Goal: Information Seeking & Learning: Find specific fact

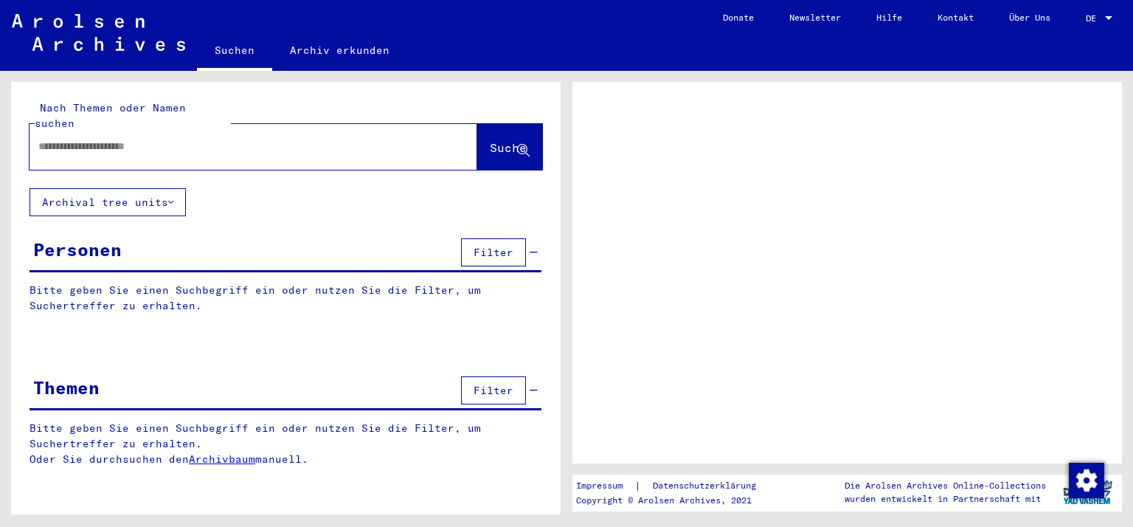
click at [58, 139] on input "text" at bounding box center [240, 146] width 404 height 15
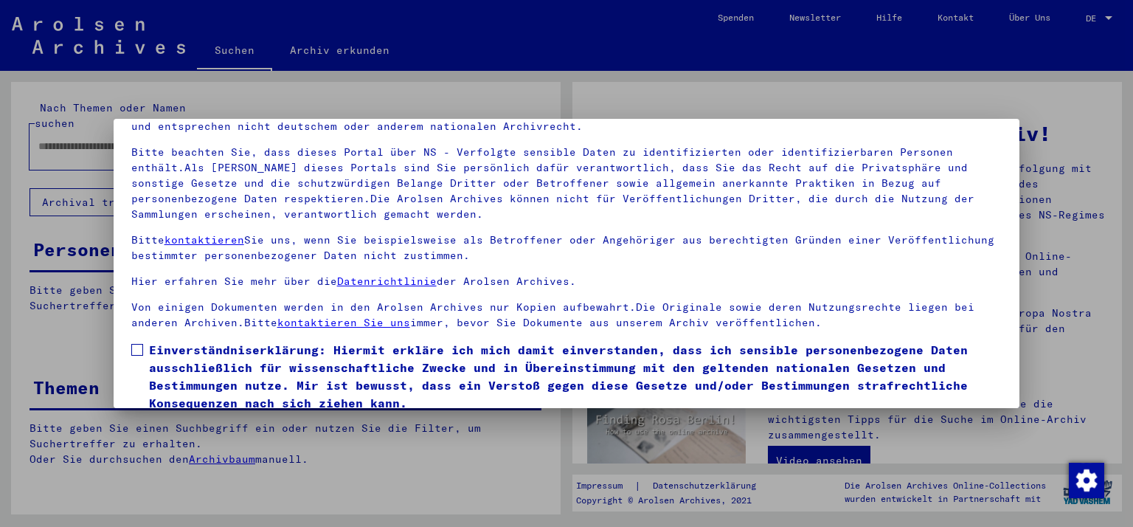
scroll to position [127, 0]
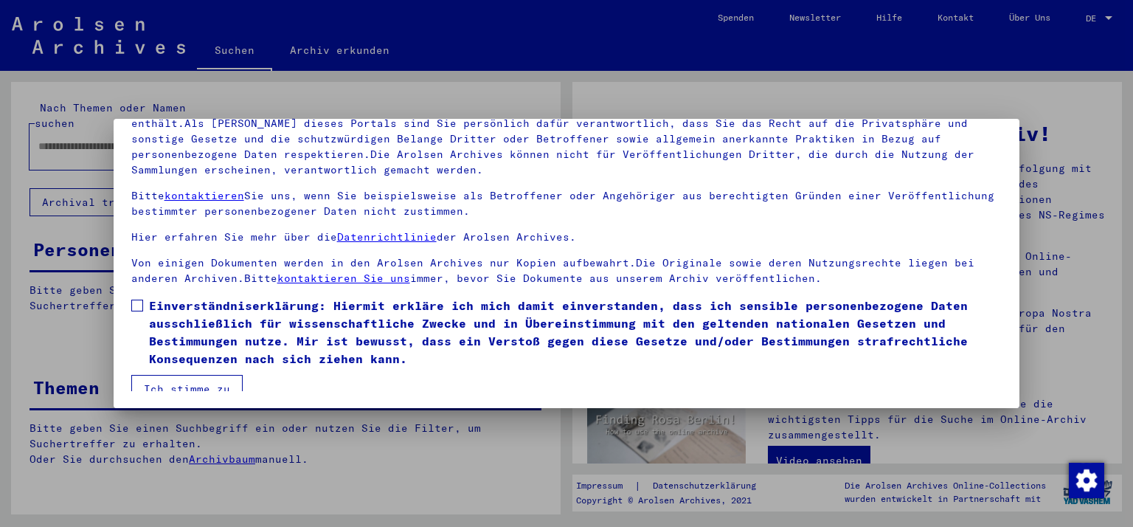
click at [132, 308] on span at bounding box center [137, 306] width 12 height 12
click at [177, 390] on mat-dialog-container "Herzlich Willkommen im Online-Archiv der Arolsen Archives. Unsere Nutzungsbedin…" at bounding box center [567, 264] width 907 height 290
click at [173, 380] on button "Ich stimme zu" at bounding box center [186, 389] width 111 height 28
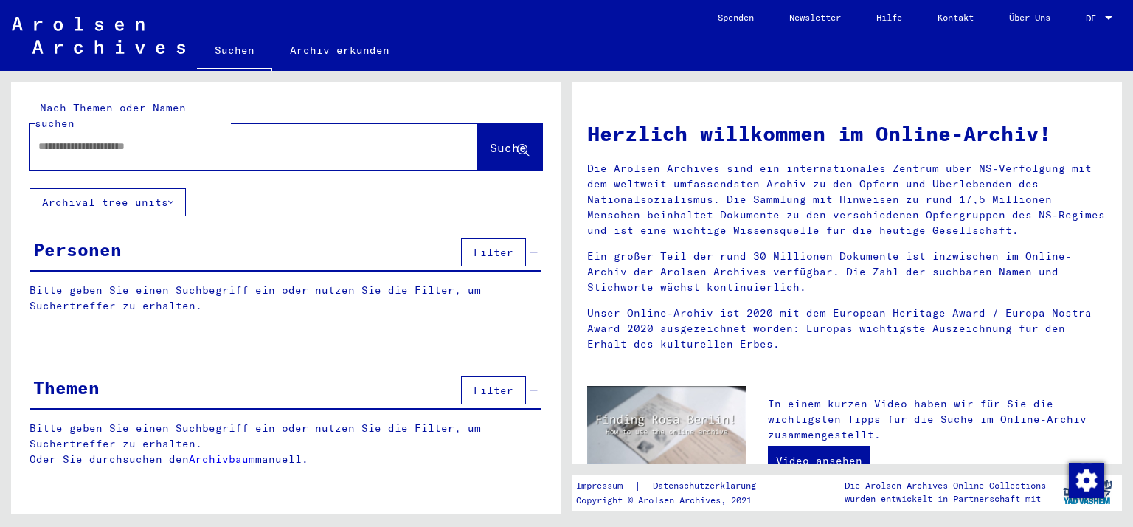
click at [42, 139] on input "text" at bounding box center [235, 146] width 395 height 15
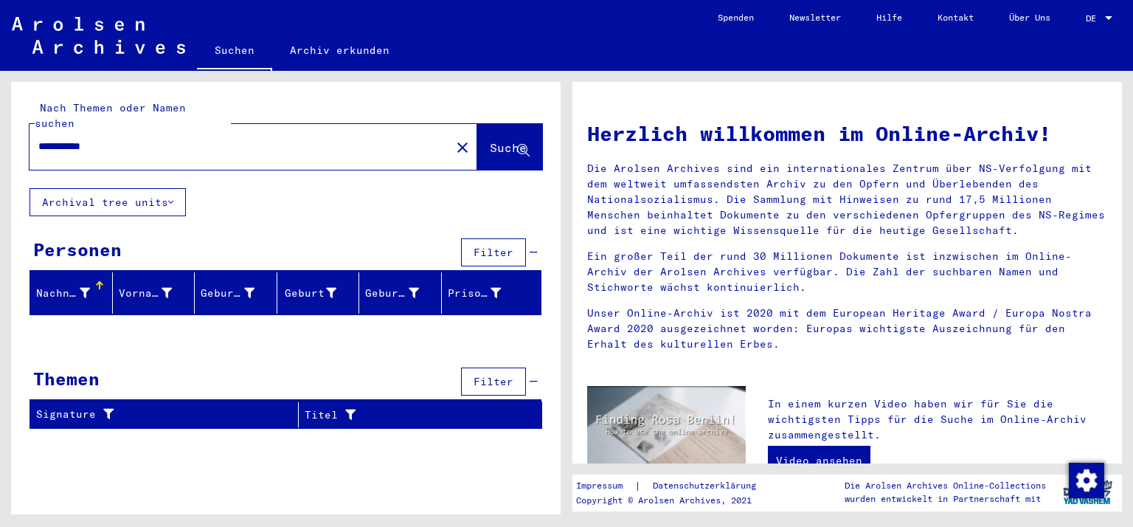
drag, startPoint x: 141, startPoint y: 137, endPoint x: 0, endPoint y: 139, distance: 140.9
click at [38, 139] on input "**********" at bounding box center [235, 146] width 395 height 15
type input "**********"
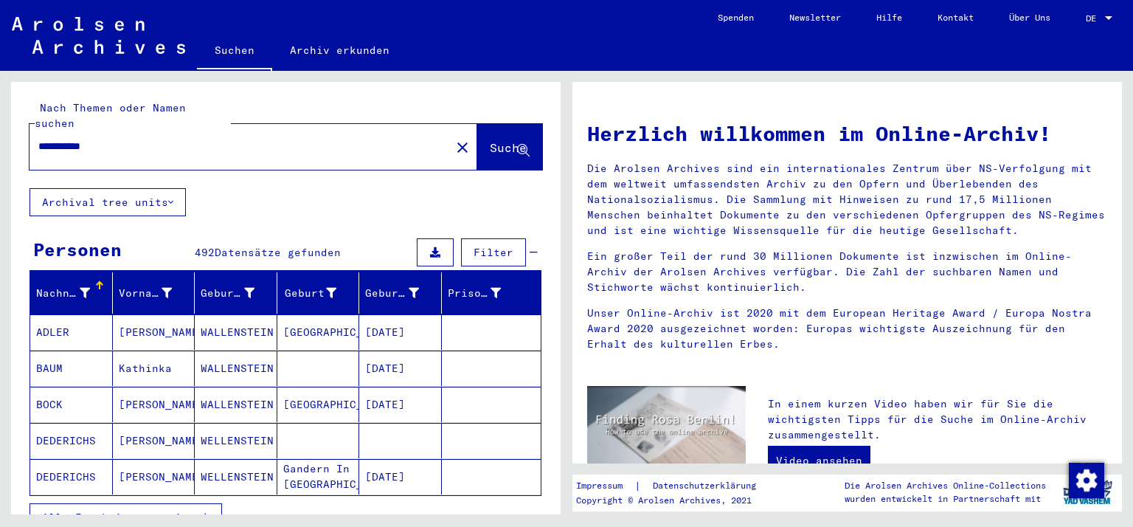
click at [60, 429] on mat-cell "DEDERICHS" at bounding box center [71, 440] width 83 height 35
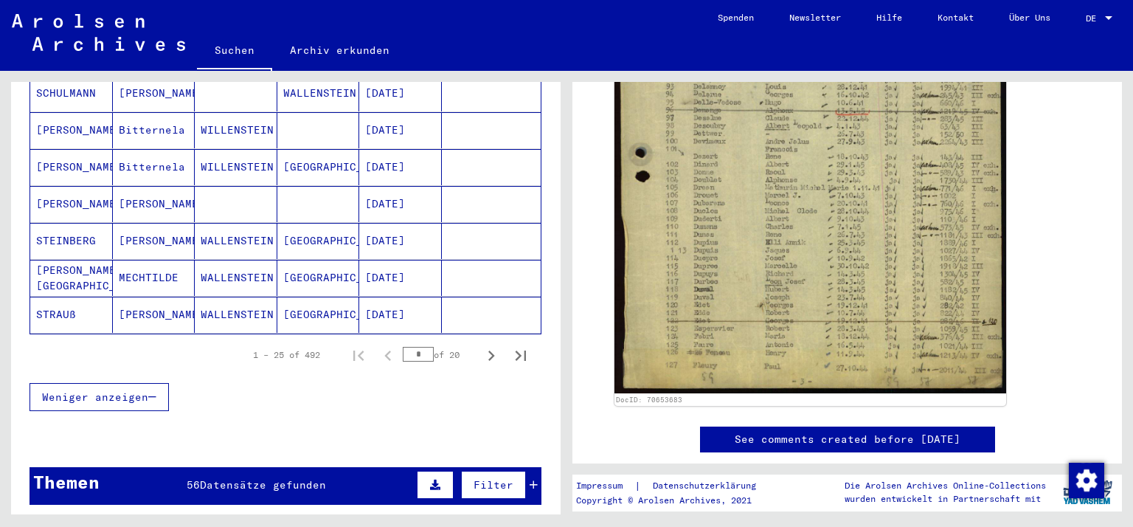
scroll to position [964, 0]
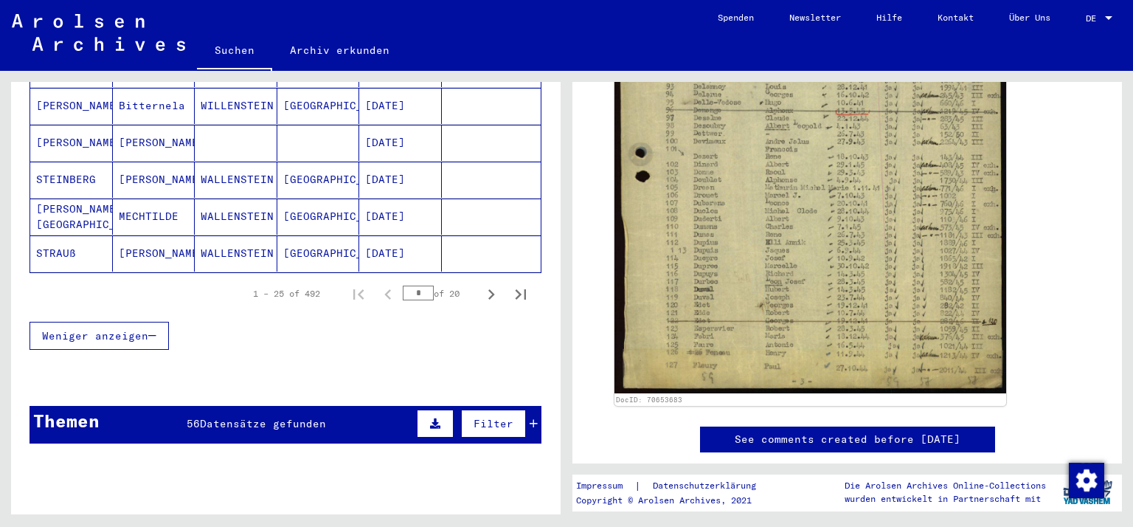
click at [248, 417] on span "Datensätze gefunden" at bounding box center [263, 423] width 126 height 13
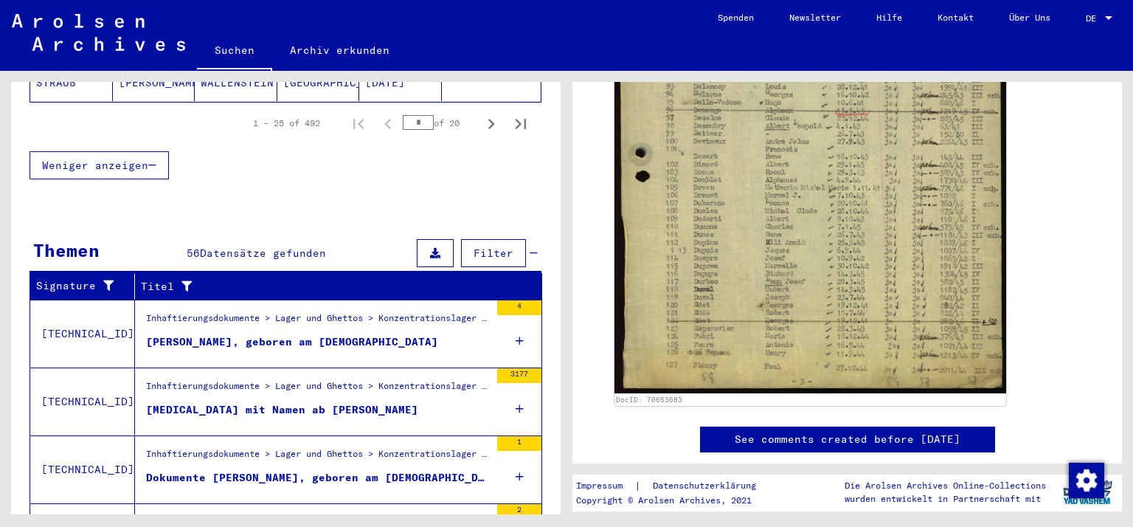
scroll to position [1158, 0]
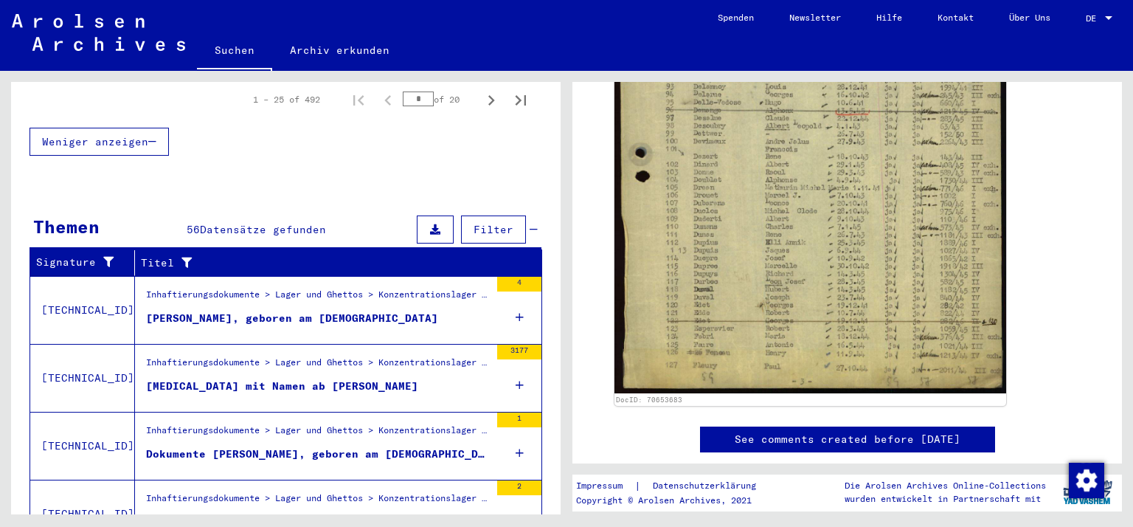
click at [307, 378] on div "[MEDICAL_DATA] mit Namen ab [PERSON_NAME]" at bounding box center [282, 385] width 272 height 15
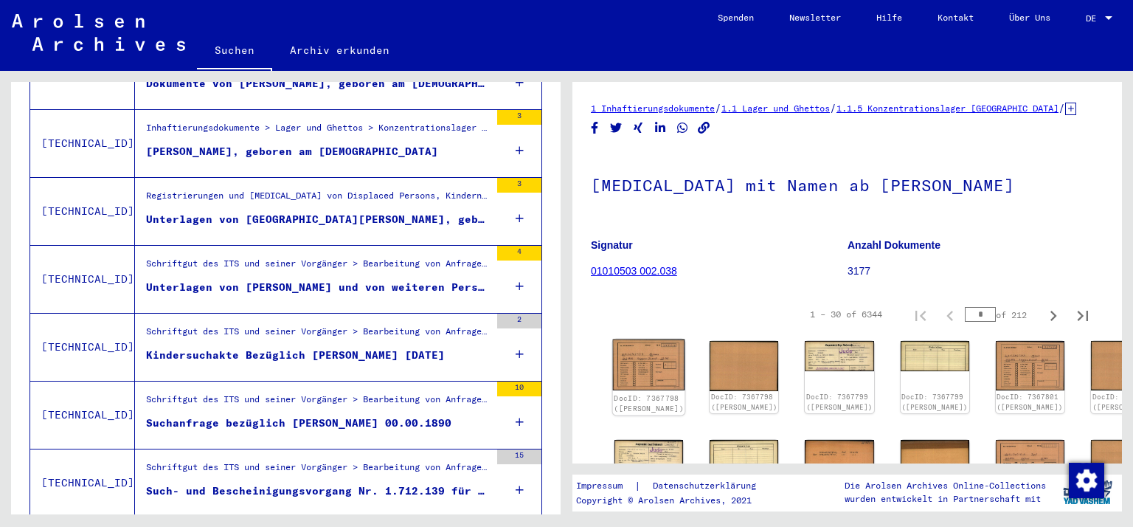
click at [633, 381] on img at bounding box center [649, 365] width 72 height 52
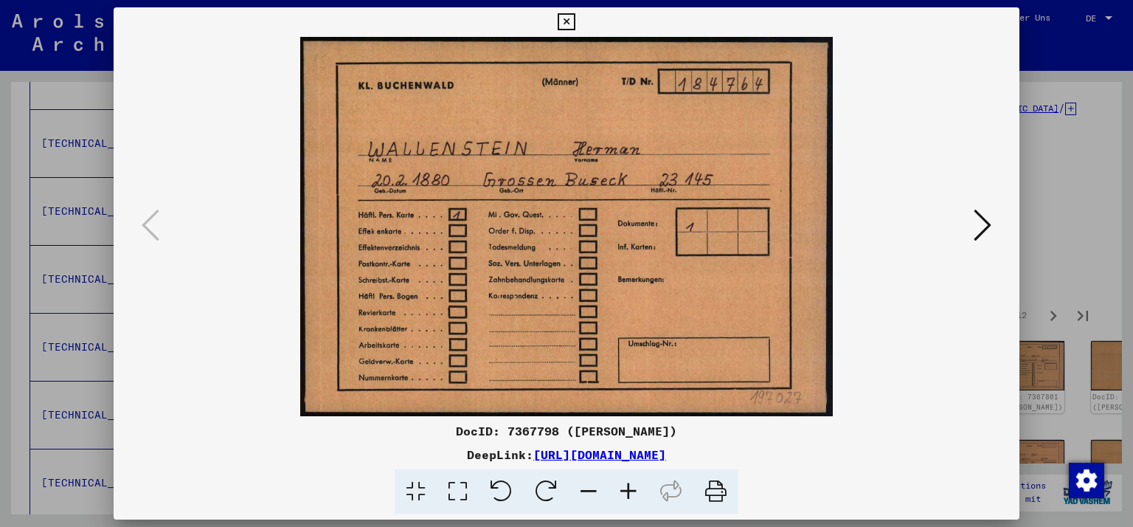
click at [987, 225] on icon at bounding box center [983, 224] width 18 height 35
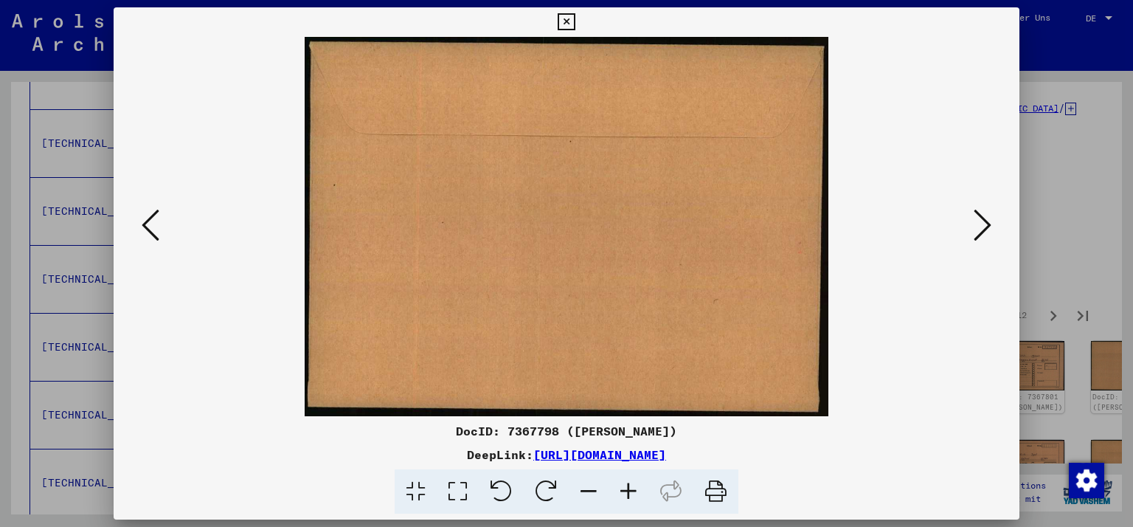
click at [987, 225] on icon at bounding box center [983, 224] width 18 height 35
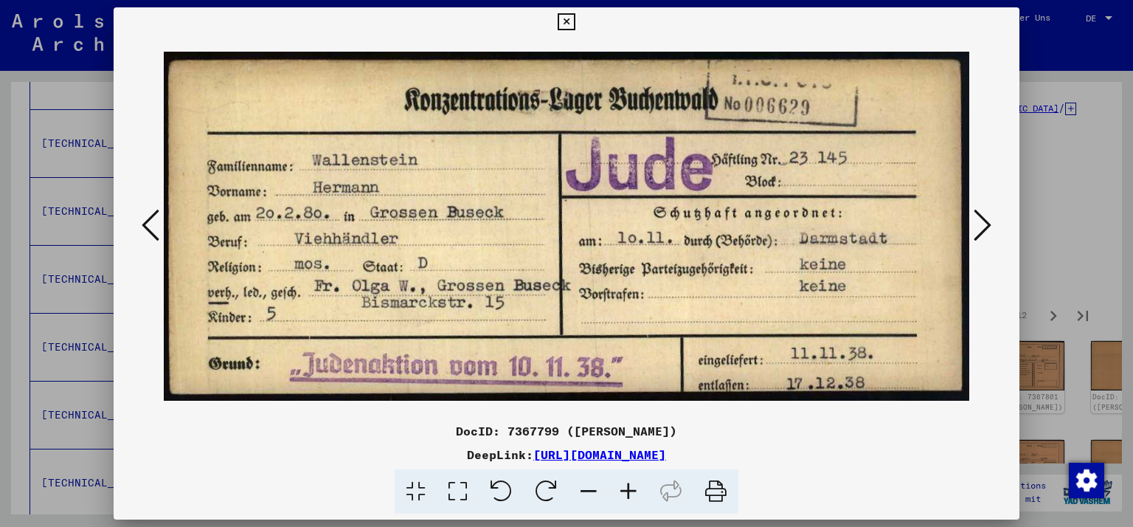
click at [987, 226] on icon at bounding box center [983, 224] width 18 height 35
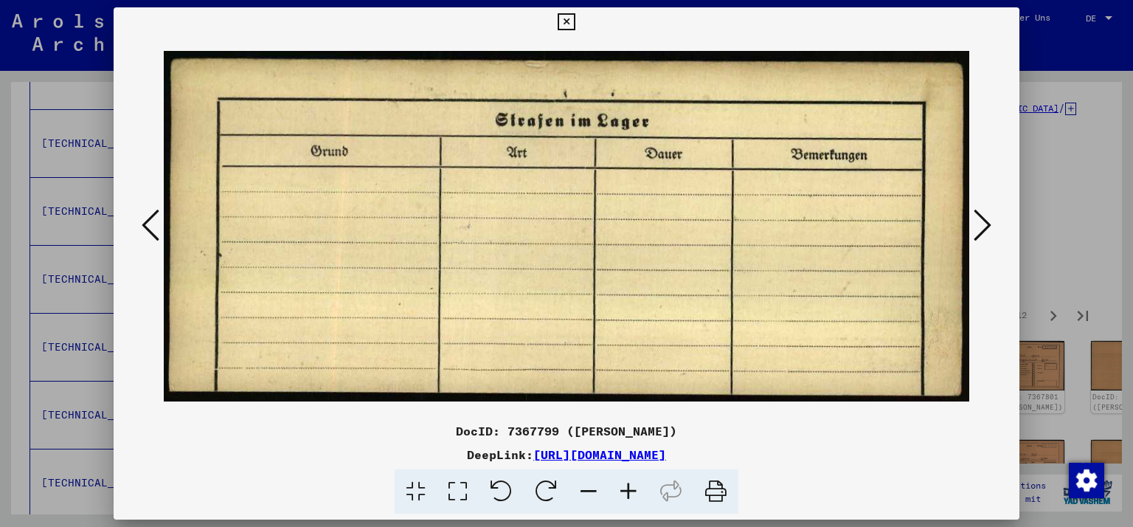
click at [987, 226] on icon at bounding box center [983, 224] width 18 height 35
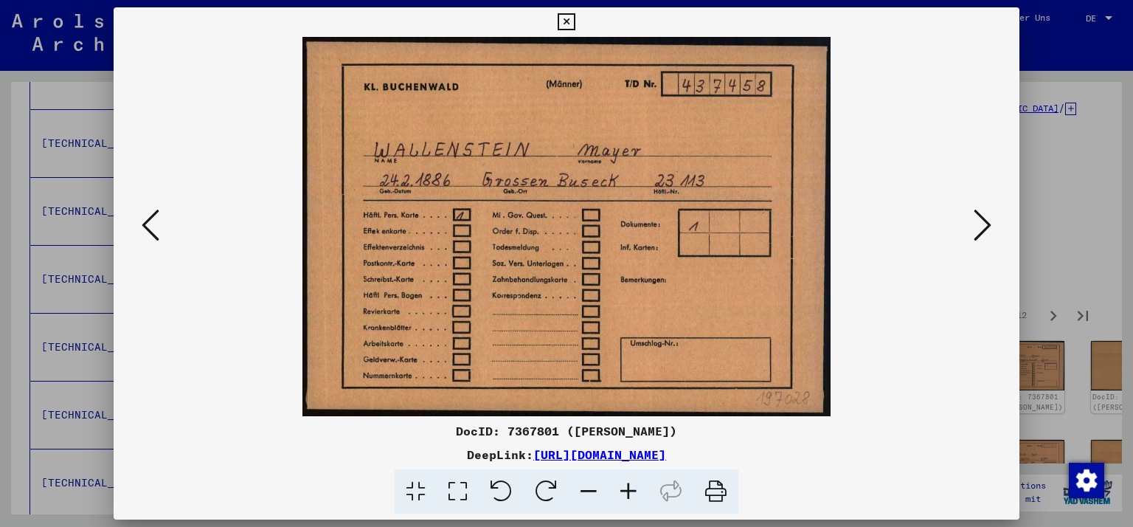
click at [987, 226] on icon at bounding box center [983, 224] width 18 height 35
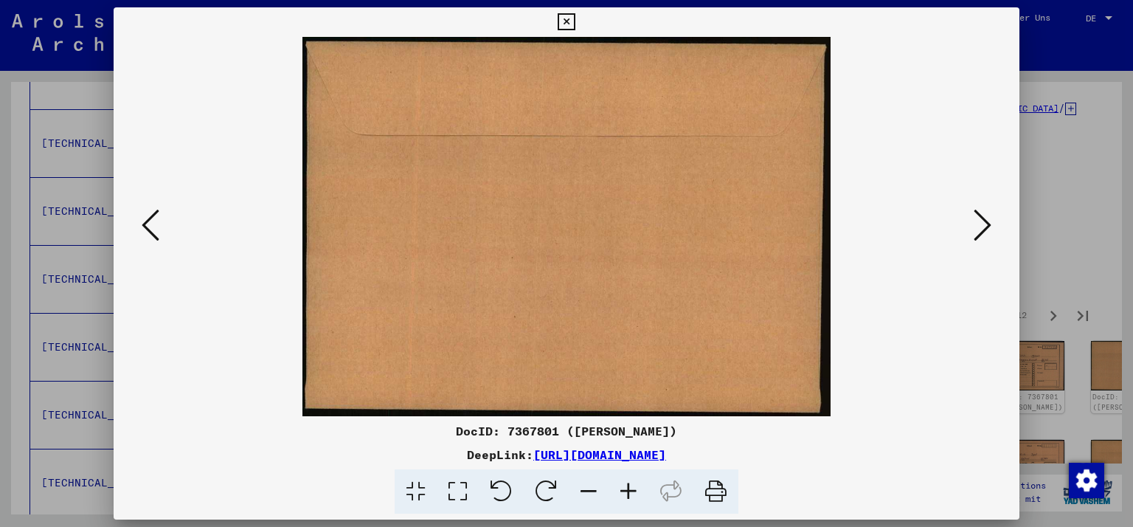
click at [987, 226] on icon at bounding box center [983, 224] width 18 height 35
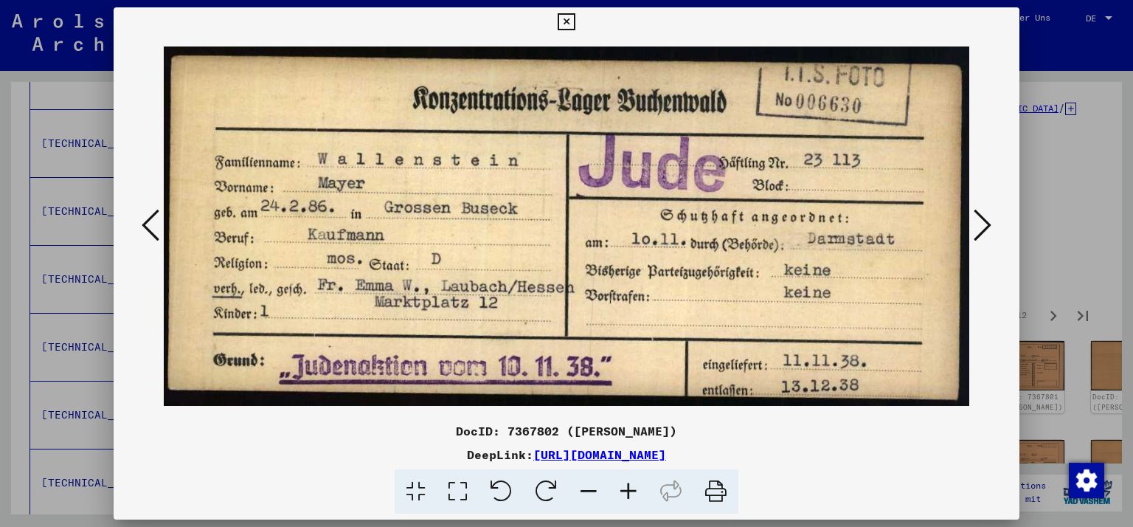
click at [987, 226] on icon at bounding box center [983, 224] width 18 height 35
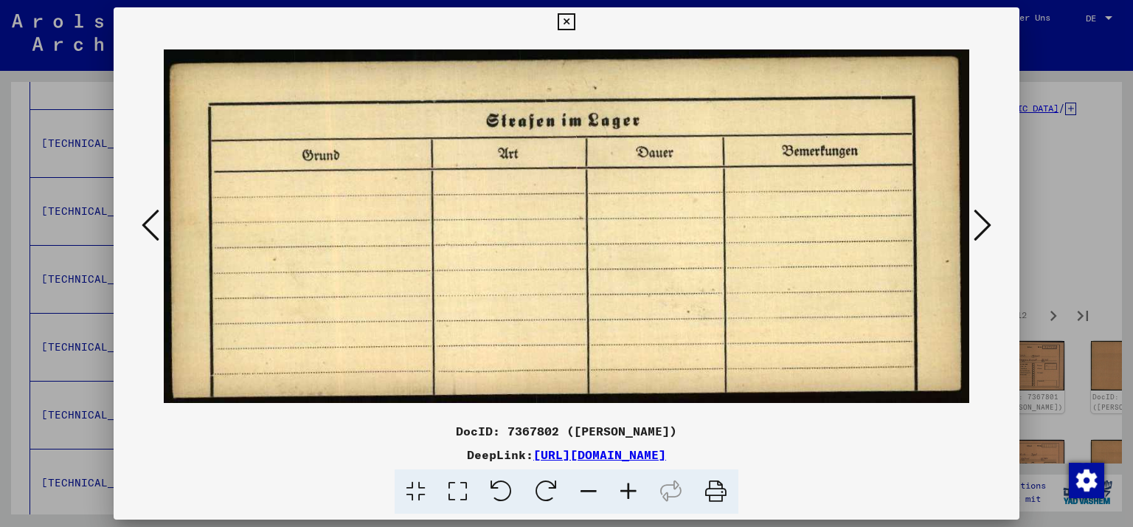
click at [987, 226] on icon at bounding box center [983, 224] width 18 height 35
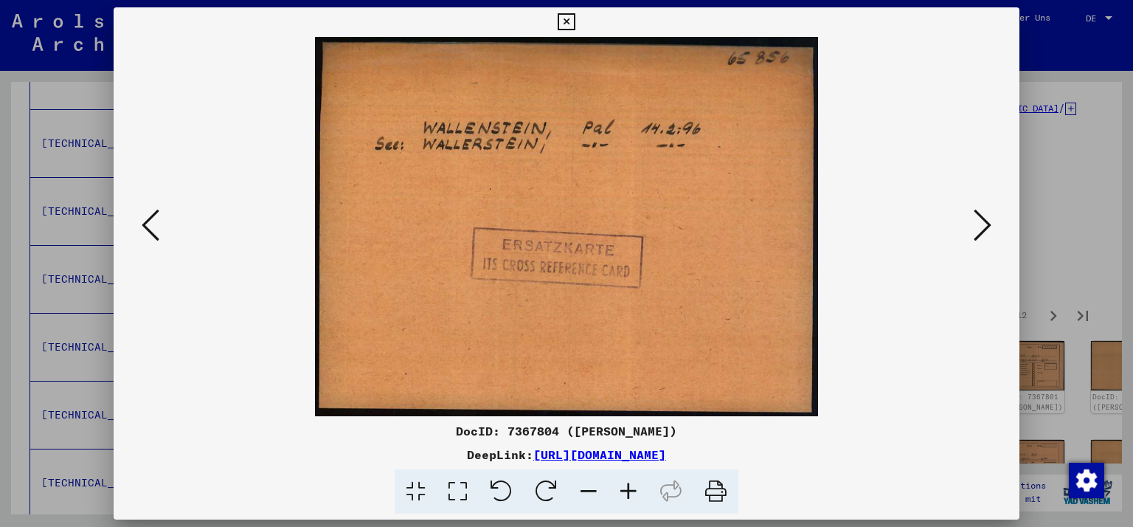
click at [987, 226] on icon at bounding box center [983, 224] width 18 height 35
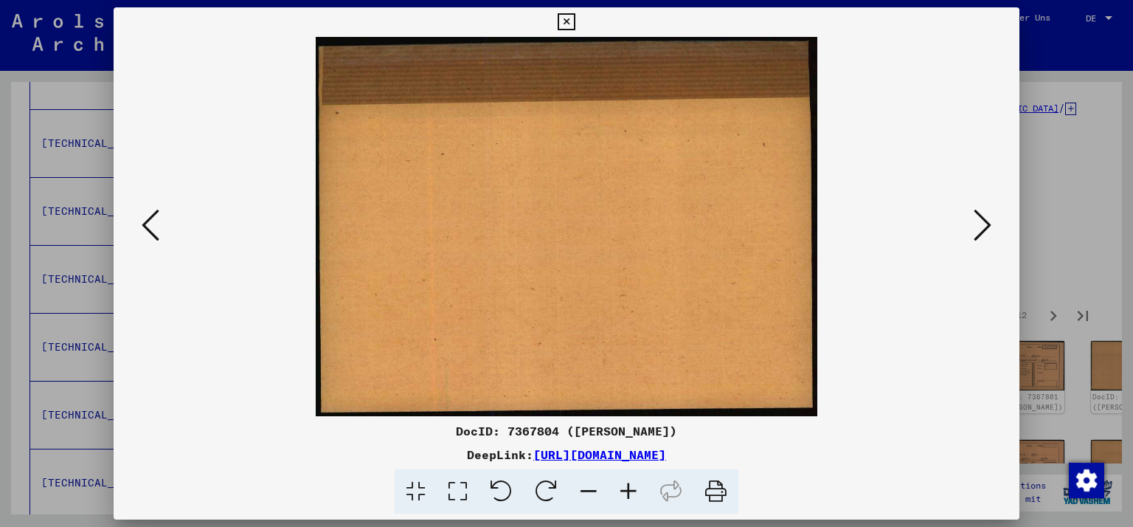
click at [987, 226] on icon at bounding box center [983, 224] width 18 height 35
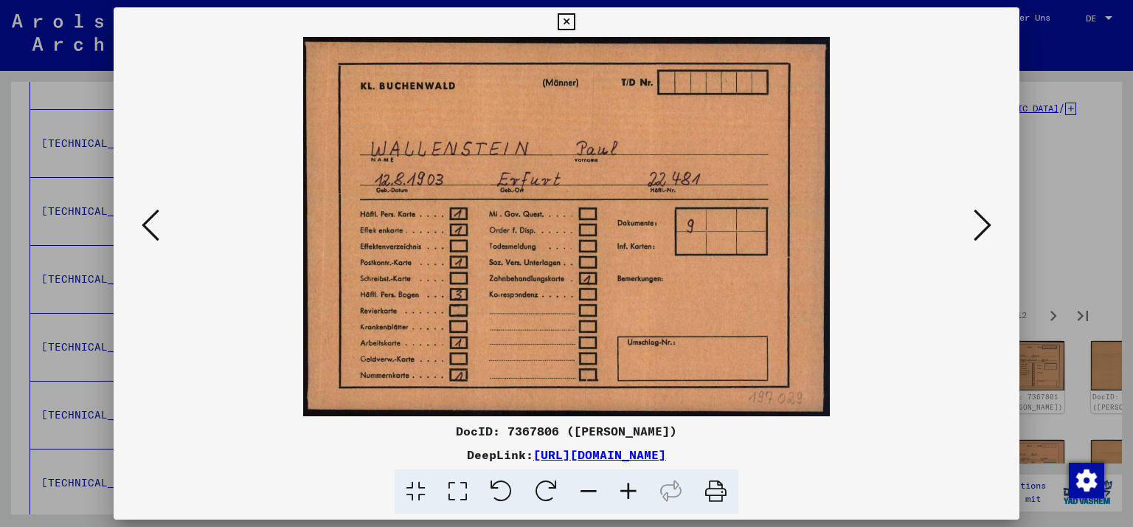
click at [987, 226] on icon at bounding box center [983, 224] width 18 height 35
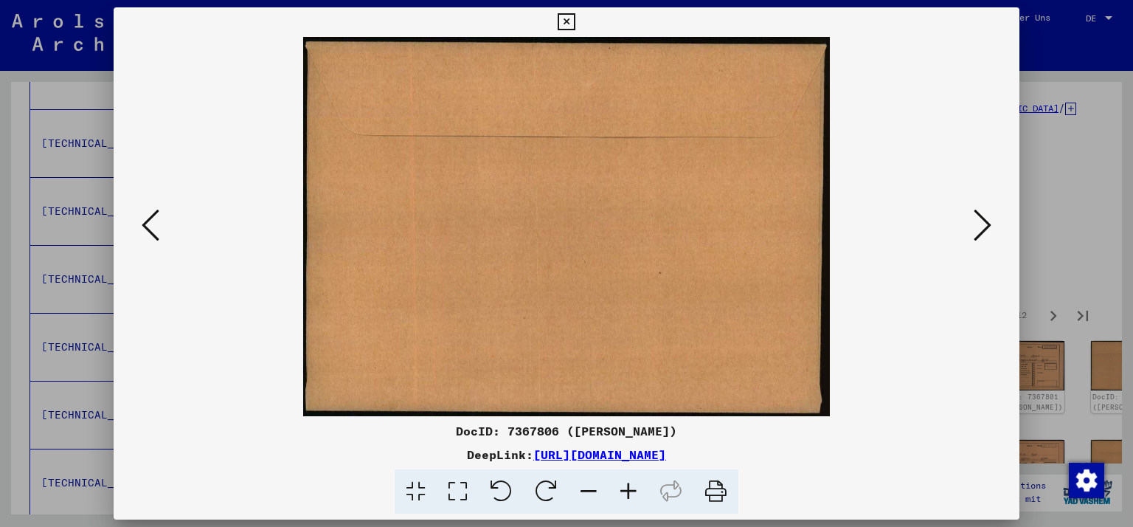
click at [987, 226] on icon at bounding box center [983, 224] width 18 height 35
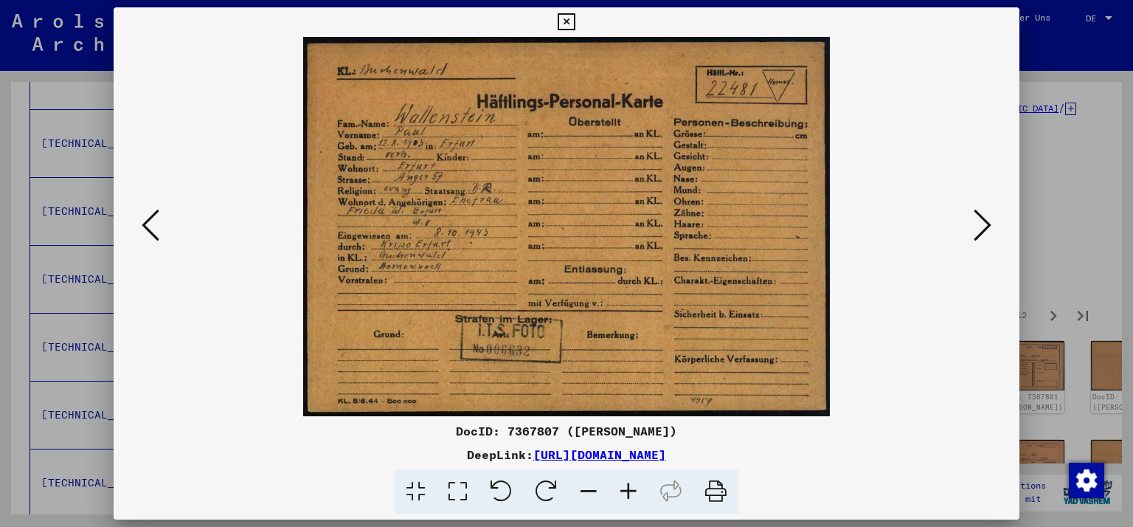
click at [987, 226] on icon at bounding box center [983, 224] width 18 height 35
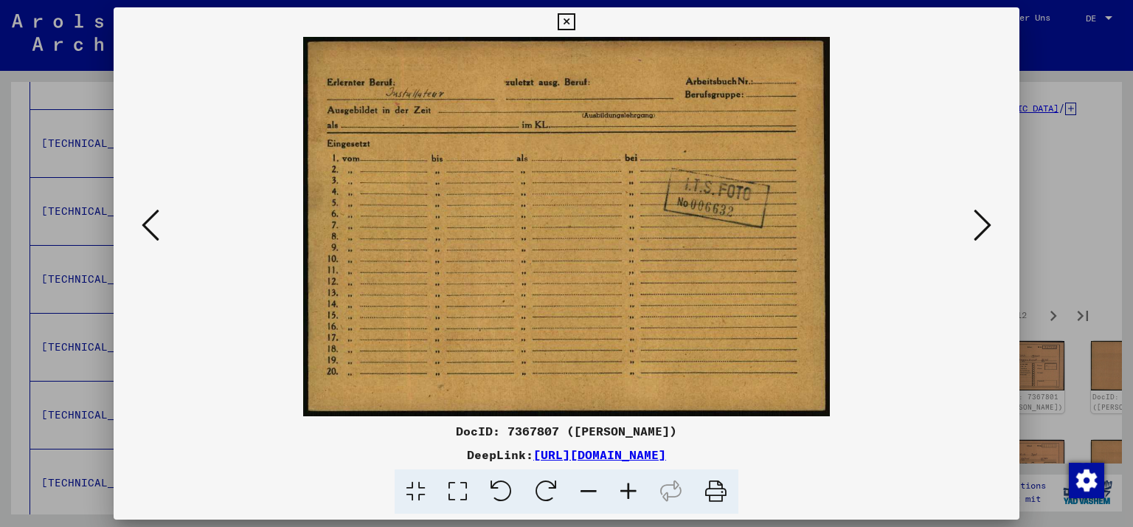
click at [987, 226] on icon at bounding box center [983, 224] width 18 height 35
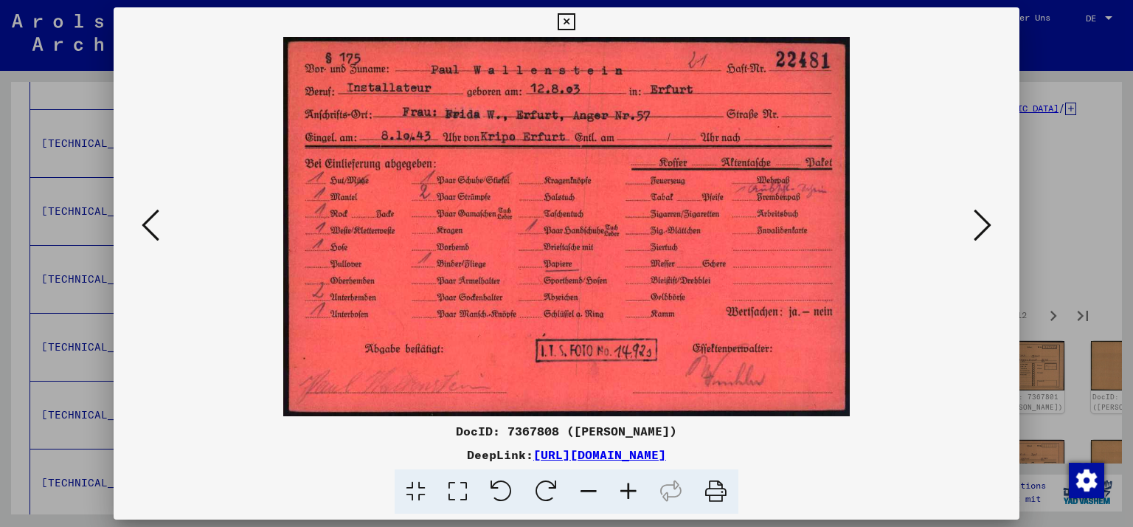
click at [987, 232] on icon at bounding box center [983, 224] width 18 height 35
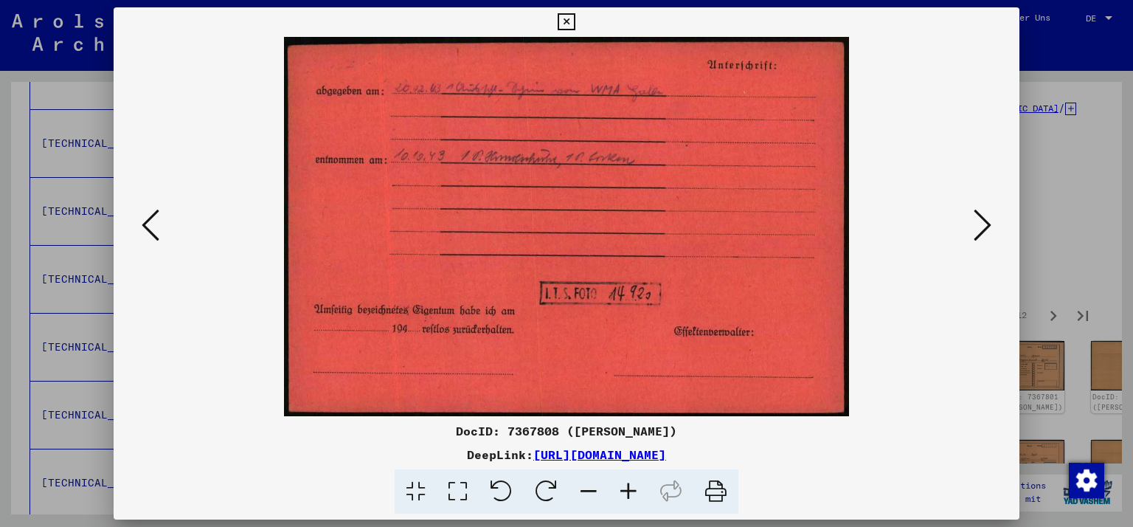
click at [988, 232] on icon at bounding box center [983, 224] width 18 height 35
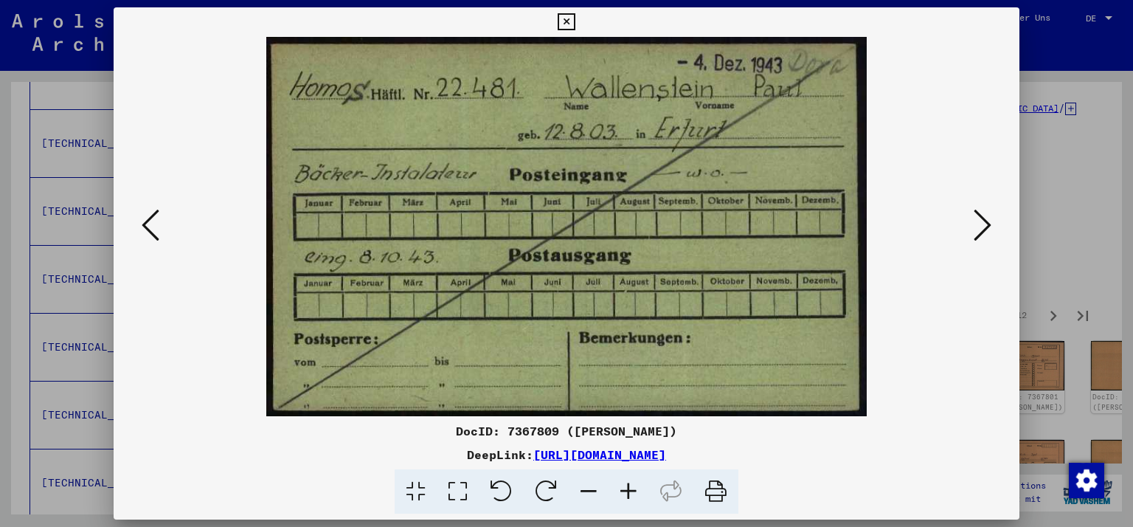
click at [988, 232] on icon at bounding box center [983, 224] width 18 height 35
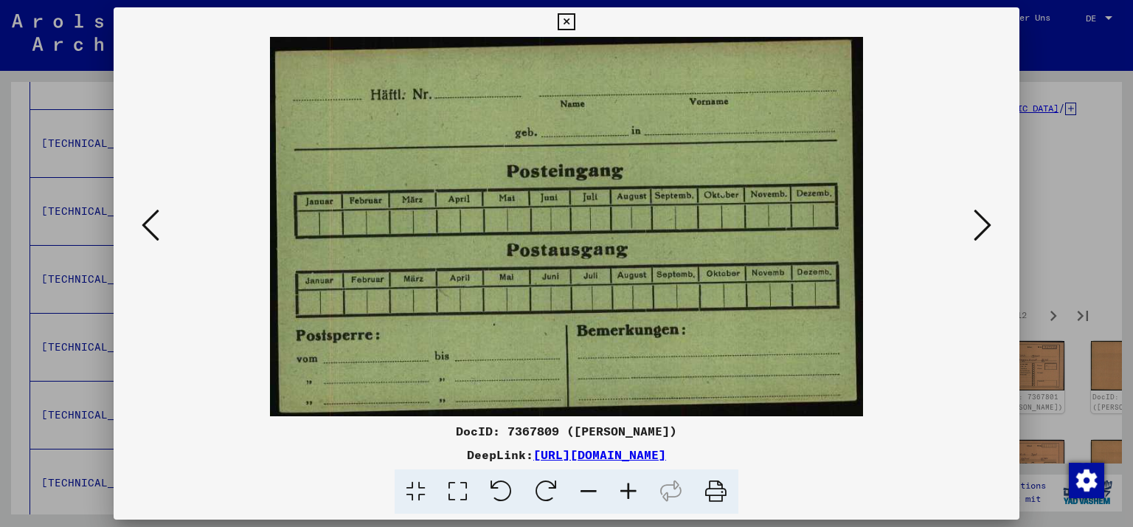
click at [988, 232] on icon at bounding box center [983, 224] width 18 height 35
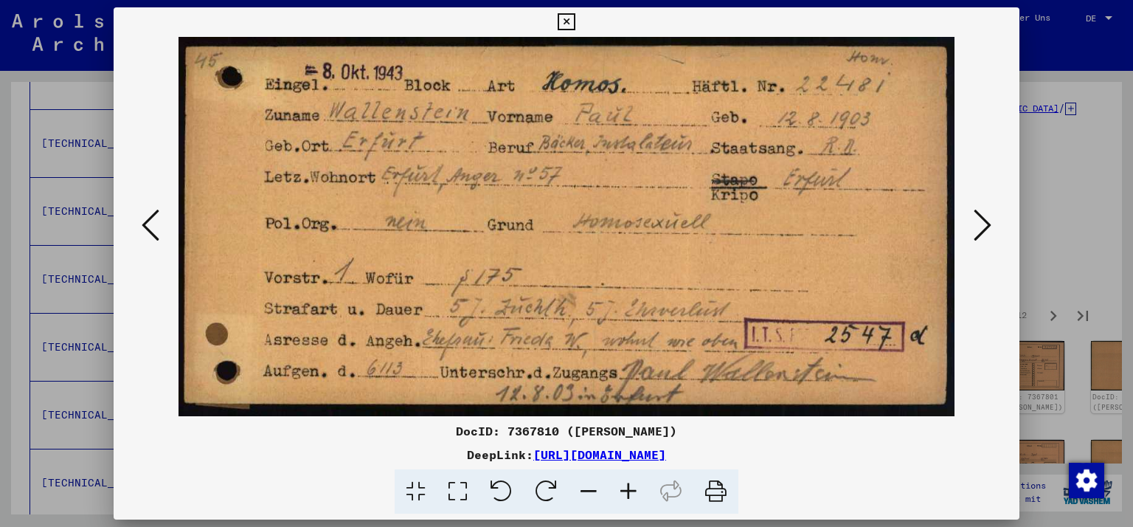
click at [986, 225] on icon at bounding box center [983, 224] width 18 height 35
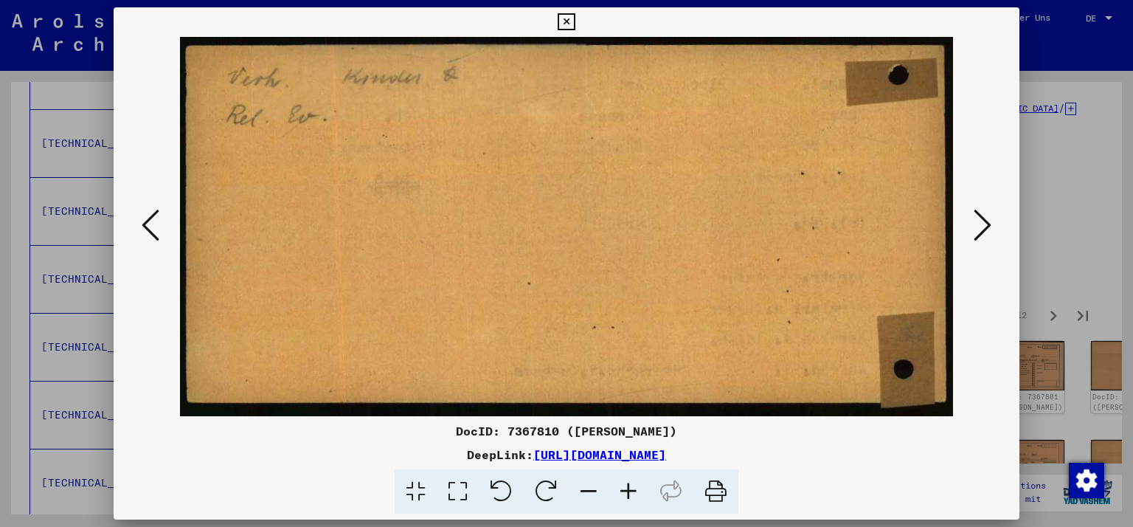
click at [986, 225] on icon at bounding box center [983, 224] width 18 height 35
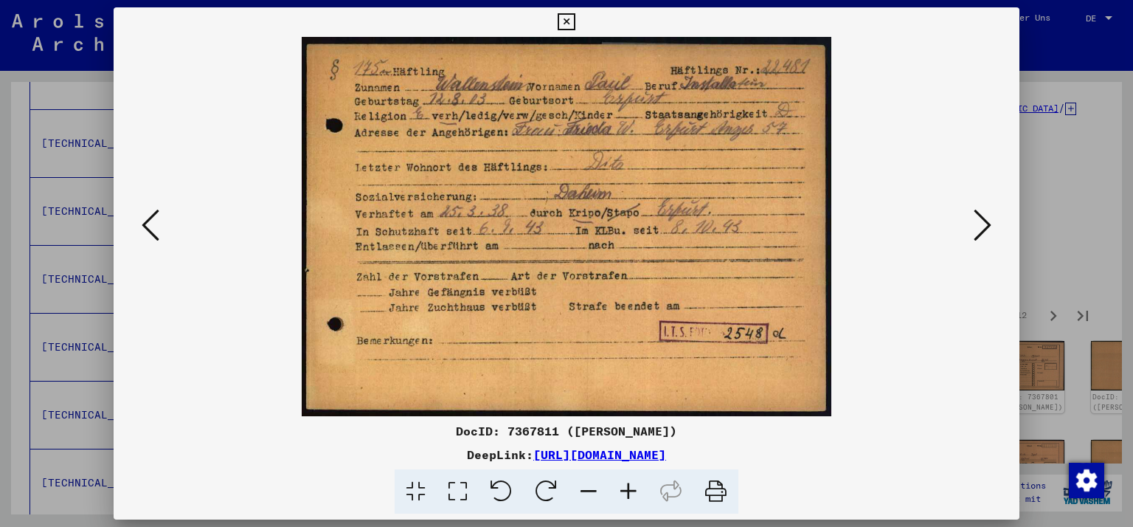
click at [986, 225] on icon at bounding box center [983, 224] width 18 height 35
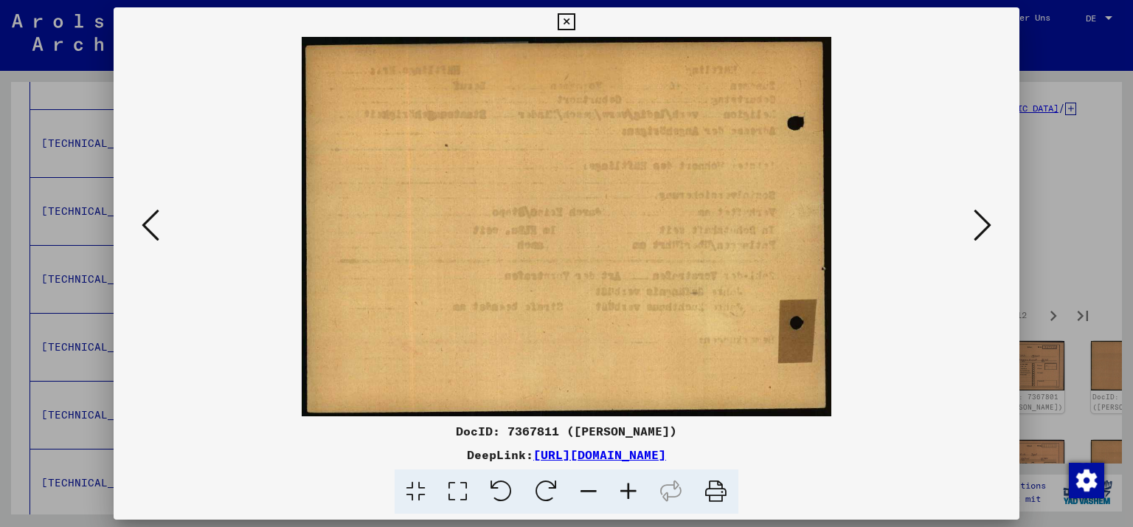
click at [986, 225] on icon at bounding box center [983, 224] width 18 height 35
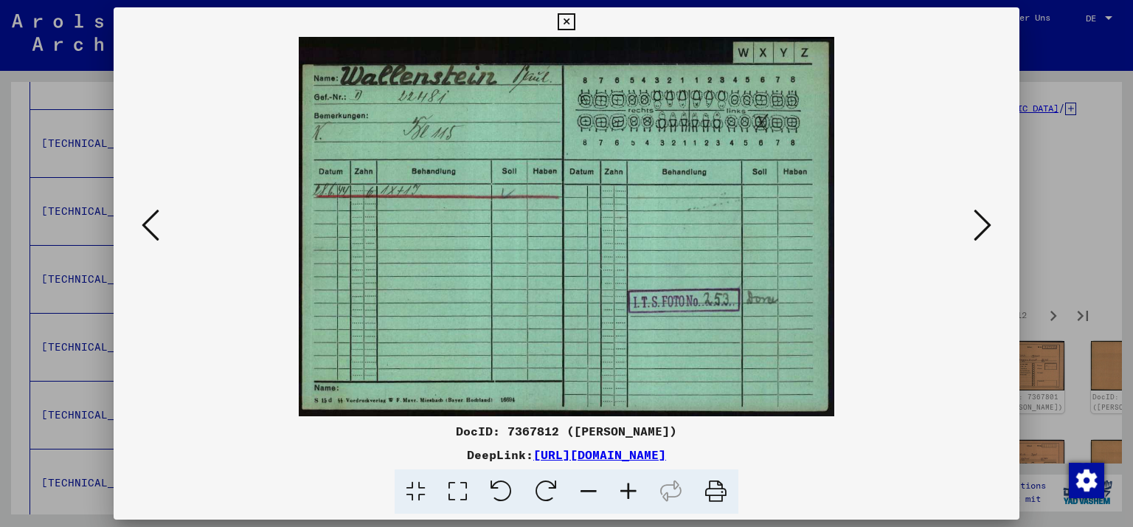
click at [986, 225] on icon at bounding box center [983, 224] width 18 height 35
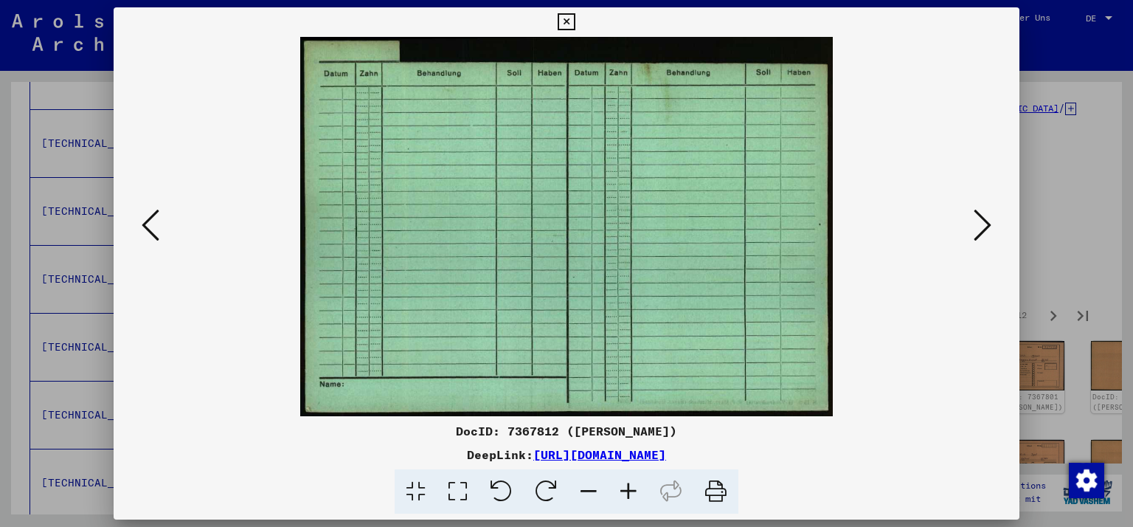
click at [986, 225] on icon at bounding box center [983, 224] width 18 height 35
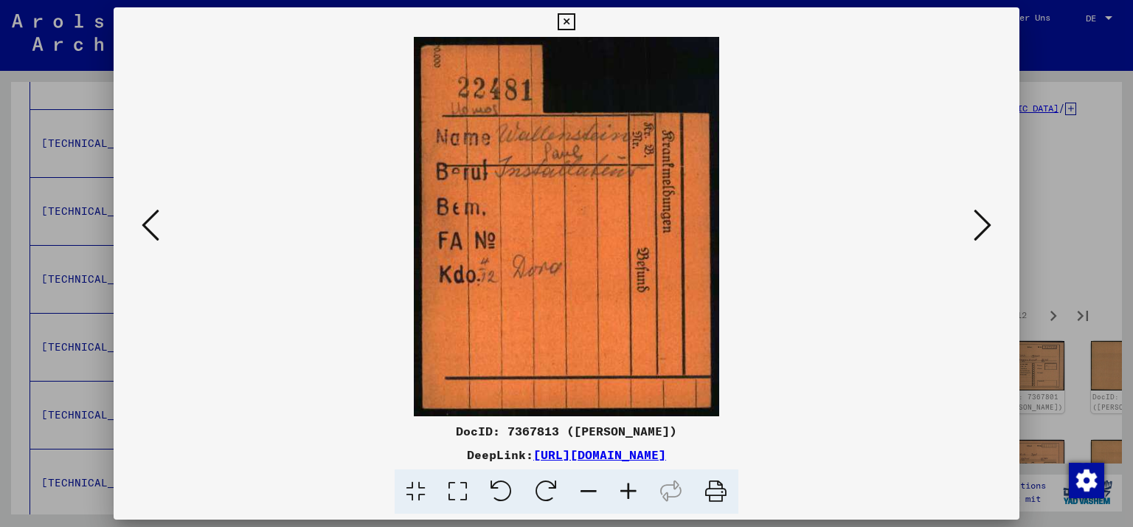
click at [986, 225] on icon at bounding box center [983, 224] width 18 height 35
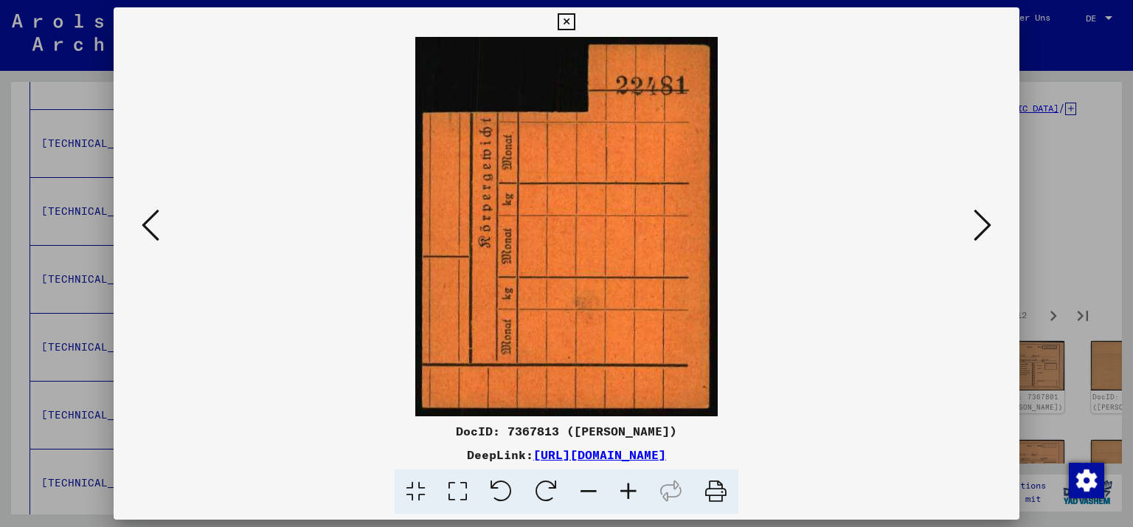
click at [986, 225] on icon at bounding box center [983, 224] width 18 height 35
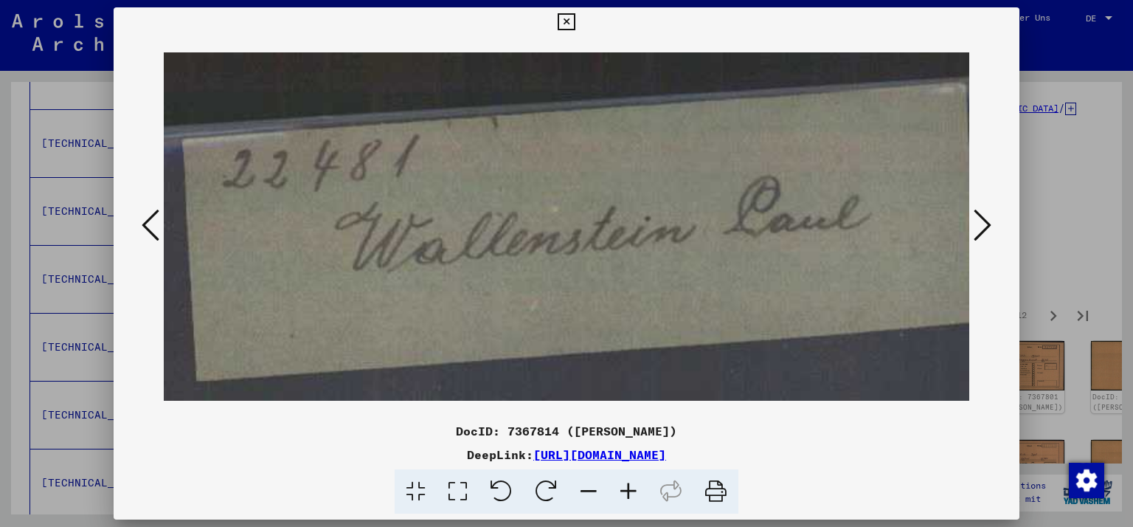
click at [986, 225] on icon at bounding box center [983, 224] width 18 height 35
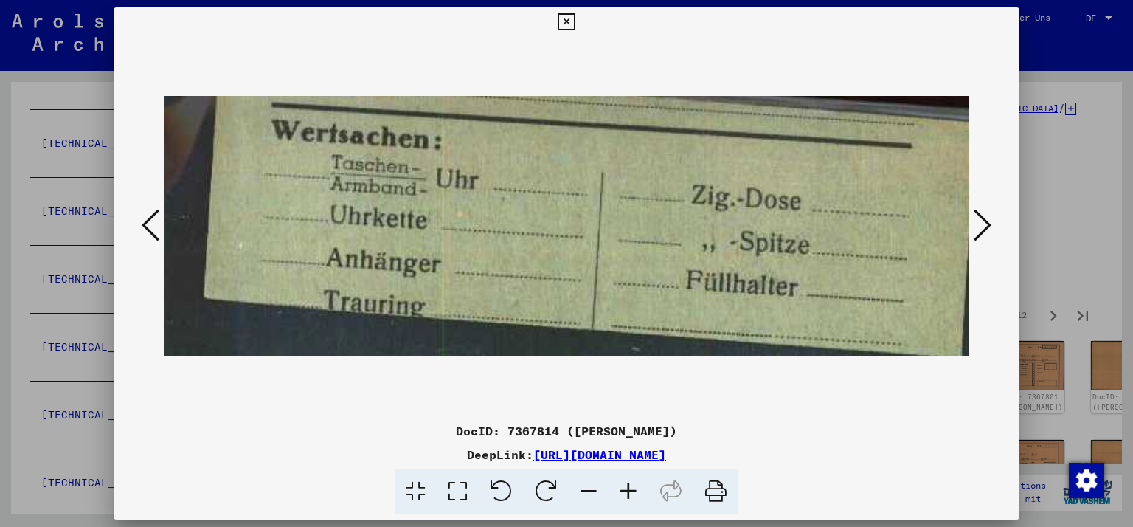
click at [986, 225] on icon at bounding box center [983, 224] width 18 height 35
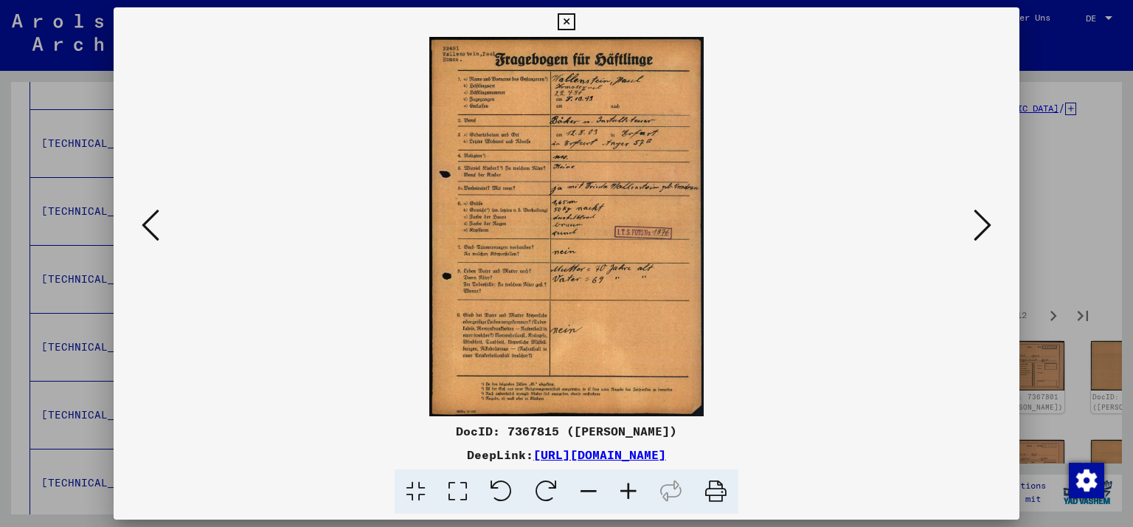
click at [986, 225] on icon at bounding box center [983, 224] width 18 height 35
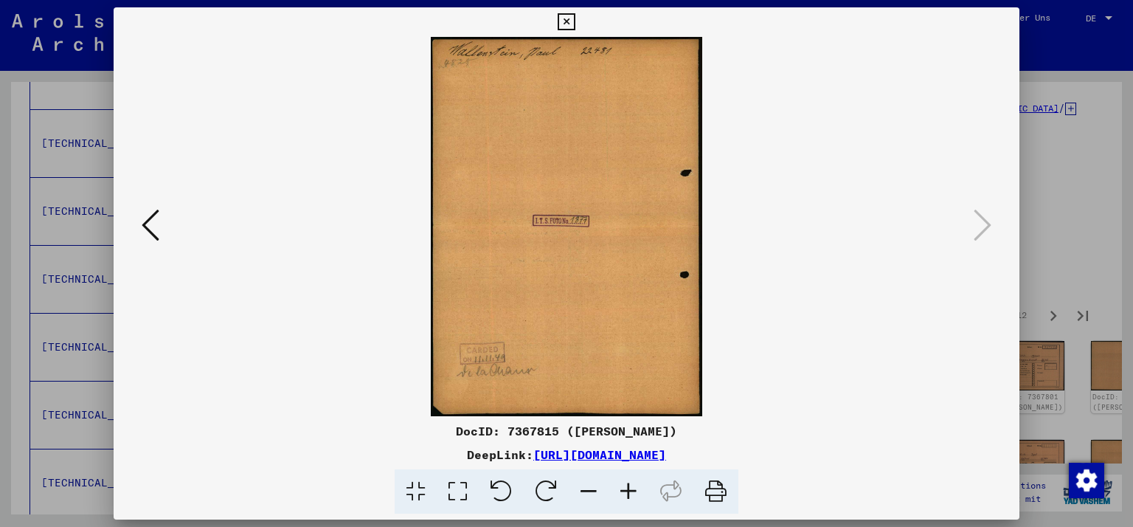
click at [150, 219] on icon at bounding box center [151, 224] width 18 height 35
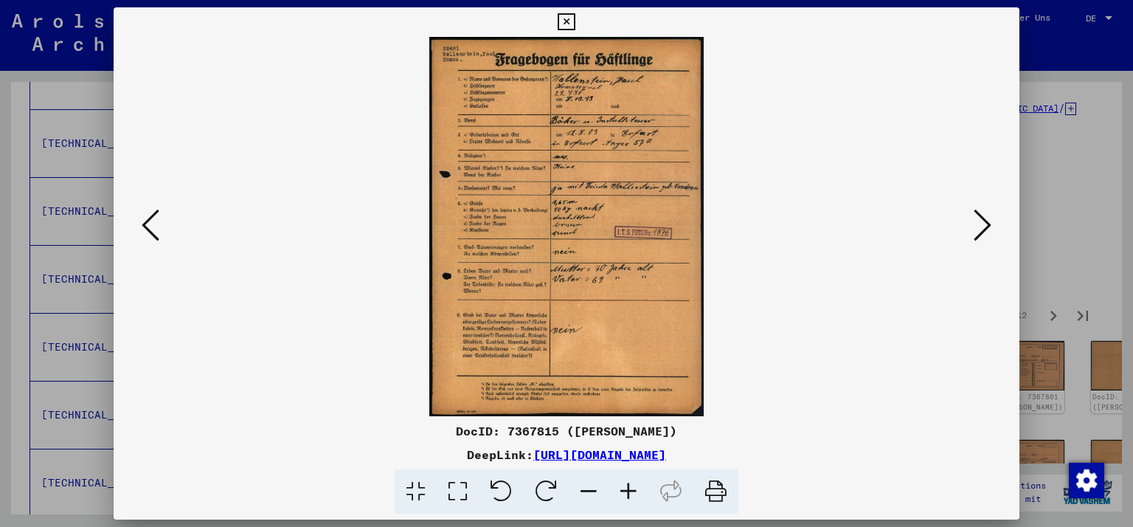
click at [989, 227] on icon at bounding box center [983, 224] width 18 height 35
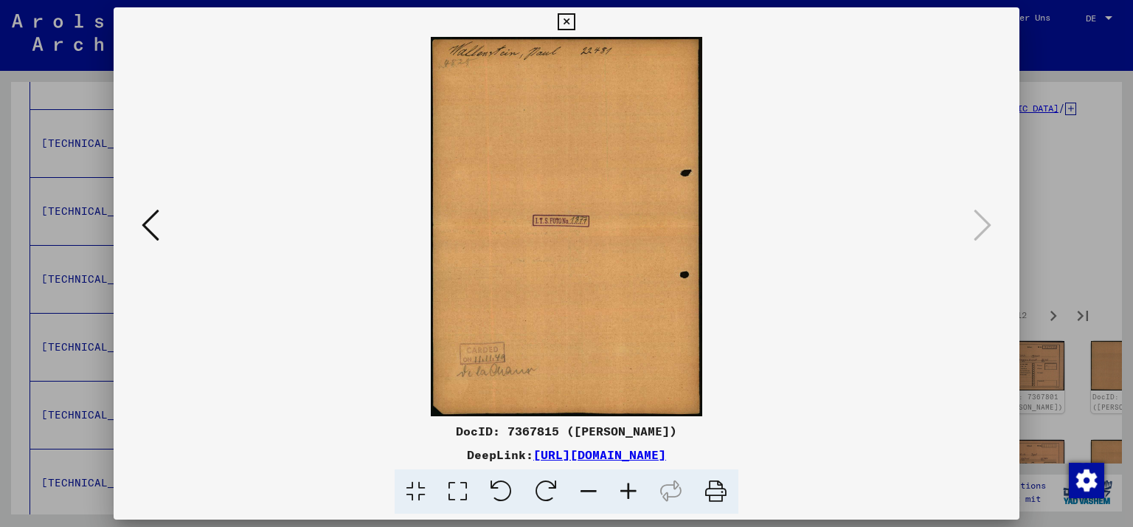
click at [579, 13] on button at bounding box center [566, 22] width 26 height 30
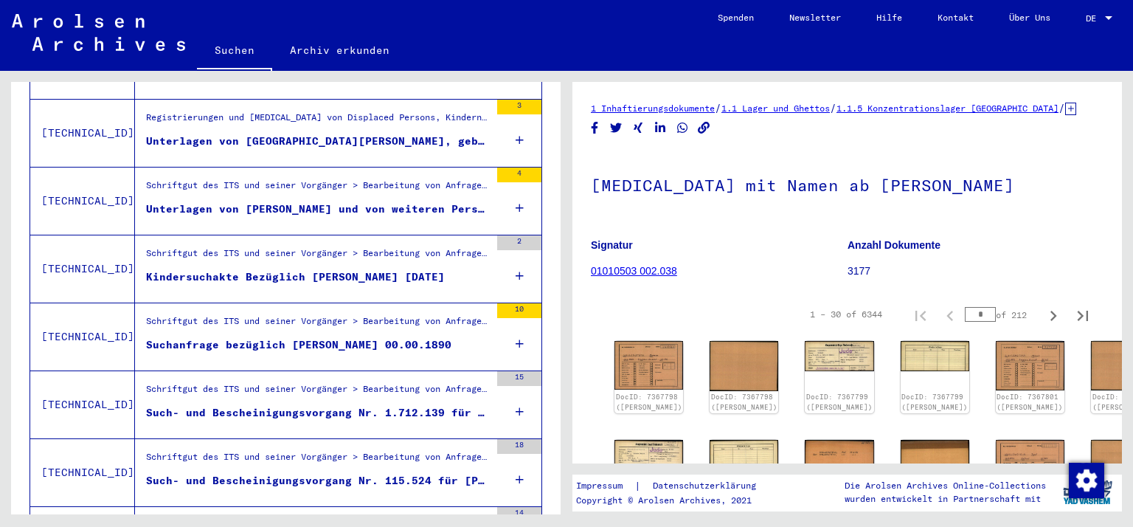
scroll to position [1242, 0]
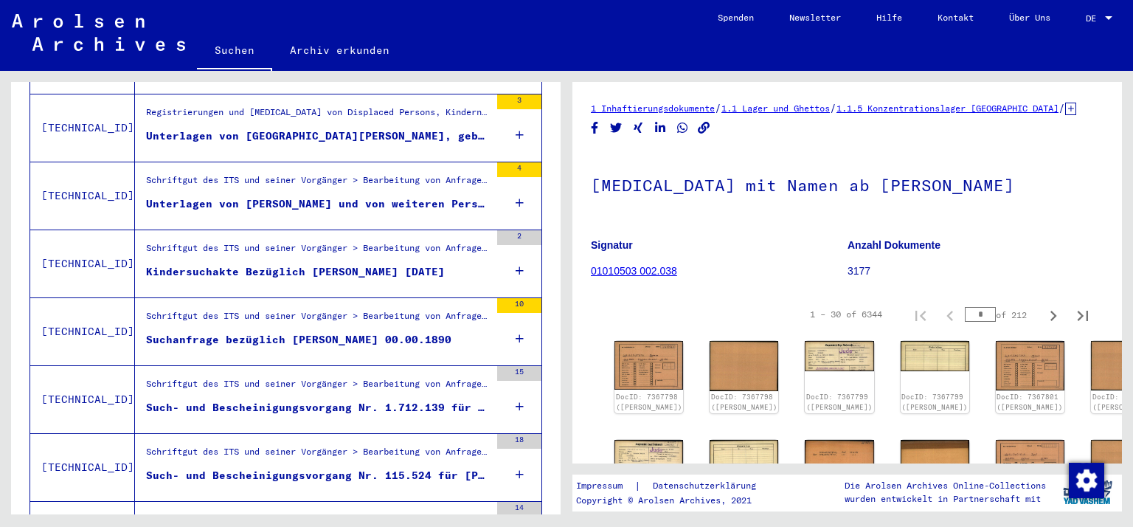
click at [172, 400] on div "Such- und Bescheinigungsvorgang Nr. 1.712.139 für [PERSON_NAME] geboren [DEMOGR…" at bounding box center [318, 407] width 344 height 15
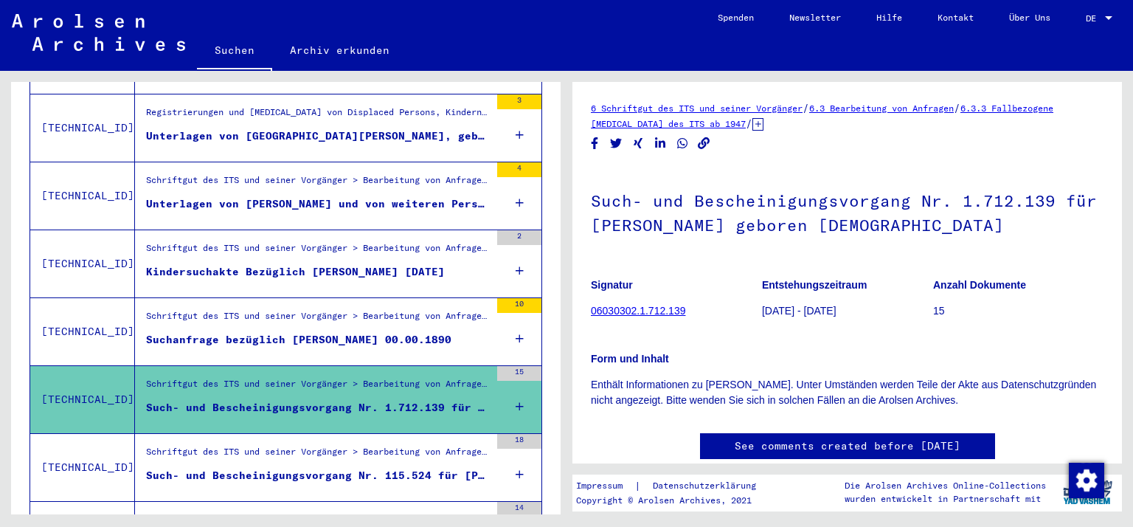
click at [243, 468] on figure "Such- und Bescheinigungsvorgang Nr. 115.524 für [PERSON_NAME] geboren [DEMOGRAP…" at bounding box center [318, 479] width 344 height 22
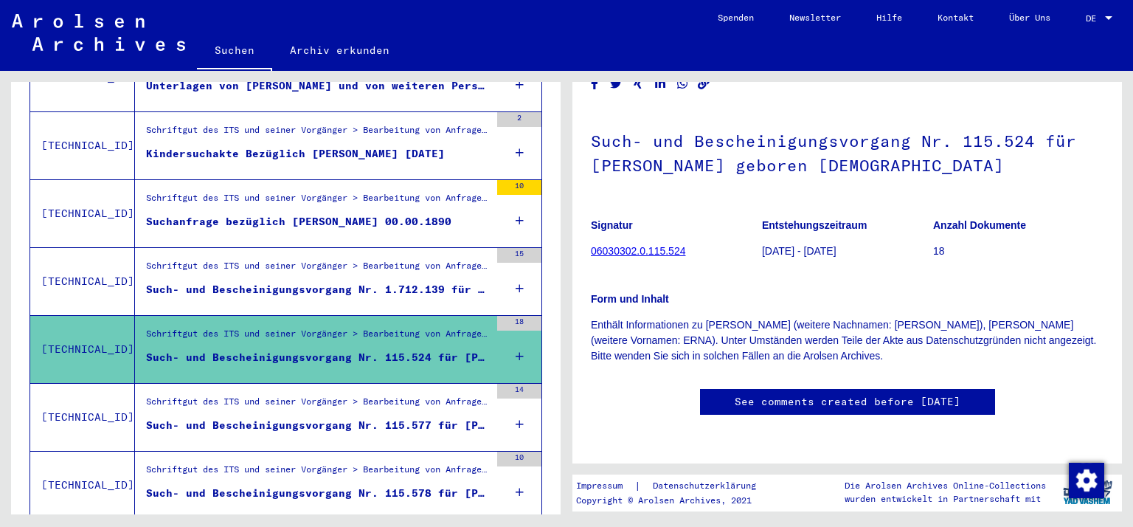
scroll to position [1365, 0]
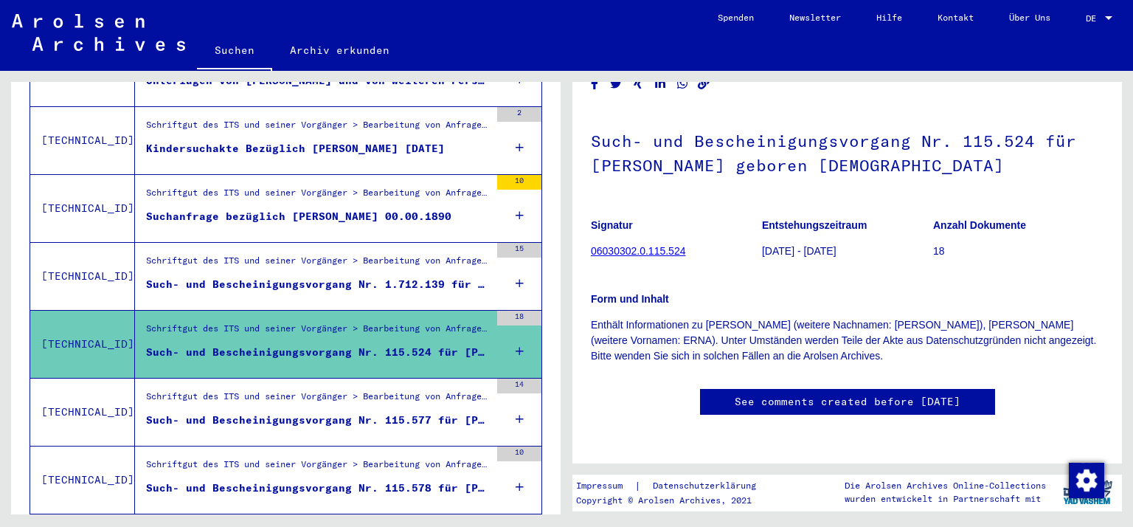
click at [333, 412] on div "Such- und Bescheinigungsvorgang Nr. 115.577 für [PERSON_NAME] geboren [DEMOGRAP…" at bounding box center [318, 419] width 344 height 15
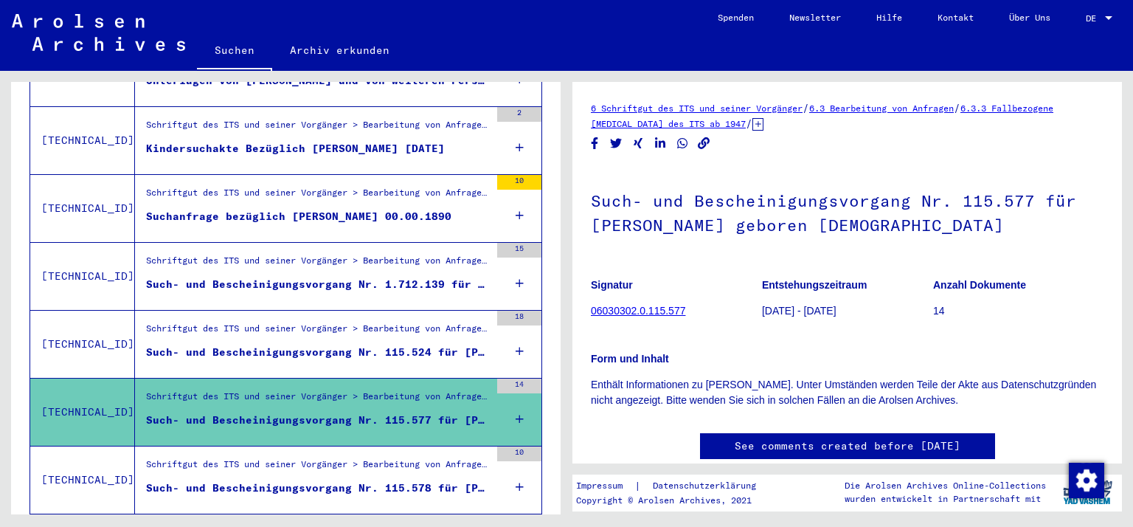
click at [288, 480] on div "Such- und Bescheinigungsvorgang Nr. 115.578 für [PERSON_NAME] geboren [DEMOGRAP…" at bounding box center [318, 487] width 344 height 15
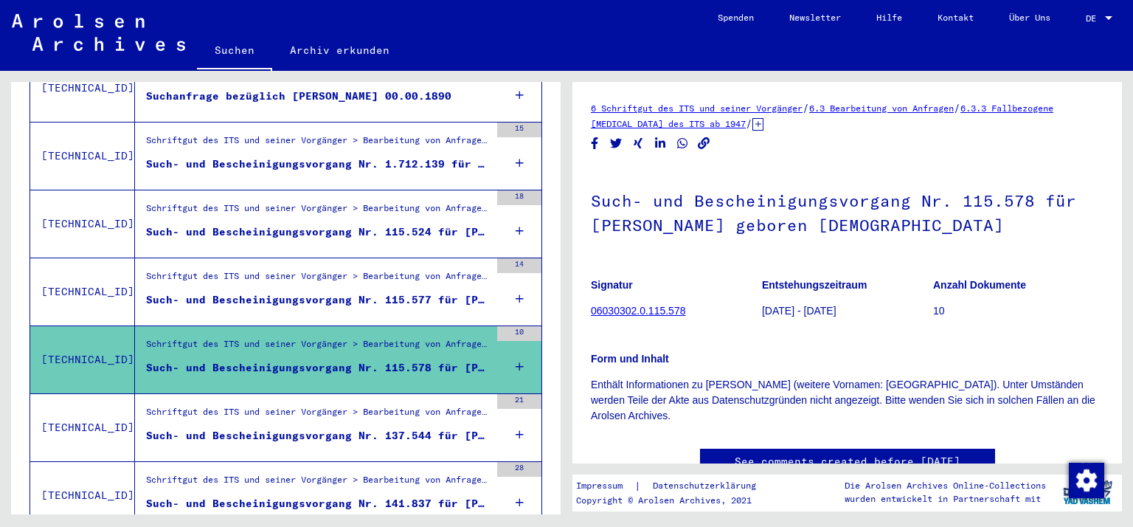
scroll to position [1514, 0]
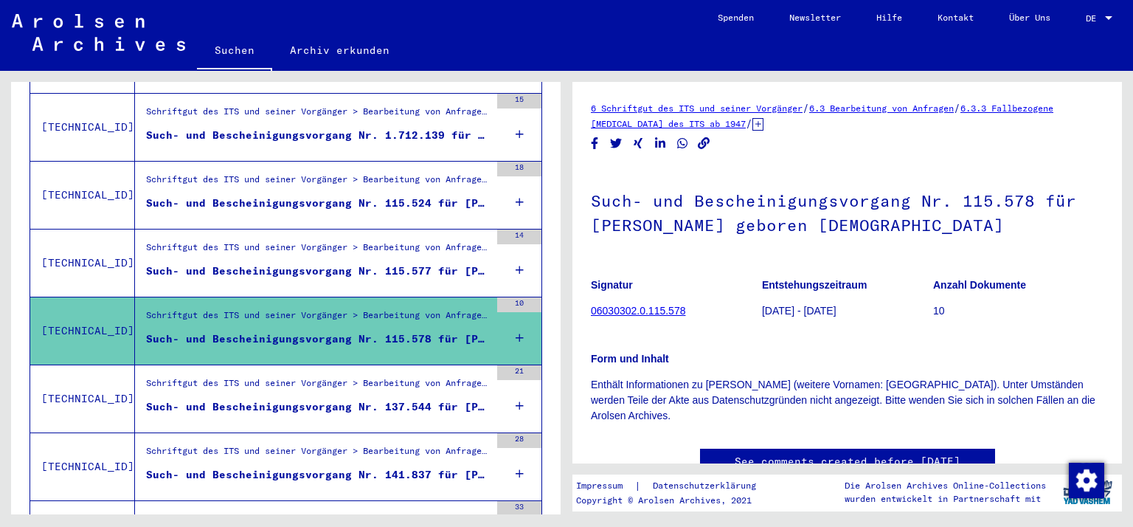
click at [285, 399] on div "Such- und Bescheinigungsvorgang Nr. 137.544 für [PERSON_NAME] geboren [DEMOGRAP…" at bounding box center [318, 406] width 344 height 15
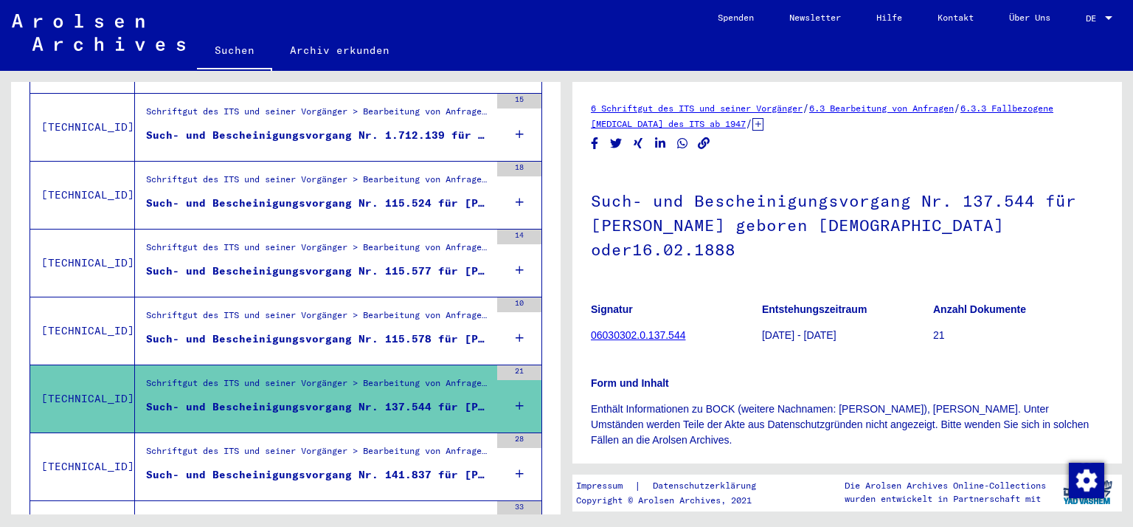
click at [266, 467] on div "Such- und Bescheinigungsvorgang Nr. 141.837 für [PERSON_NAME][GEOGRAPHIC_DATA] …" at bounding box center [318, 474] width 344 height 15
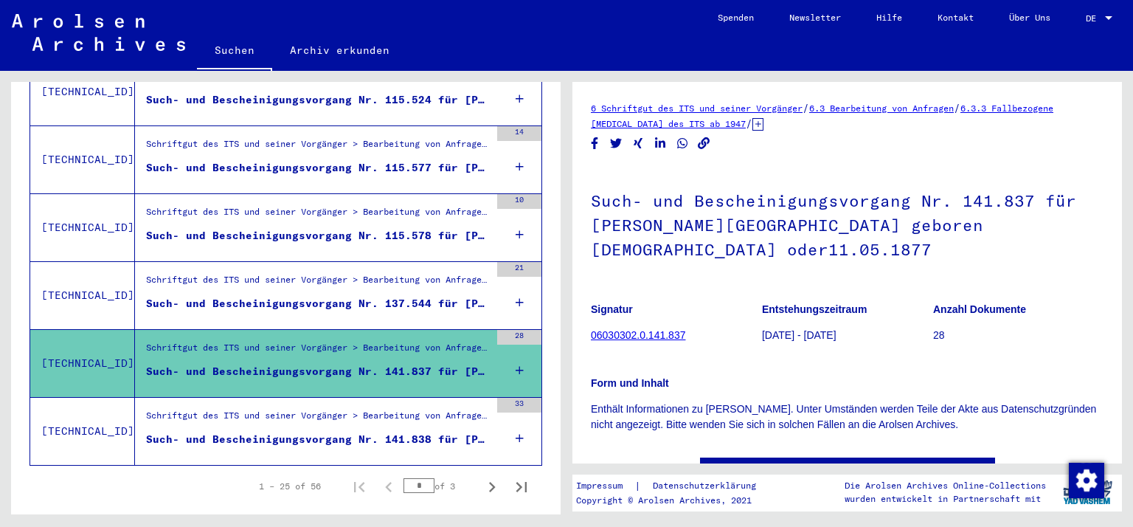
scroll to position [1631, 0]
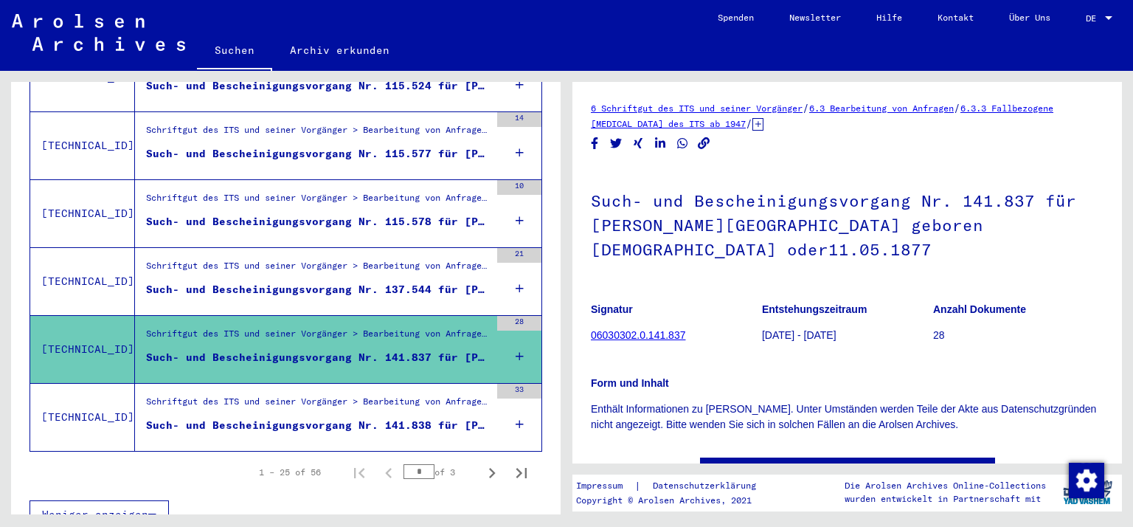
click at [184, 418] on div "Such- und Bescheinigungsvorgang Nr. 141.838 für [PERSON_NAME] geboren [DEMOGRAP…" at bounding box center [318, 425] width 344 height 15
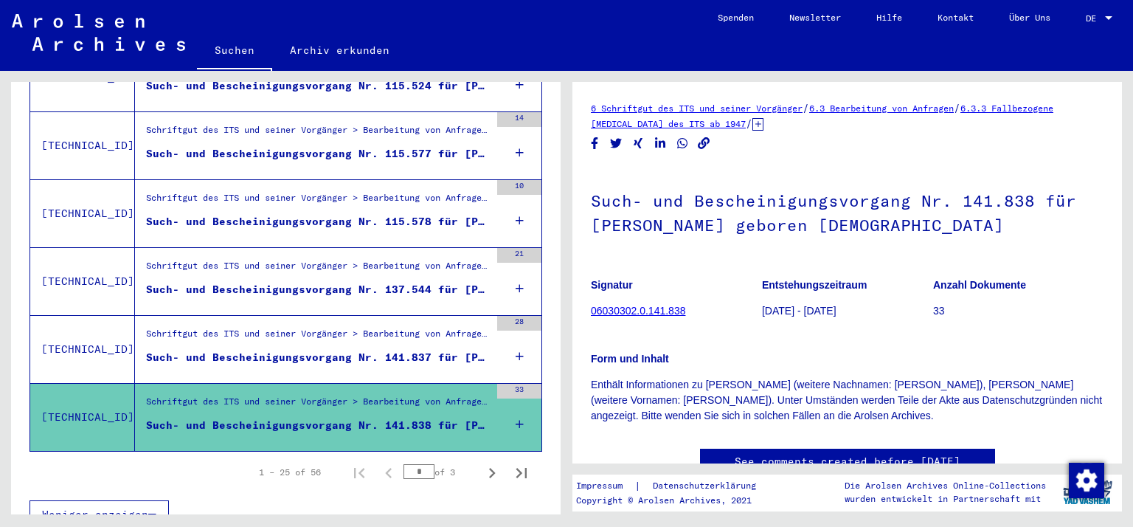
click at [207, 214] on div "Such- und Bescheinigungsvorgang Nr. 115.578 für [PERSON_NAME] geboren [DEMOGRAP…" at bounding box center [318, 221] width 344 height 15
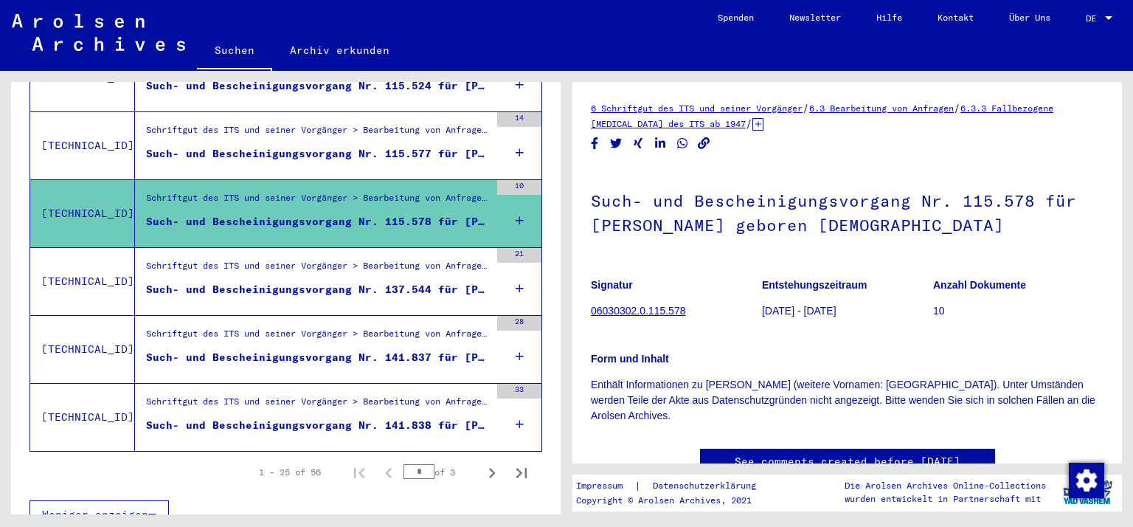
click at [218, 123] on div "Schriftgut des ITS und seiner Vorgänger > Bearbeitung von Anfragen > Fallbezoge…" at bounding box center [318, 133] width 344 height 21
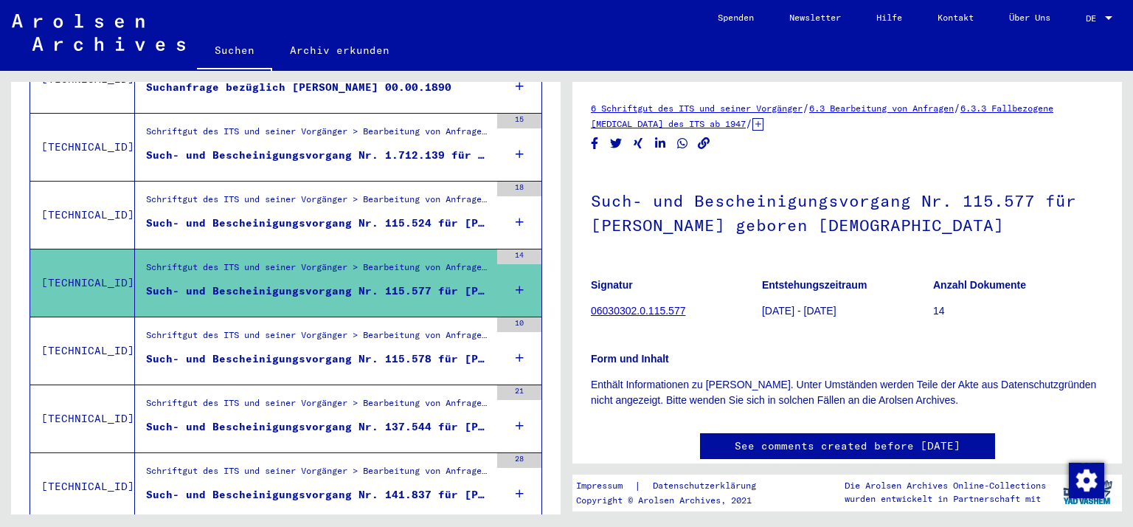
scroll to position [1480, 0]
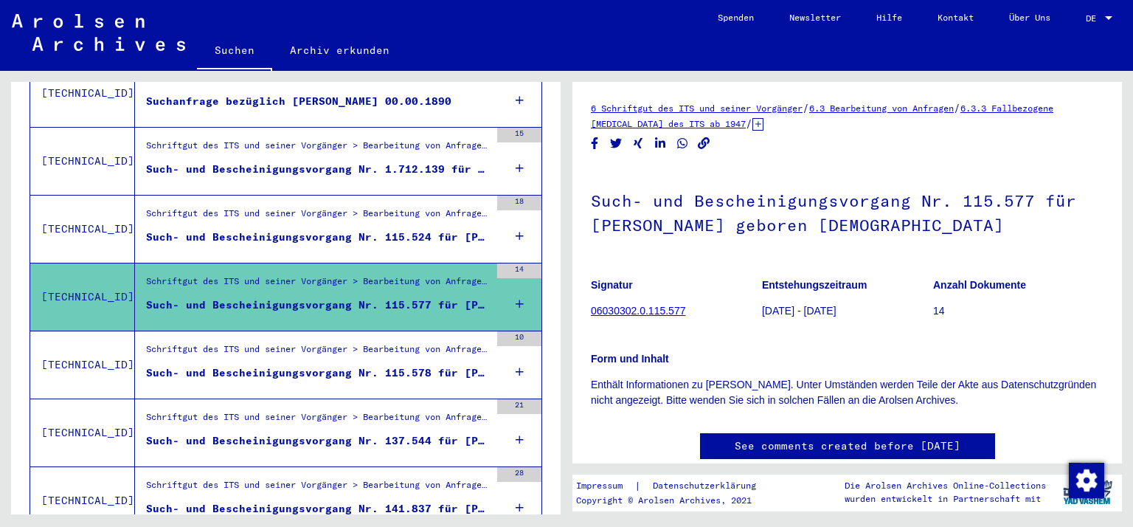
click at [195, 207] on div "Schriftgut des ITS und seiner Vorgänger > Bearbeitung von Anfragen > Fallbezoge…" at bounding box center [318, 217] width 344 height 21
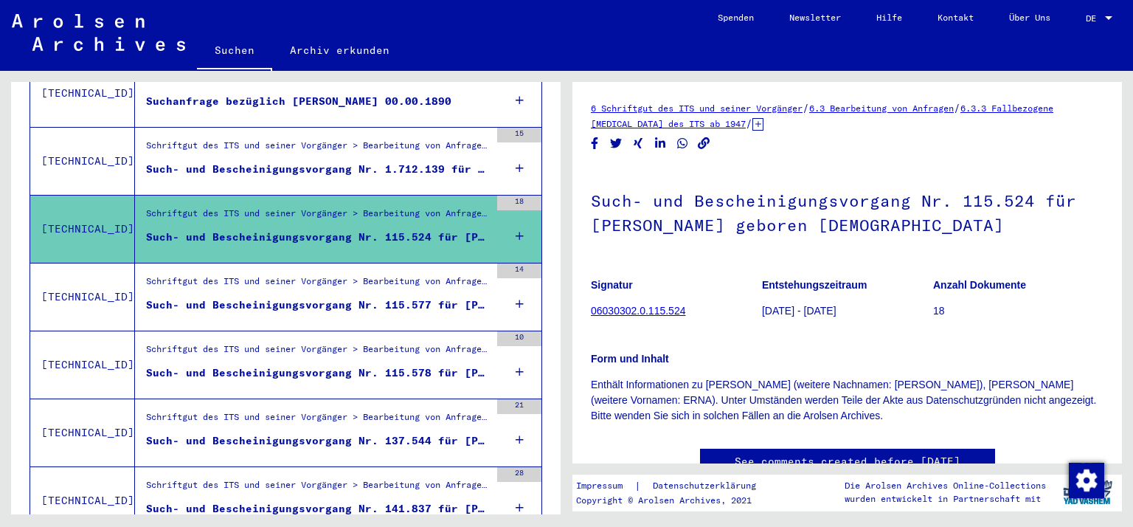
scroll to position [1631, 0]
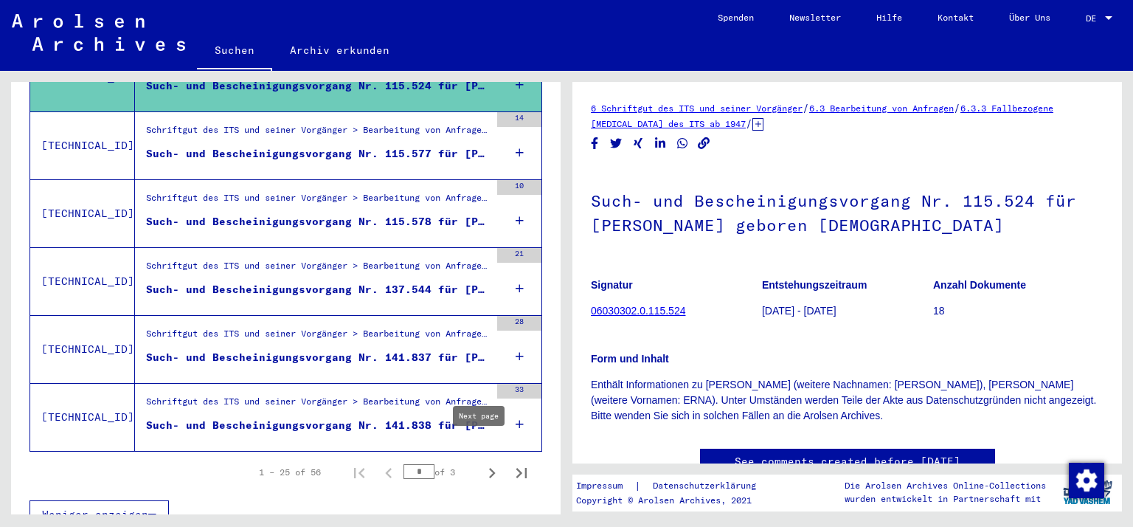
click at [489, 468] on icon "Next page" at bounding box center [492, 473] width 7 height 10
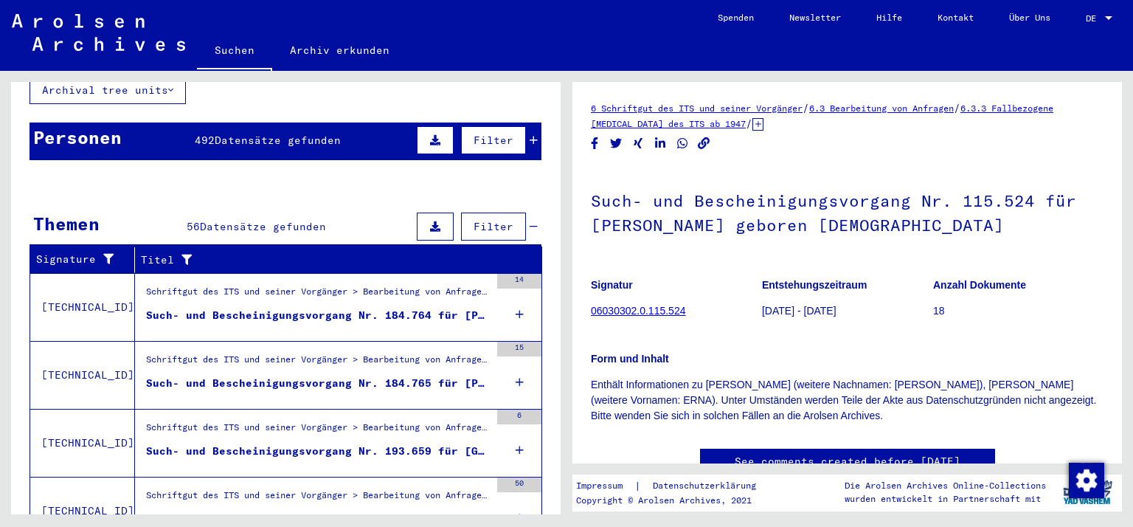
scroll to position [117, 0]
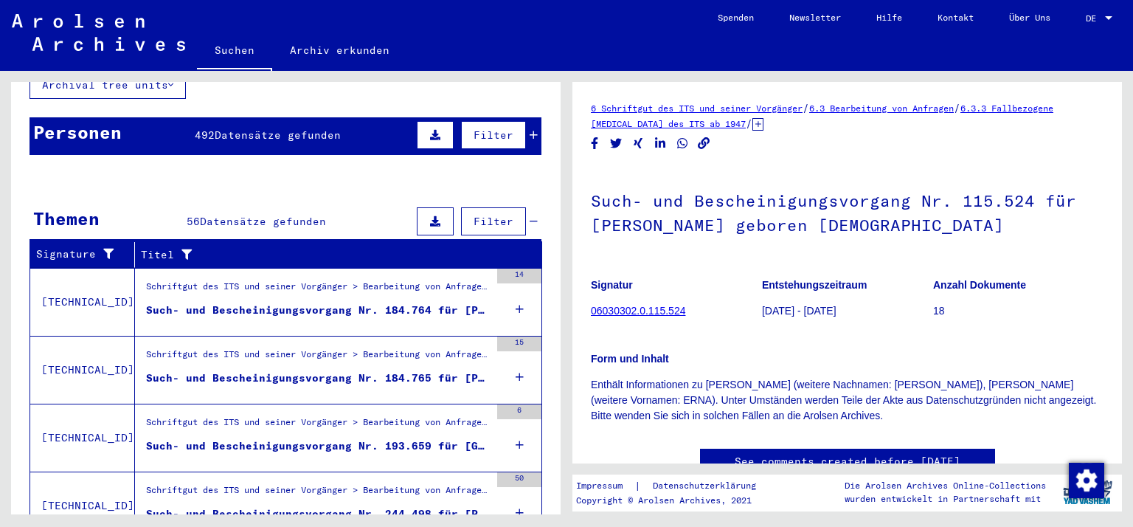
click at [202, 302] on div "Such- und Bescheinigungsvorgang Nr. 184.764 für [PERSON_NAME] geboren [DEMOGRAP…" at bounding box center [318, 309] width 344 height 15
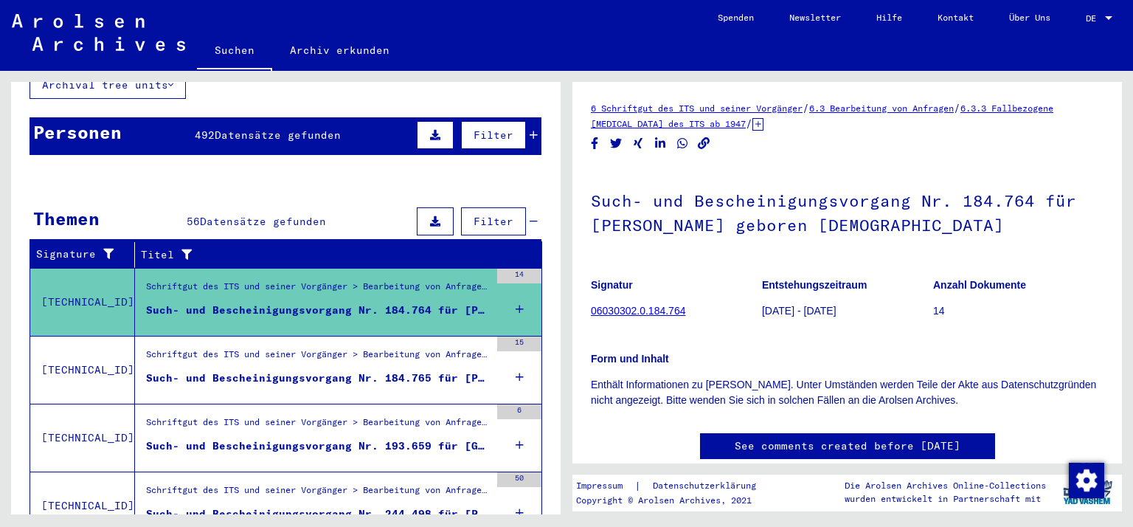
click at [202, 350] on div "Schriftgut des ITS und seiner Vorgänger > Bearbeitung von Anfragen > Fallbezoge…" at bounding box center [318, 357] width 344 height 21
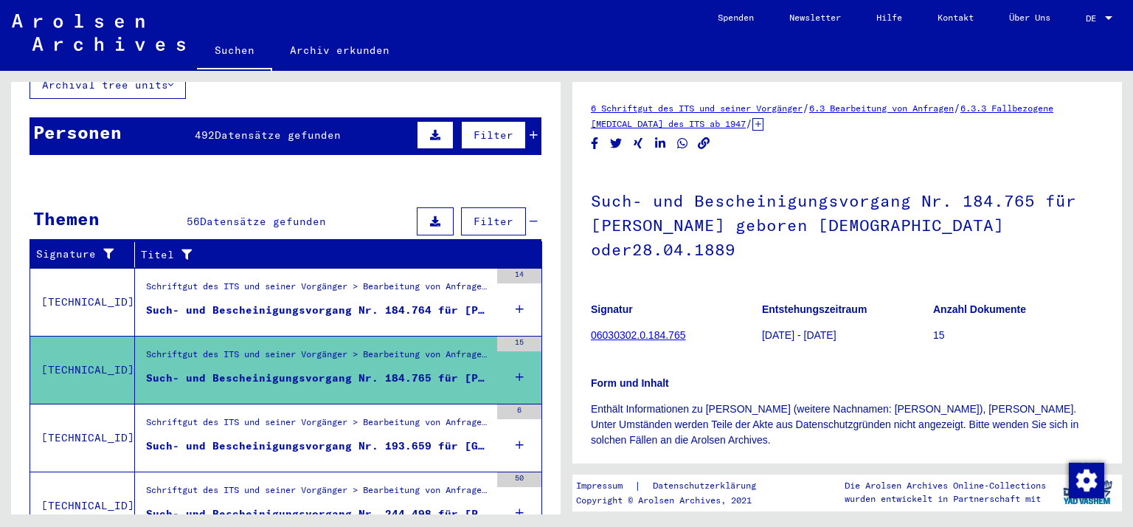
click at [196, 415] on div "Schriftgut des ITS und seiner Vorgänger > Bearbeitung von Anfragen > Fallbezoge…" at bounding box center [318, 425] width 344 height 21
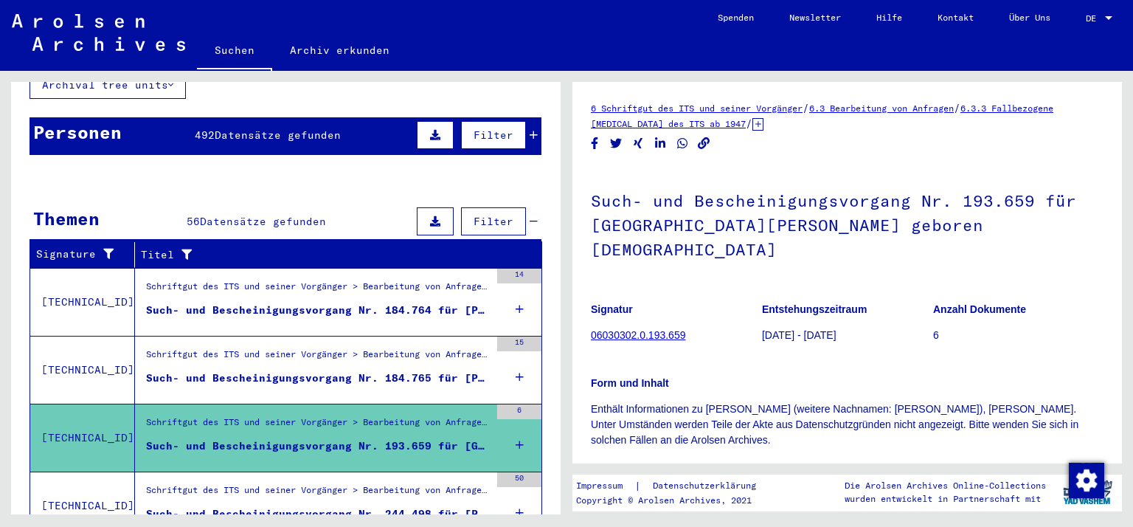
click at [222, 506] on div "Such- und Bescheinigungsvorgang Nr. 244.498 für [PERSON_NAME] geboren [DEMOGRAP…" at bounding box center [318, 513] width 344 height 15
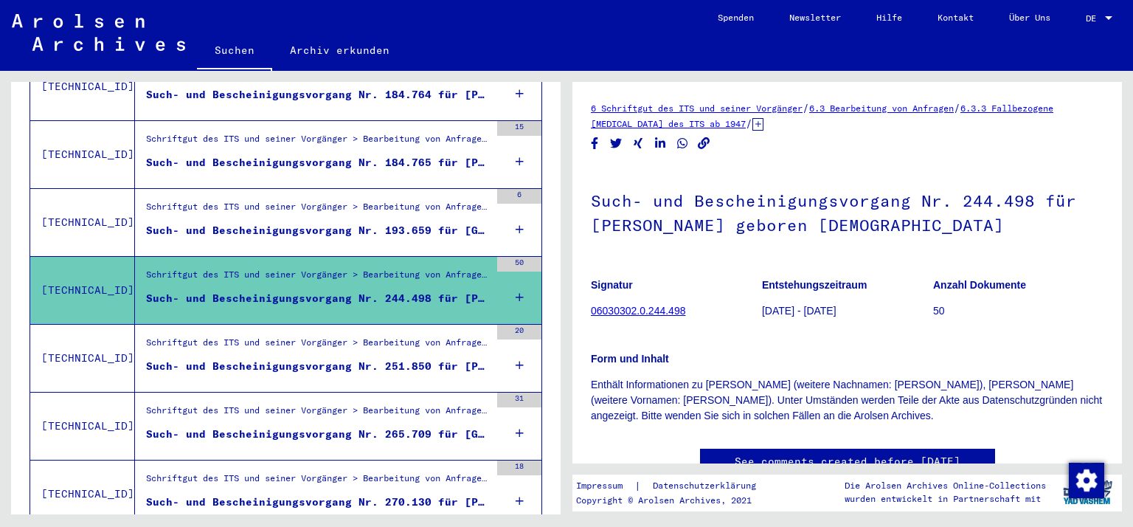
scroll to position [350, 0]
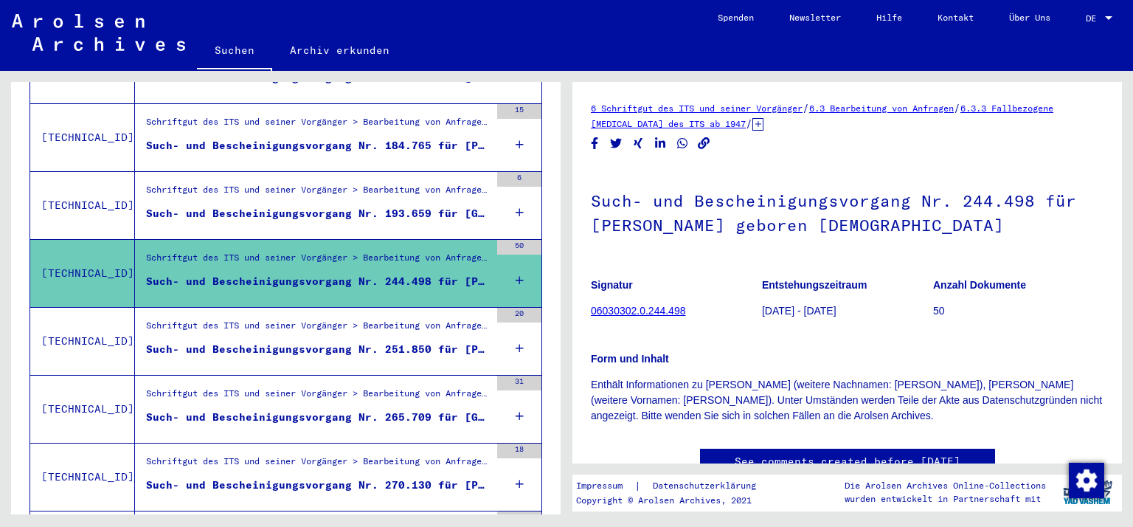
click at [232, 342] on div "Such- und Bescheinigungsvorgang Nr. 251.850 für [PERSON_NAME][GEOGRAPHIC_DATA] …" at bounding box center [318, 349] width 344 height 15
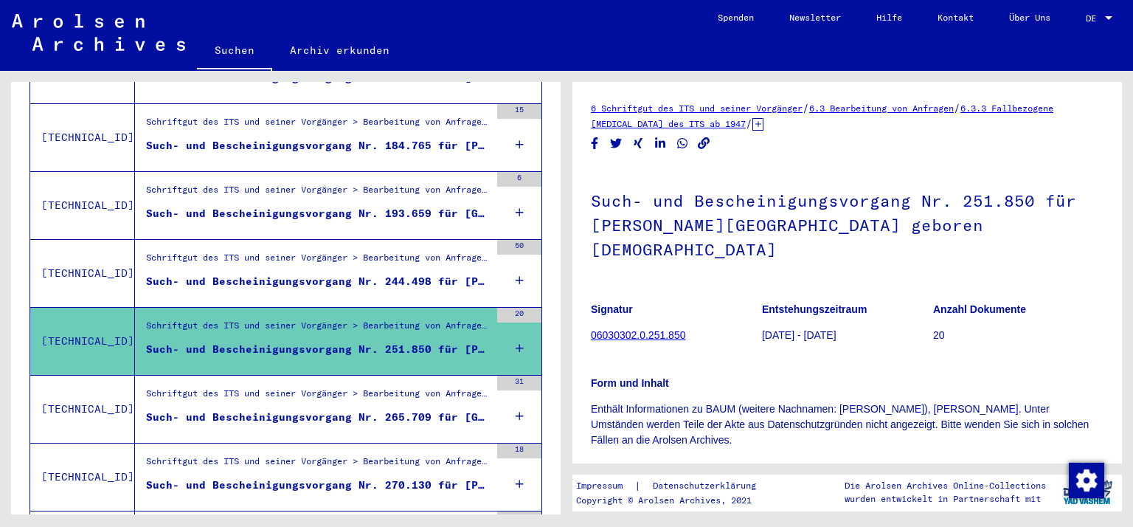
click at [231, 409] on div "Such- und Bescheinigungsvorgang Nr. 265.709 für [GEOGRAPHIC_DATA][PERSON_NAME] …" at bounding box center [318, 416] width 344 height 15
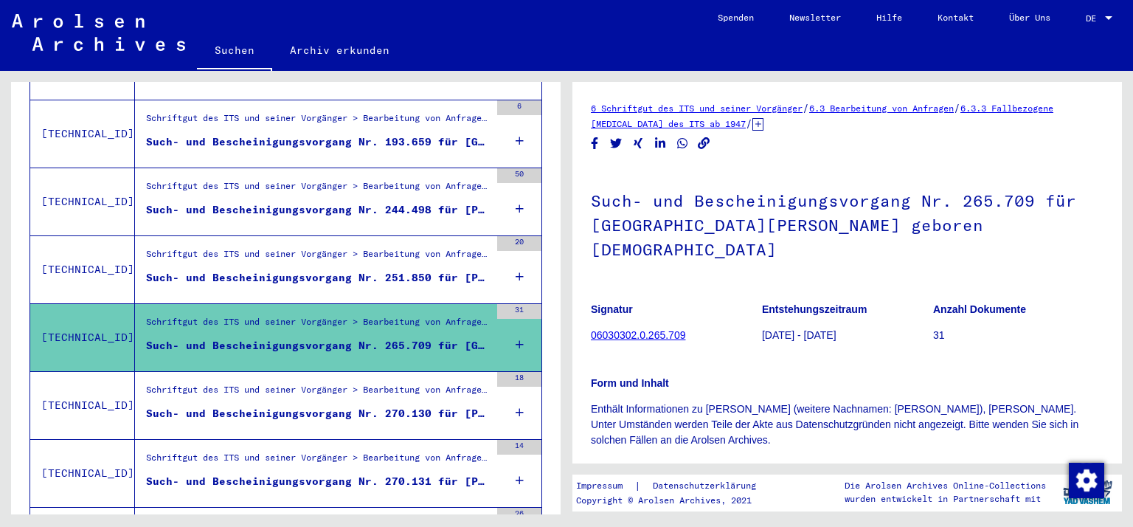
scroll to position [461, 0]
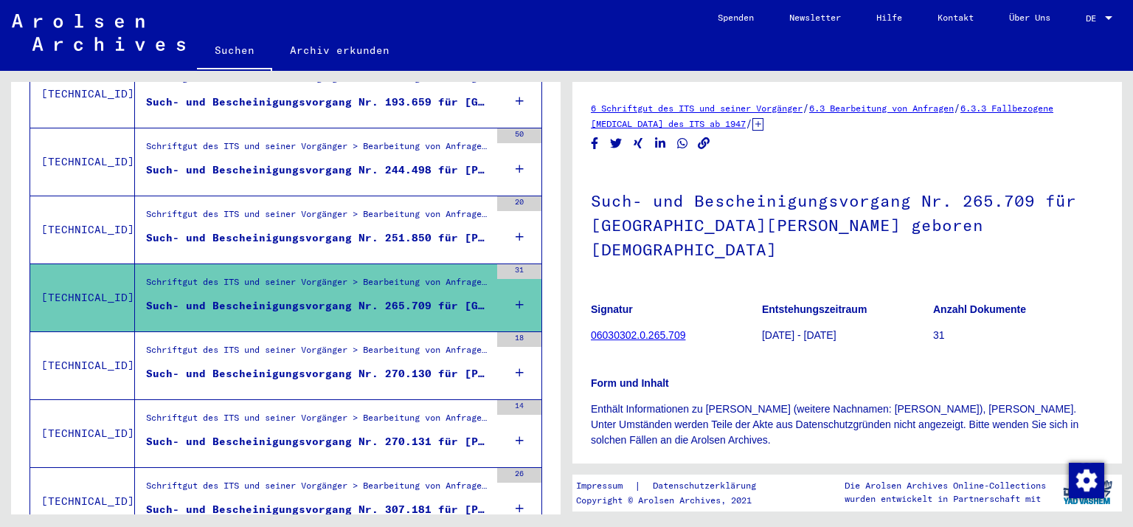
click at [201, 366] on div "Such- und Bescheinigungsvorgang Nr. 270.130 für [PERSON_NAME][GEOGRAPHIC_DATA] …" at bounding box center [318, 373] width 344 height 15
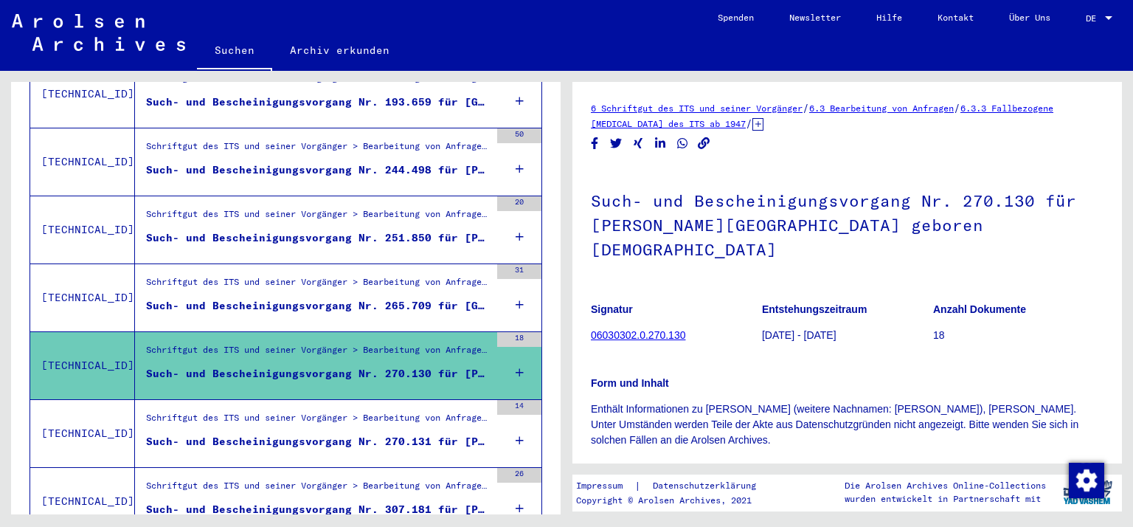
click at [174, 412] on div "Schriftgut des ITS und seiner Vorgänger > Bearbeitung von Anfragen > Fallbezoge…" at bounding box center [318, 421] width 344 height 21
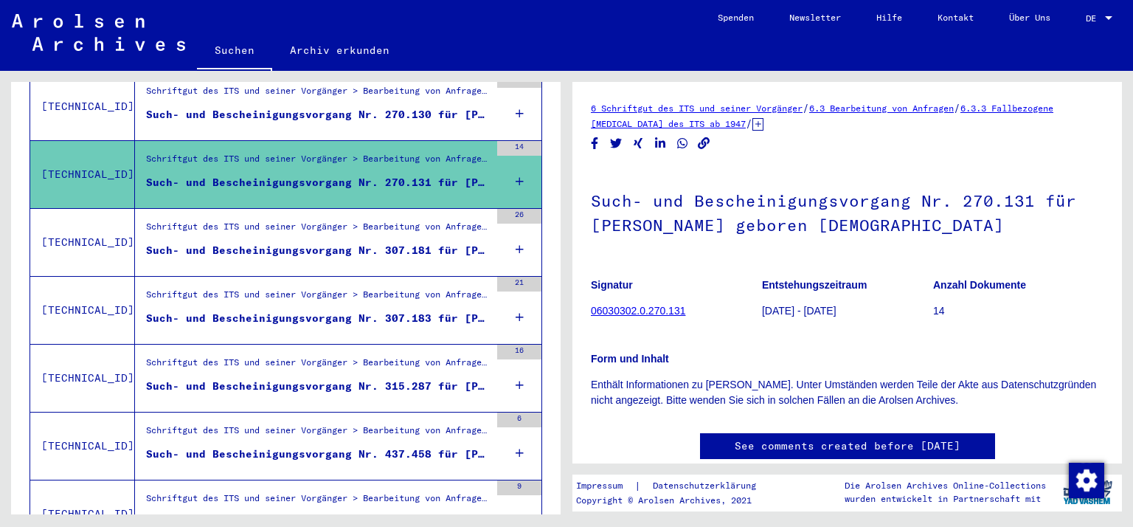
scroll to position [734, 0]
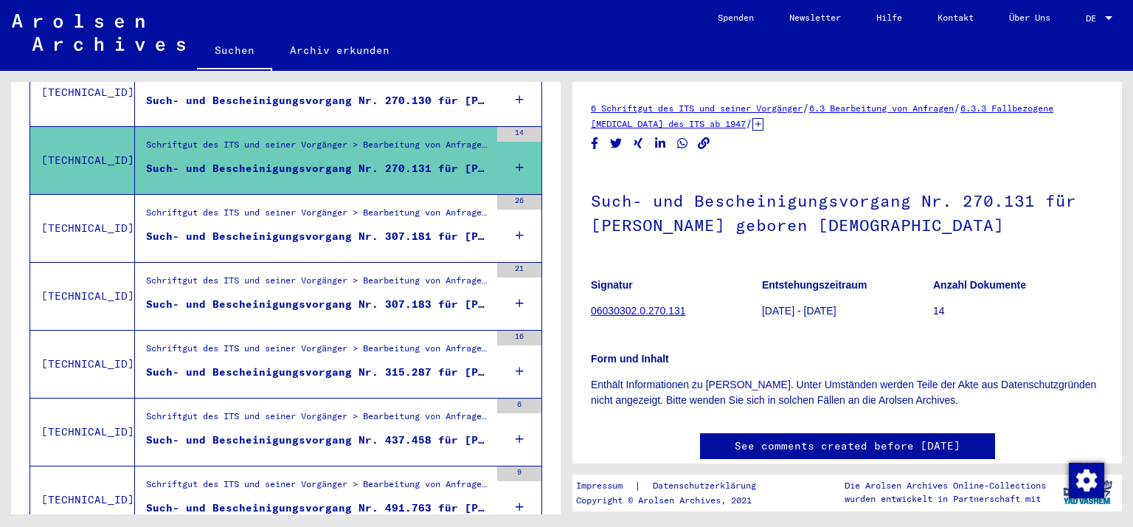
click at [199, 229] on div "Such- und Bescheinigungsvorgang Nr. 307.181 für [PERSON_NAME] geboren [DEMOGRAP…" at bounding box center [318, 236] width 344 height 15
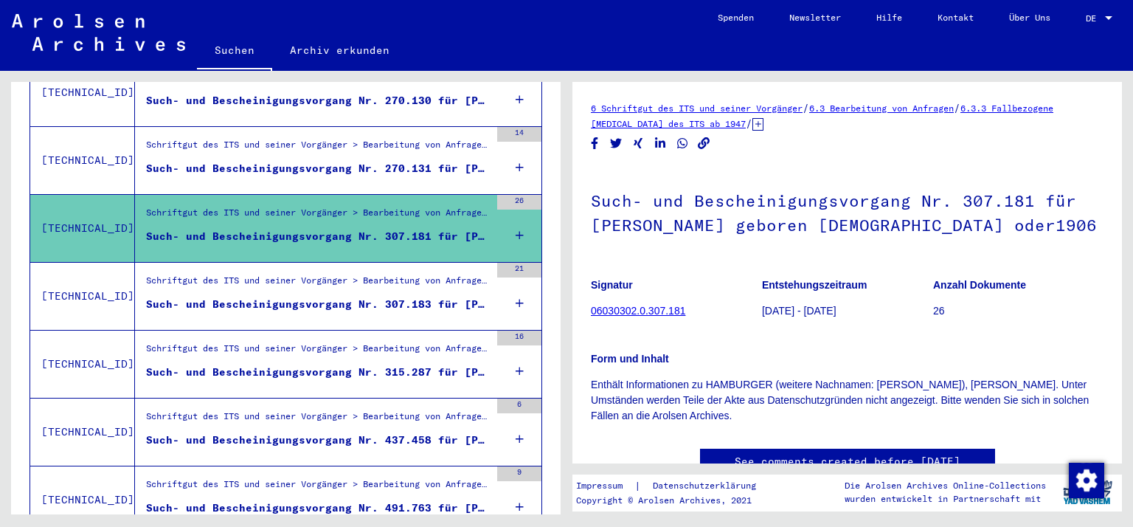
click at [195, 297] on div "Such- und Bescheinigungsvorgang Nr. 307.183 für [PERSON_NAME] geboren [DEMOGRAP…" at bounding box center [318, 304] width 344 height 15
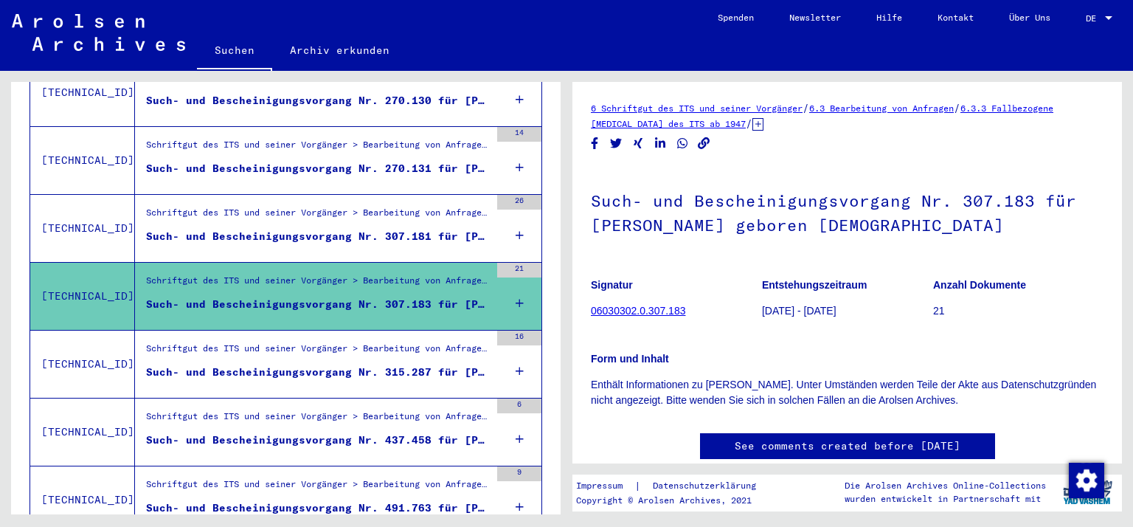
click at [195, 364] on div "Such- und Bescheinigungsvorgang Nr. 315.287 für [PERSON_NAME] geboren [DEMOGRAP…" at bounding box center [318, 371] width 344 height 15
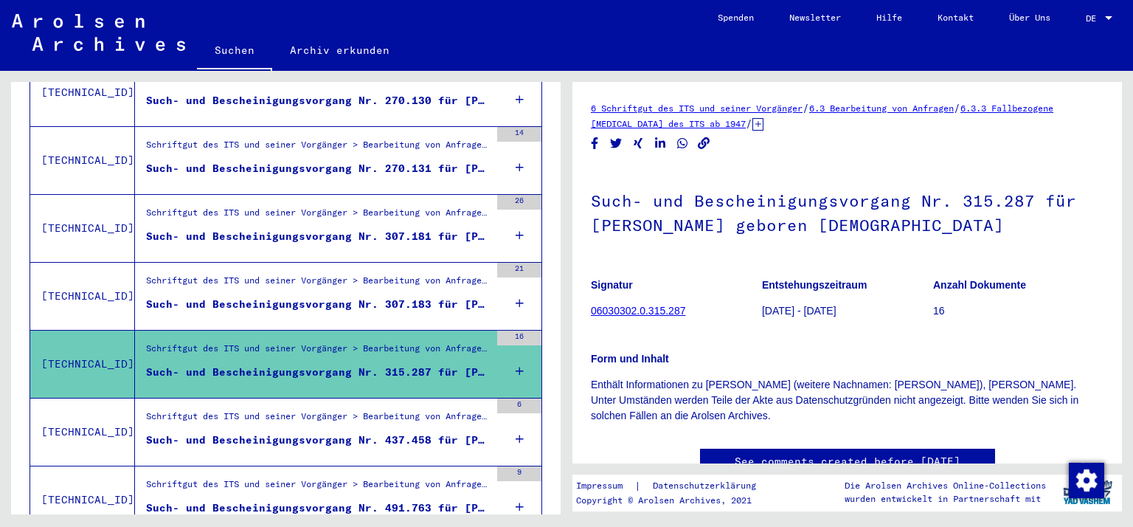
click at [189, 432] on div "Such- und Bescheinigungsvorgang Nr. 437.458 für [PERSON_NAME] geboren [DEMOGRAP…" at bounding box center [318, 439] width 344 height 15
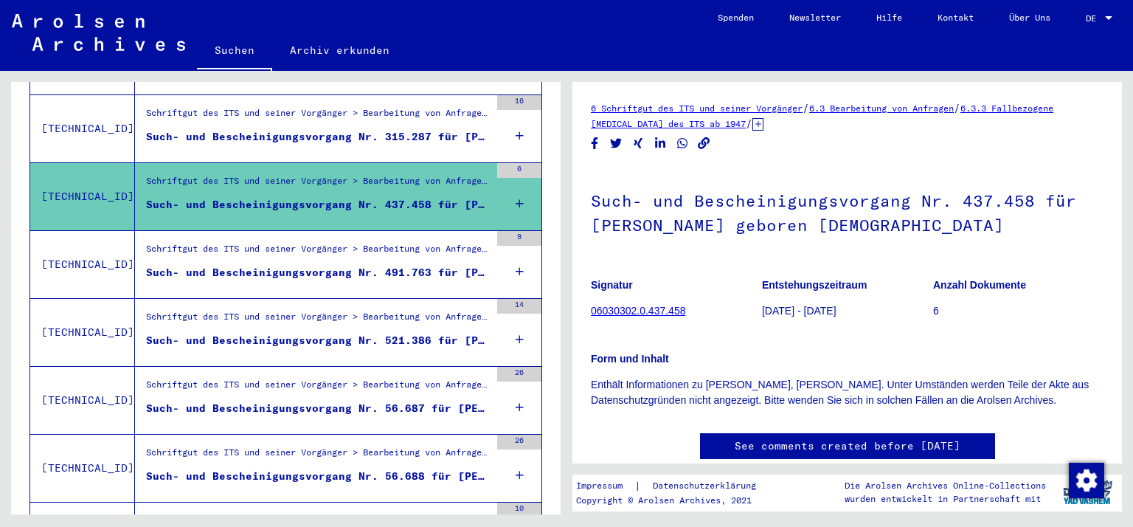
scroll to position [980, 0]
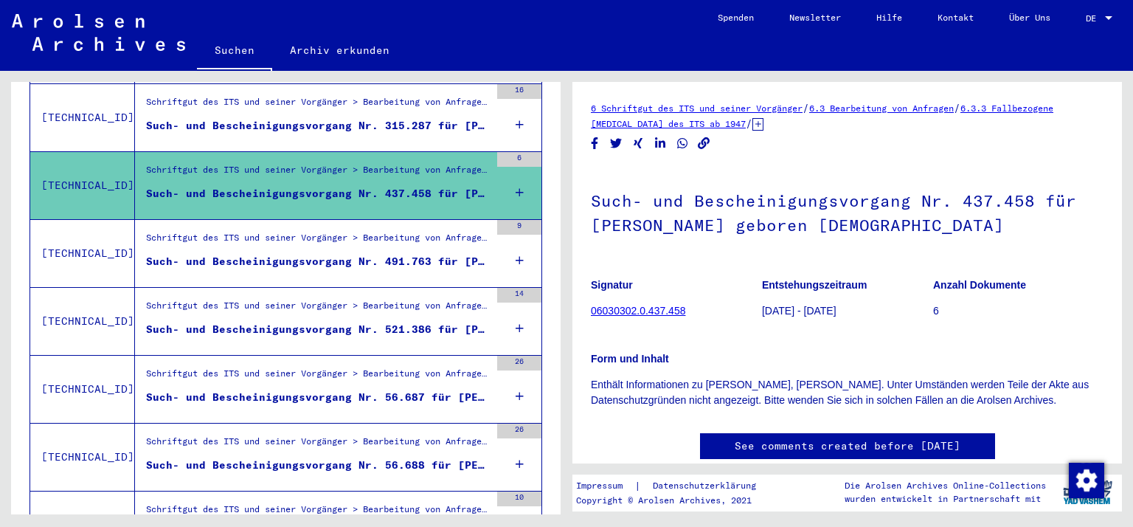
click at [252, 254] on div "Such- und Bescheinigungsvorgang Nr. 491.763 für [PERSON_NAME] geboren [DEMOGRAP…" at bounding box center [318, 261] width 344 height 15
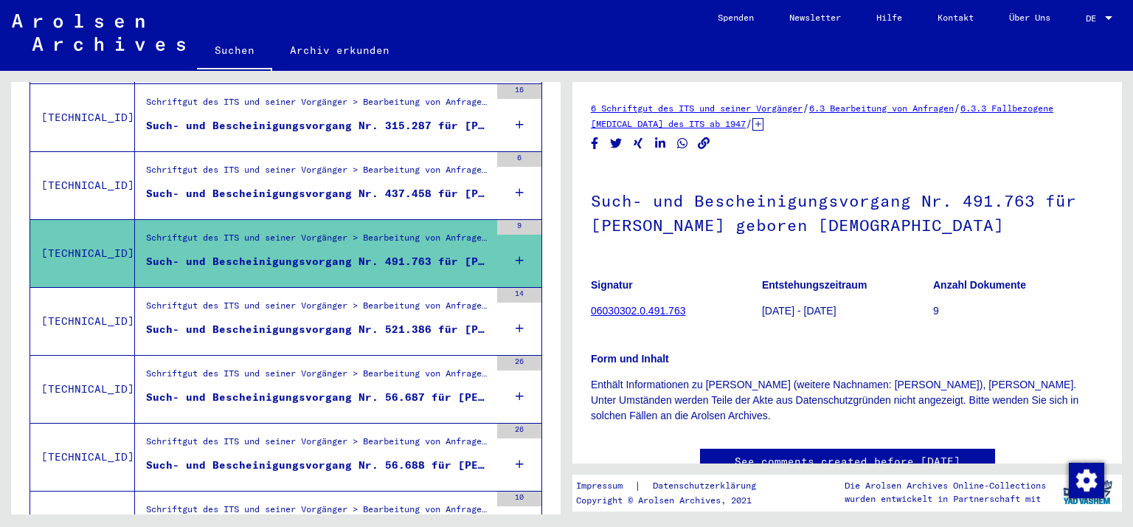
click at [252, 322] on div "Such- und Bescheinigungsvorgang Nr. 521.386 für [PERSON_NAME]" at bounding box center [318, 329] width 344 height 15
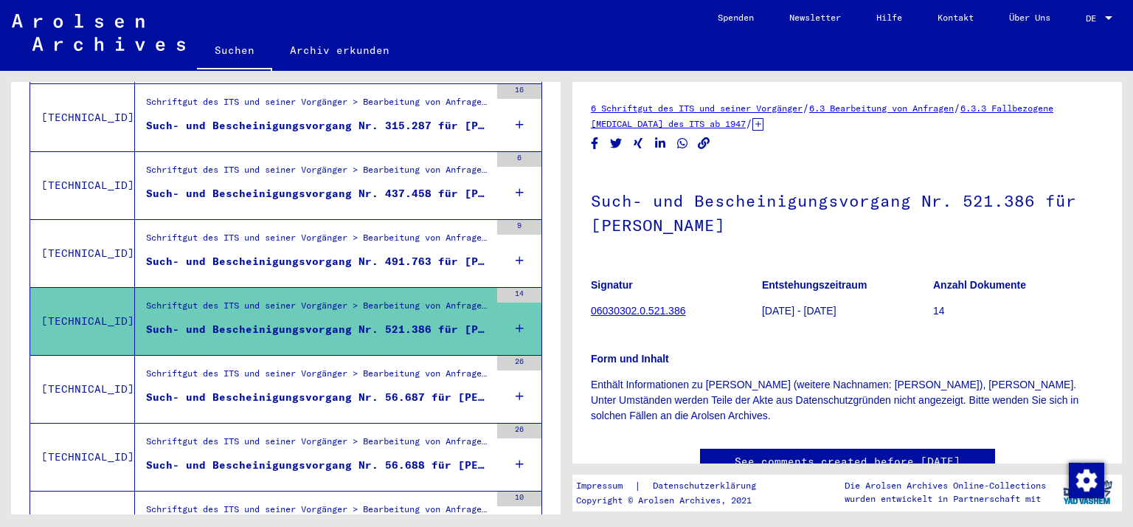
click at [217, 390] on div "Such- und Bescheinigungsvorgang Nr. 56.687 für [PERSON_NAME] geboren [DEMOGRAPH…" at bounding box center [318, 397] width 344 height 15
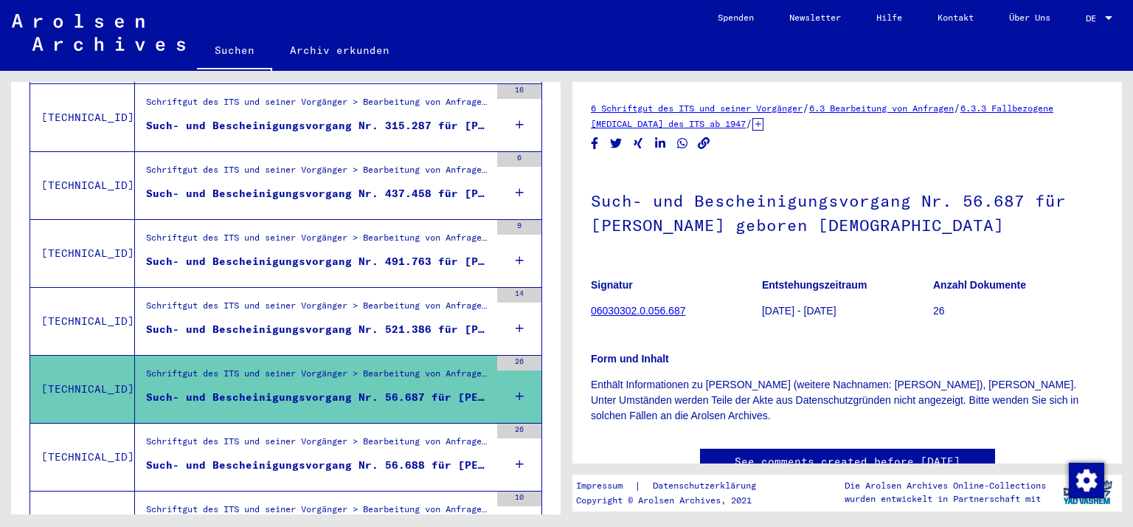
click at [202, 435] on div "Schriftgut des ITS und seiner Vorgänger > Bearbeitung von Anfragen > Fallbezoge…" at bounding box center [318, 445] width 344 height 21
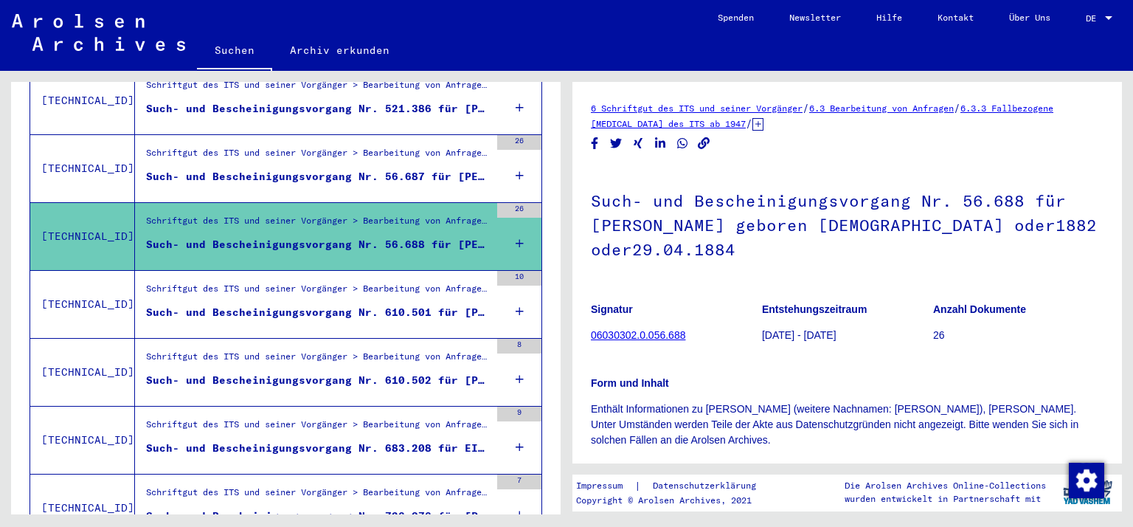
scroll to position [1222, 0]
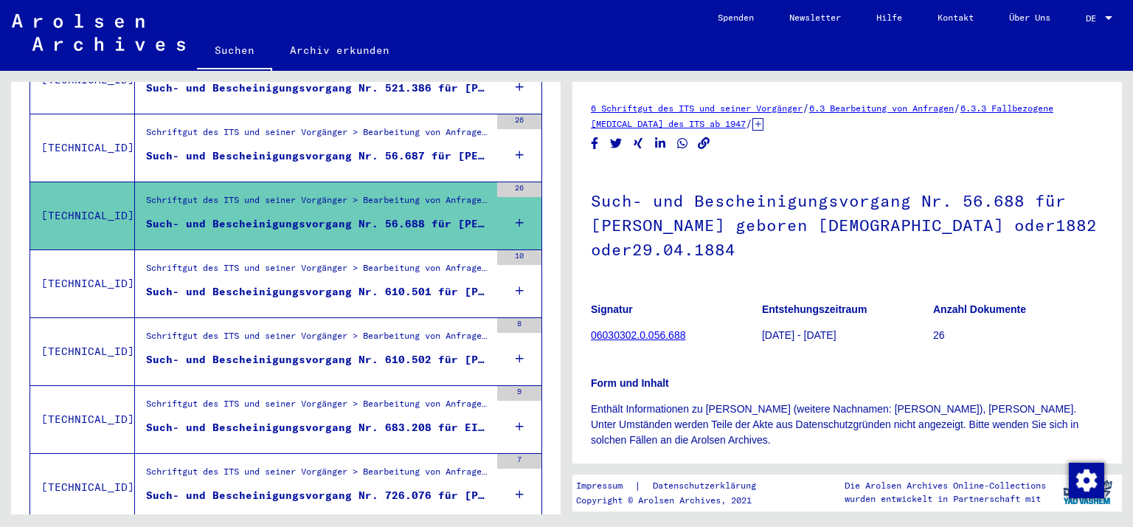
click at [315, 284] on div "Such- und Bescheinigungsvorgang Nr. 610.501 für [PERSON_NAME] geboren [DEMOGRAP…" at bounding box center [318, 291] width 344 height 15
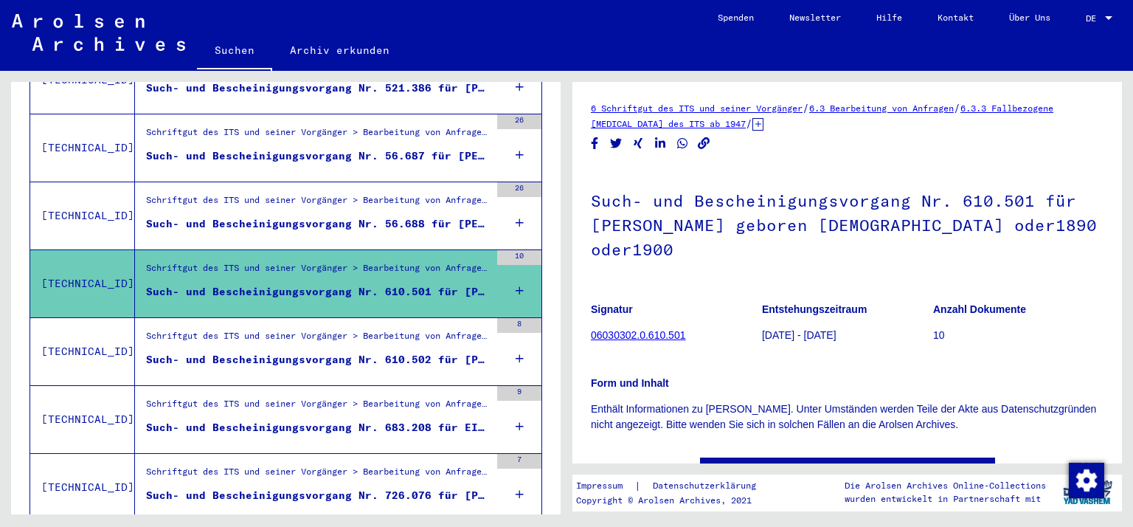
click at [248, 331] on mat-grid-list "Schriftgut des ITS und seiner Vorgänger > Bearbeitung von Anfragen > Fallbezoge…" at bounding box center [318, 351] width 344 height 45
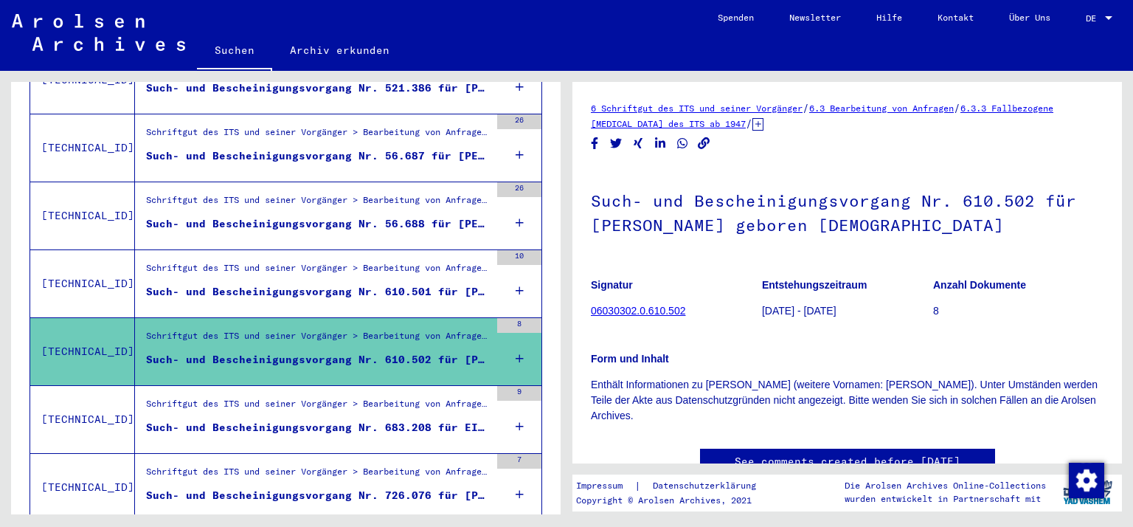
click at [201, 420] on div "Such- und Bescheinigungsvorgang Nr. 683.208 für EIS, [PERSON_NAME] geboren [DEM…" at bounding box center [318, 427] width 344 height 15
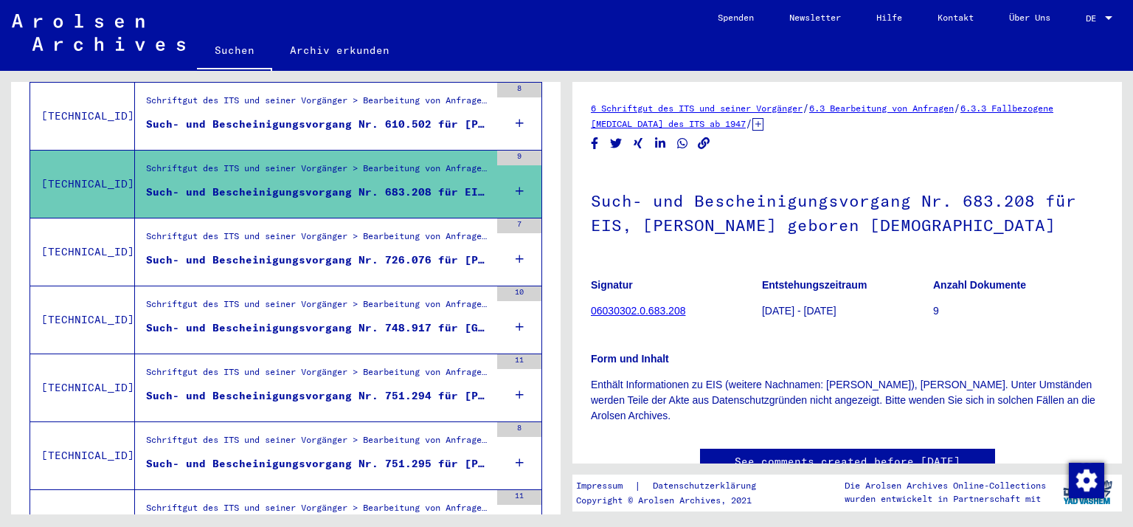
scroll to position [1451, 0]
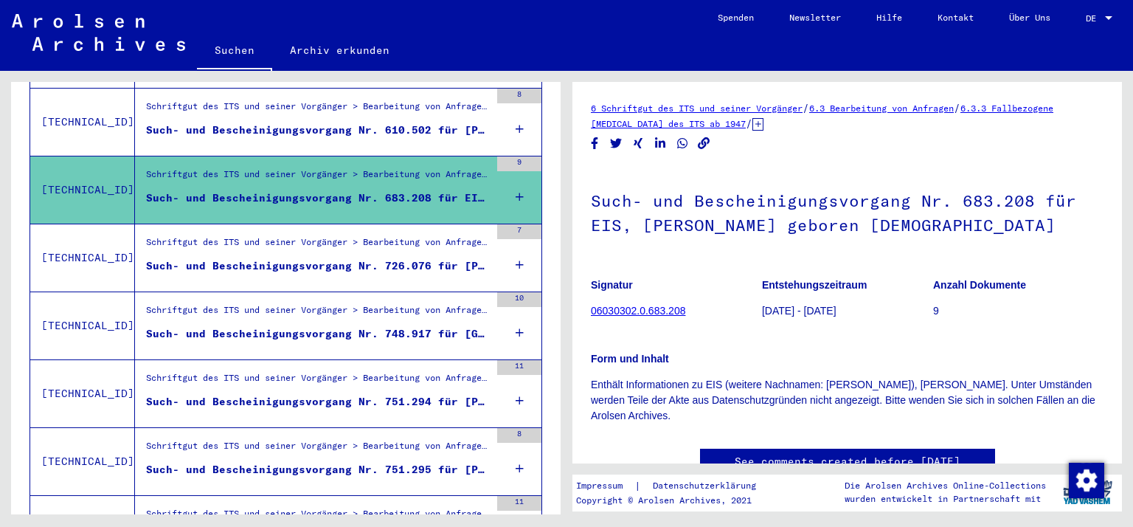
click at [269, 258] on div "Such- und Bescheinigungsvorgang Nr. 726.076 für [PERSON_NAME] geboren [DEMOGRAP…" at bounding box center [318, 265] width 344 height 15
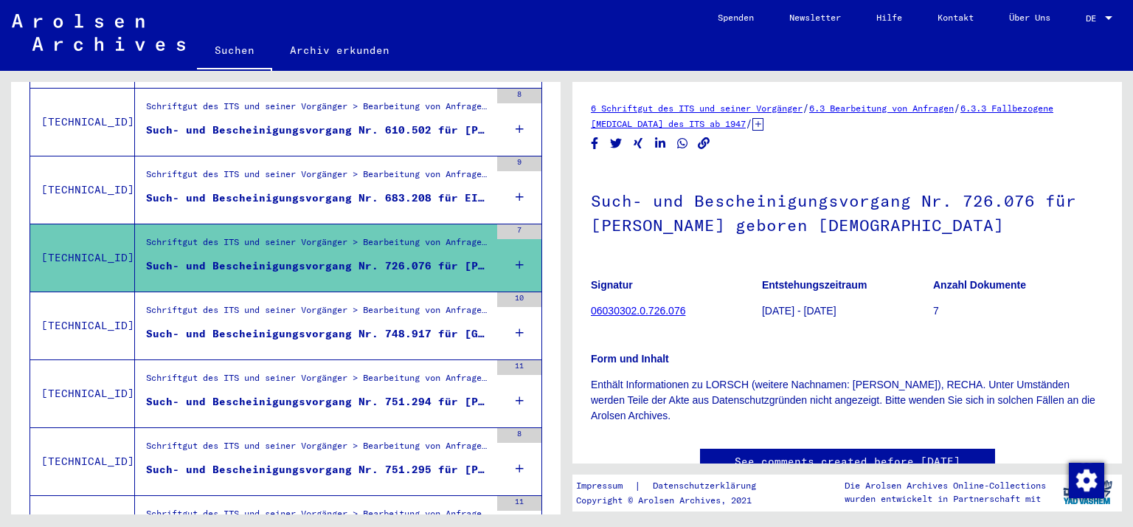
click at [269, 258] on div "Such- und Bescheinigungsvorgang Nr. 726.076 für [PERSON_NAME] geboren [DEMOGRAP…" at bounding box center [318, 265] width 344 height 15
click at [237, 326] on div "Such- und Bescheinigungsvorgang Nr. 748.917 für [GEOGRAPHIC_DATA][PERSON_NAME] …" at bounding box center [318, 333] width 344 height 15
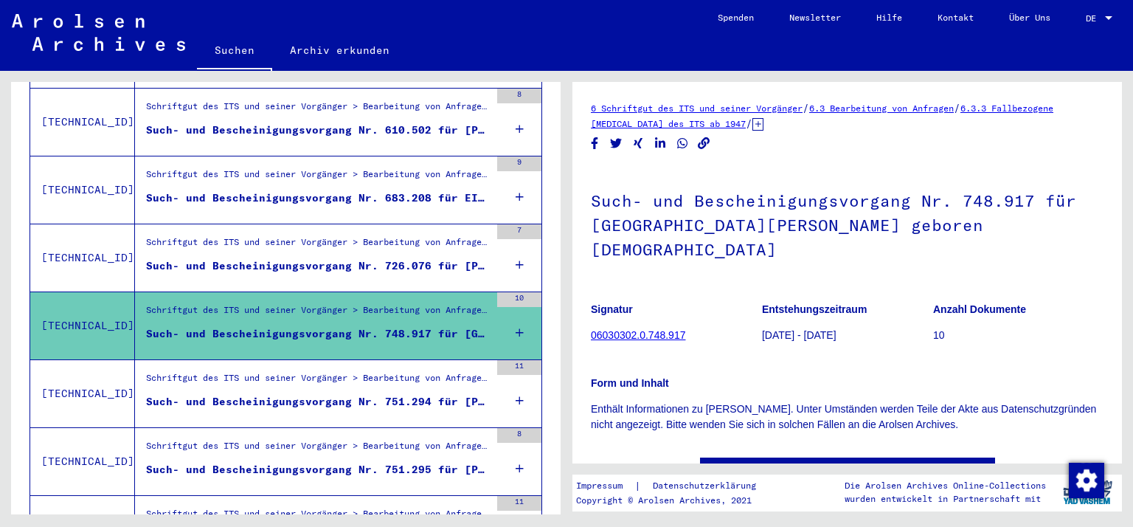
click at [237, 326] on div "Such- und Bescheinigungsvorgang Nr. 748.917 für [GEOGRAPHIC_DATA][PERSON_NAME] …" at bounding box center [318, 333] width 344 height 15
click at [200, 394] on div "Such- und Bescheinigungsvorgang Nr. 751.294 für [PERSON_NAME] geboren [DEMOGRAP…" at bounding box center [318, 401] width 344 height 15
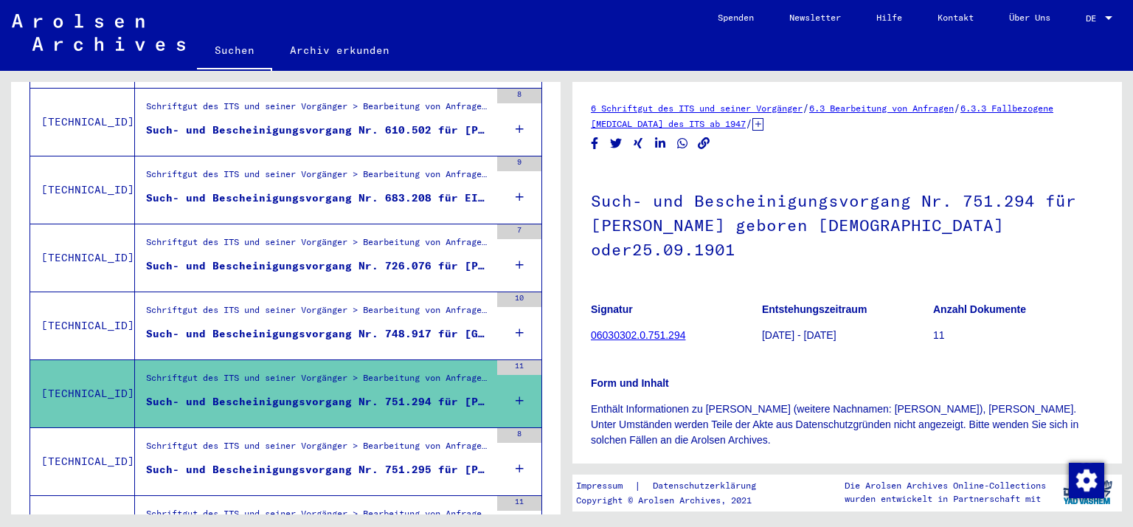
click at [238, 462] on div "Such- und Bescheinigungsvorgang Nr. 751.295 für [PERSON_NAME] geboren [DEMOGRAP…" at bounding box center [318, 469] width 344 height 15
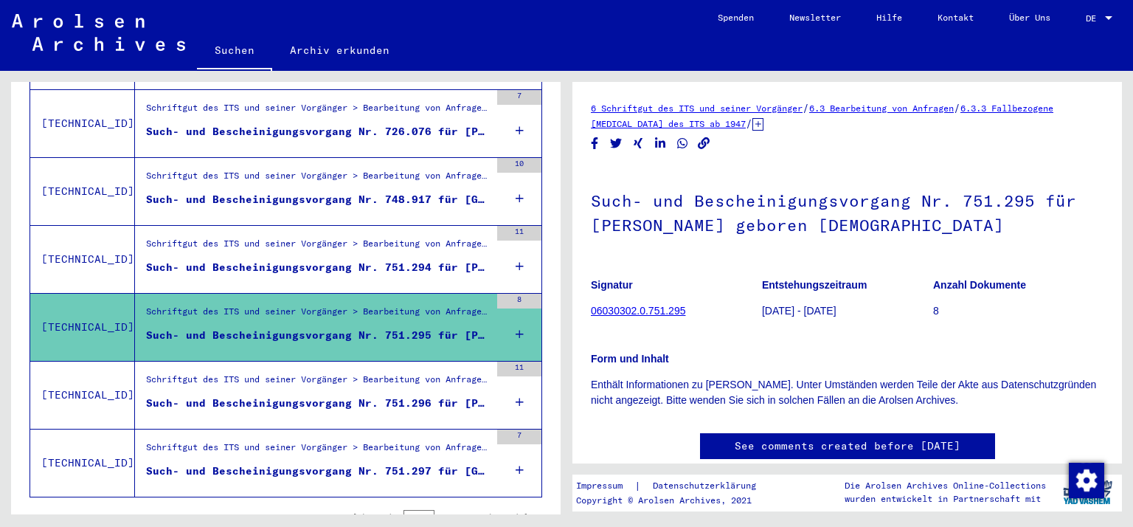
scroll to position [1631, 0]
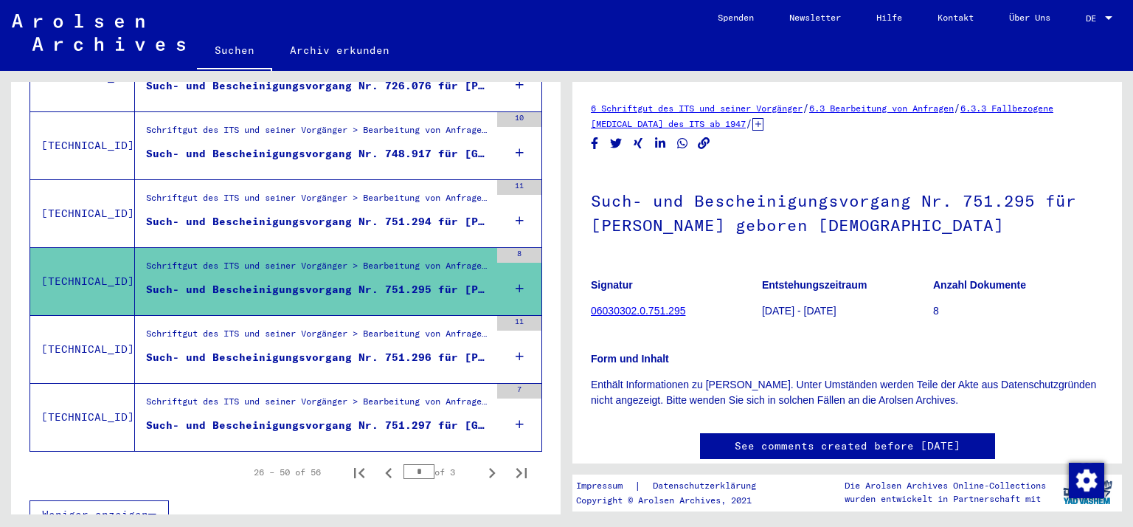
click at [282, 350] on div "Such- und Bescheinigungsvorgang Nr. 751.296 für [PERSON_NAME] geboren [DEMOGRAP…" at bounding box center [318, 357] width 344 height 15
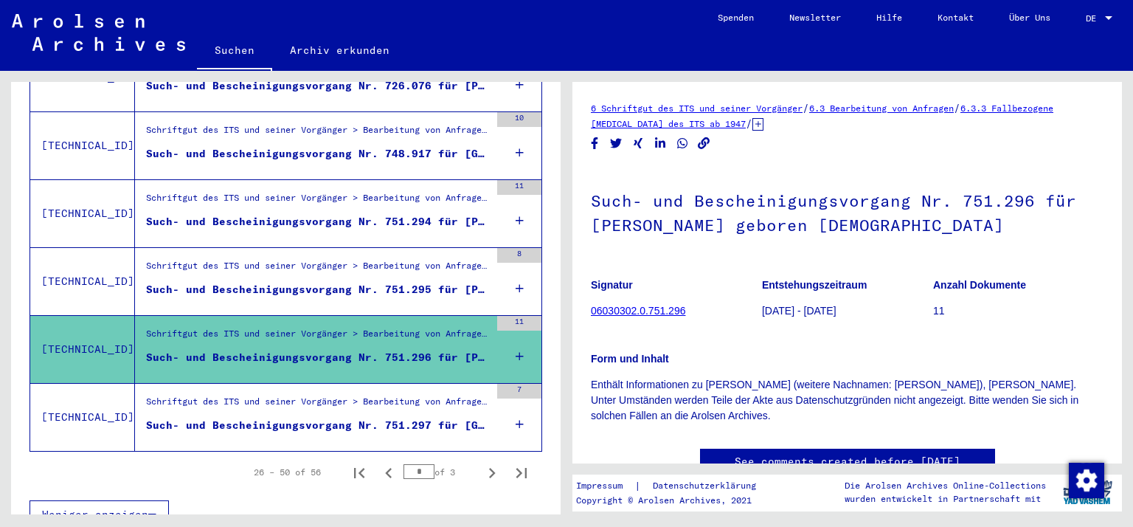
click at [247, 418] on div "Such- und Bescheinigungsvorgang Nr. 751.297 für [GEOGRAPHIC_DATA][PERSON_NAME] …" at bounding box center [318, 425] width 344 height 15
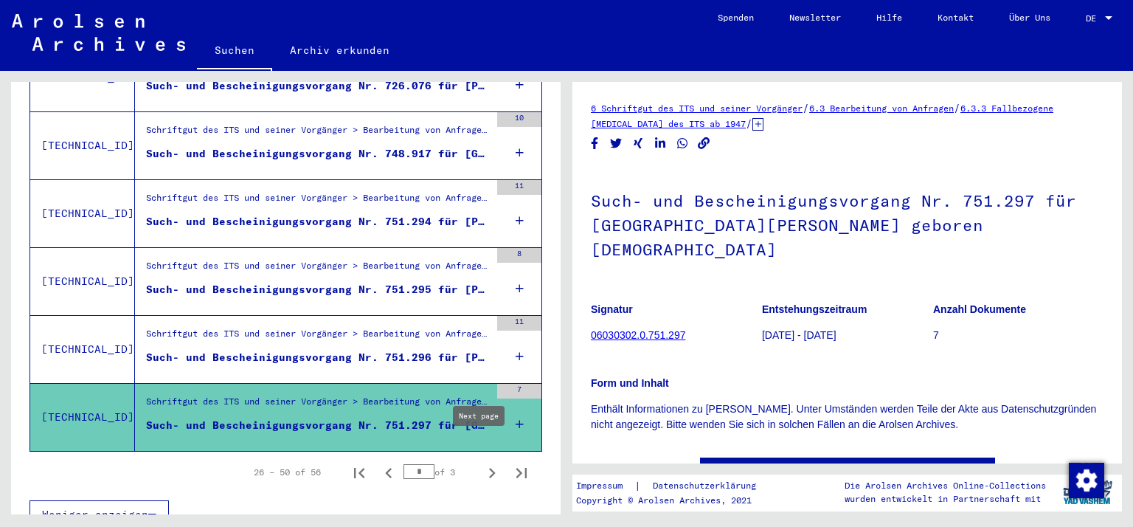
click at [482, 463] on icon "Next page" at bounding box center [492, 473] width 21 height 21
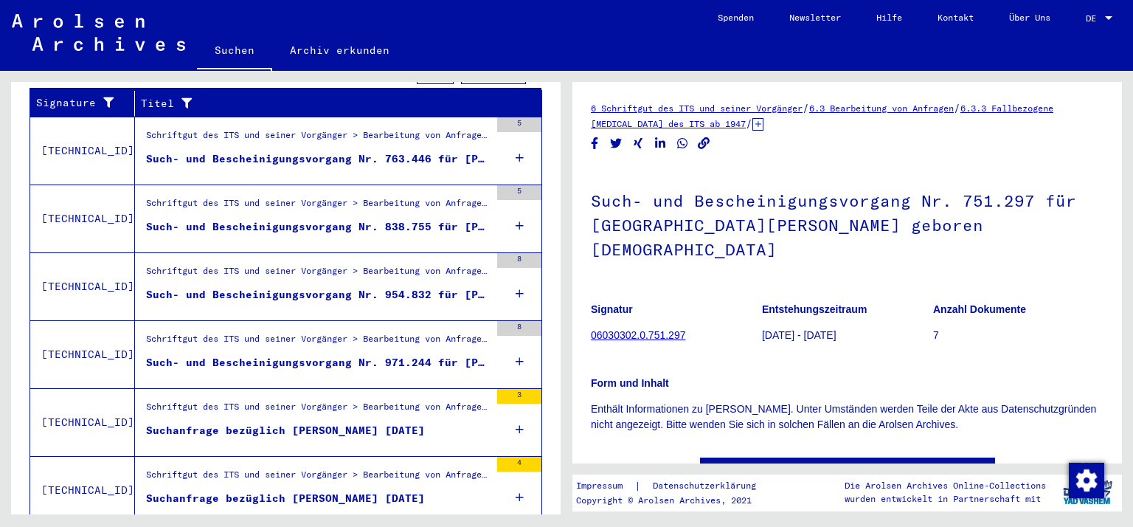
scroll to position [263, 0]
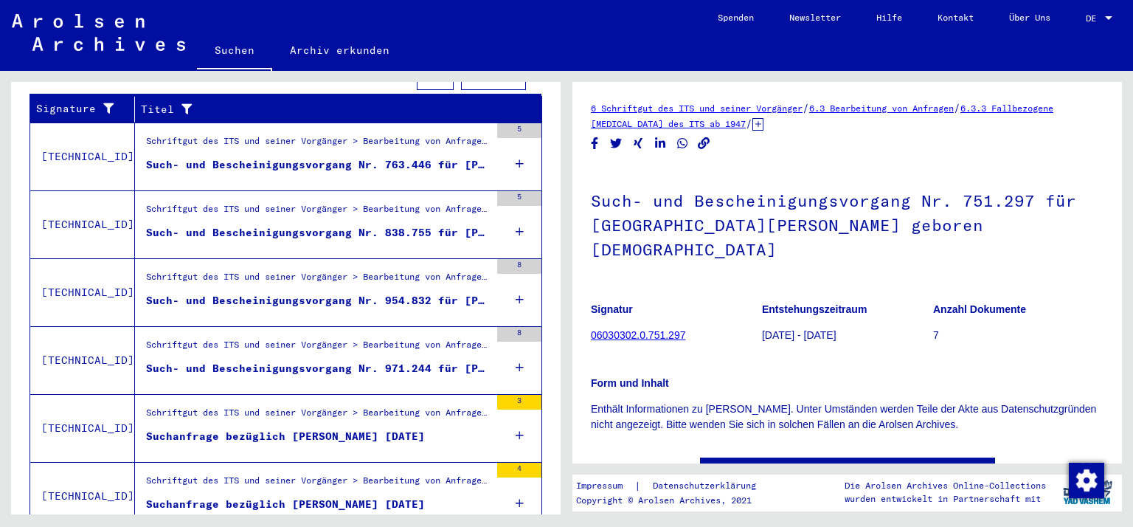
click at [209, 157] on div "Such- und Bescheinigungsvorgang Nr. 763.446 für [PERSON_NAME] geboren [DEMOGRAP…" at bounding box center [318, 164] width 344 height 15
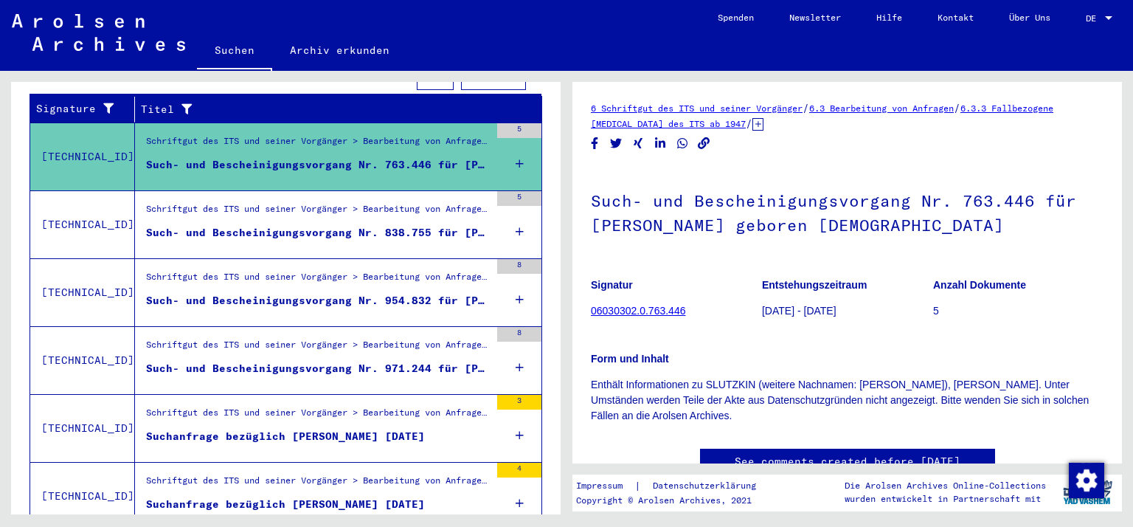
click at [199, 203] on div "Schriftgut des ITS und seiner Vorgänger > Bearbeitung von Anfragen > Fallbezoge…" at bounding box center [318, 212] width 344 height 21
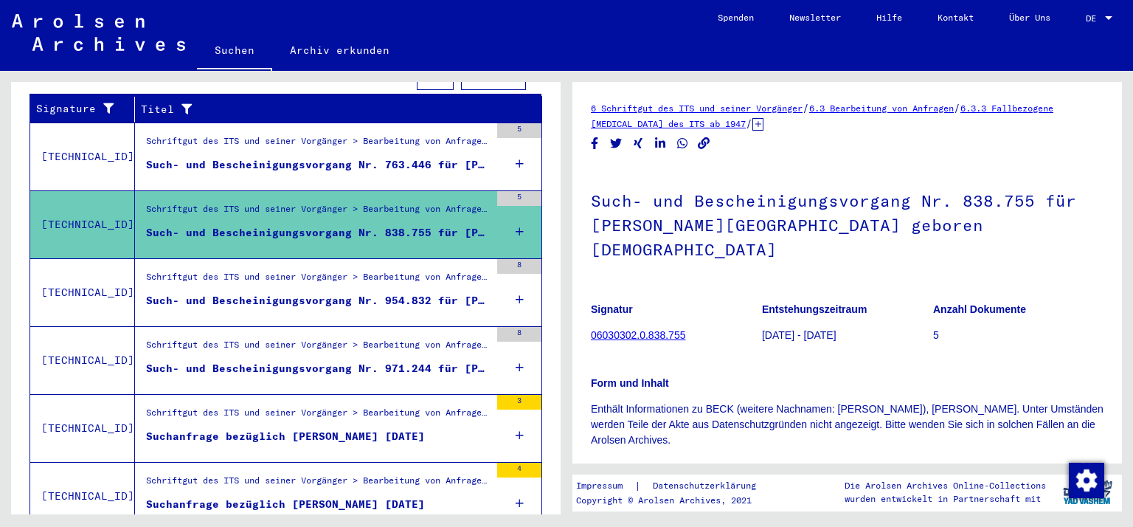
click at [195, 270] on div "Schriftgut des ITS und seiner Vorgänger > Bearbeitung von Anfragen > Fallbezoge…" at bounding box center [318, 280] width 344 height 21
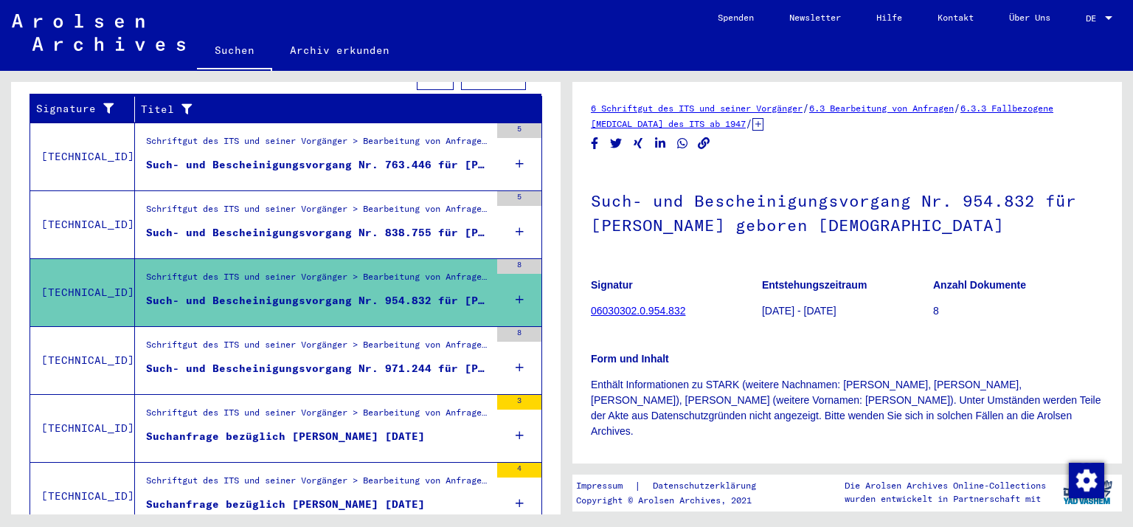
click at [195, 270] on div "Schriftgut des ITS und seiner Vorgänger > Bearbeitung von Anfragen > Fallbezoge…" at bounding box center [318, 280] width 344 height 21
click at [171, 361] on div "Such- und Bescheinigungsvorgang Nr. 971.244 für [PERSON_NAME] geboren [DEMOGRAP…" at bounding box center [318, 368] width 344 height 15
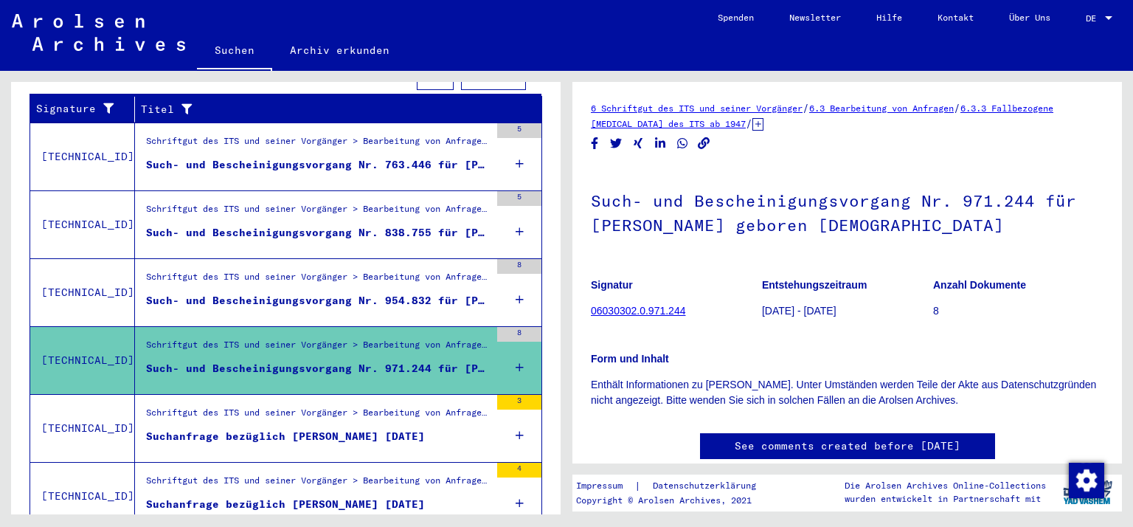
click at [161, 429] on div "Suchanfrage bezüglich [PERSON_NAME] [DATE]" at bounding box center [285, 436] width 279 height 15
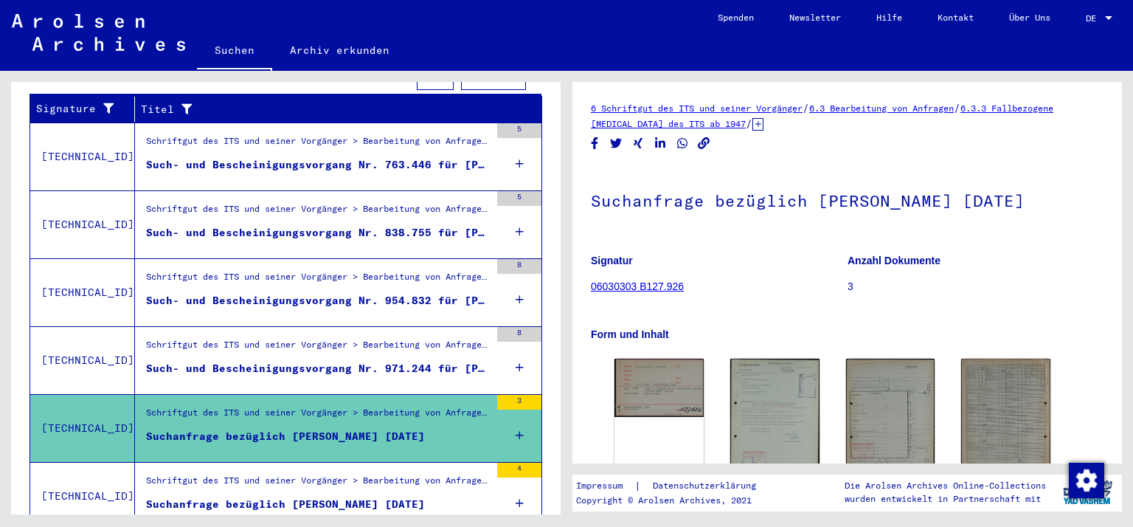
click at [153, 496] on div "Suchanfrage bezüglich [PERSON_NAME] [DATE]" at bounding box center [285, 503] width 279 height 15
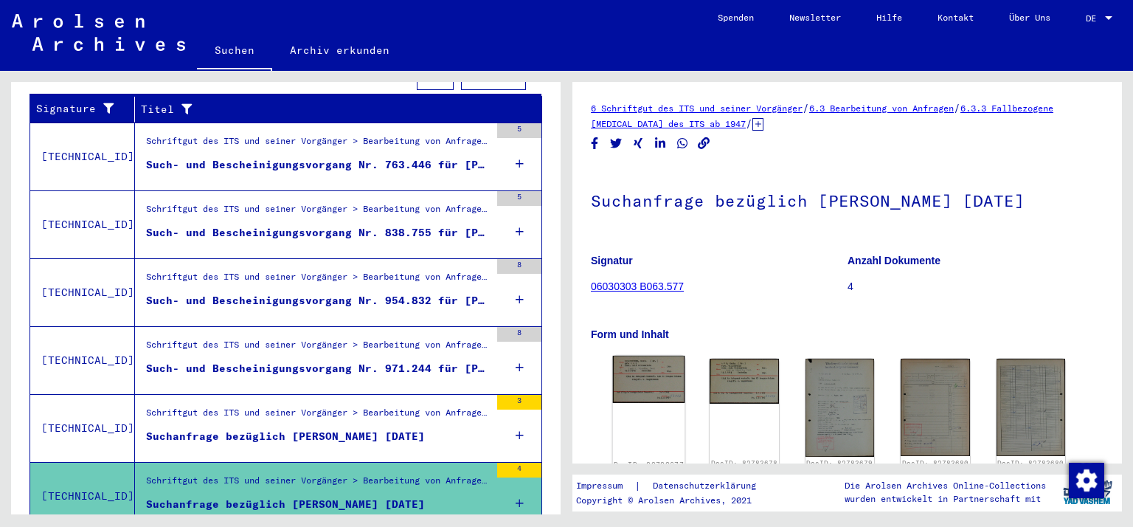
click at [674, 403] on img at bounding box center [649, 379] width 72 height 47
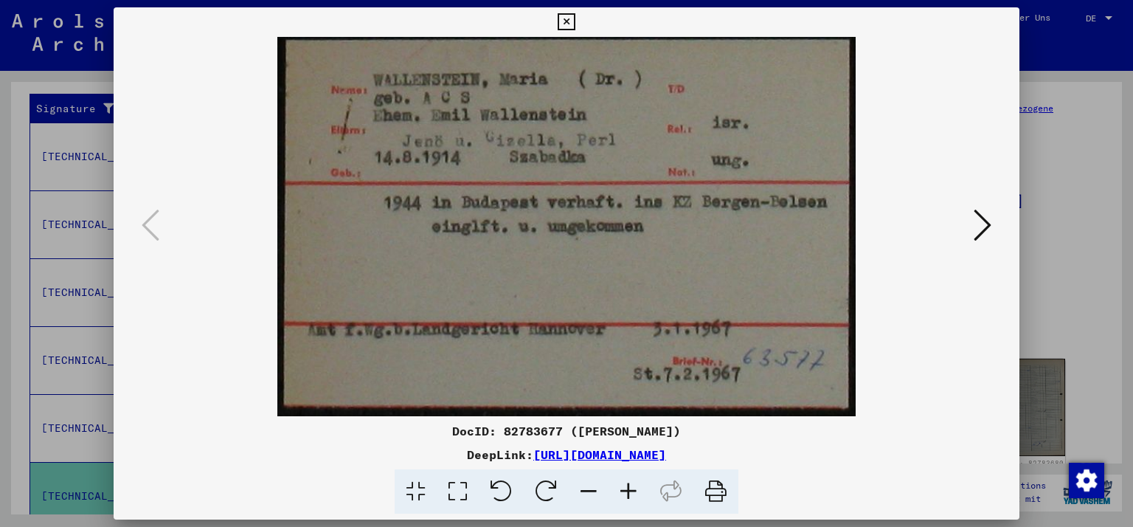
click at [991, 226] on icon at bounding box center [983, 224] width 18 height 35
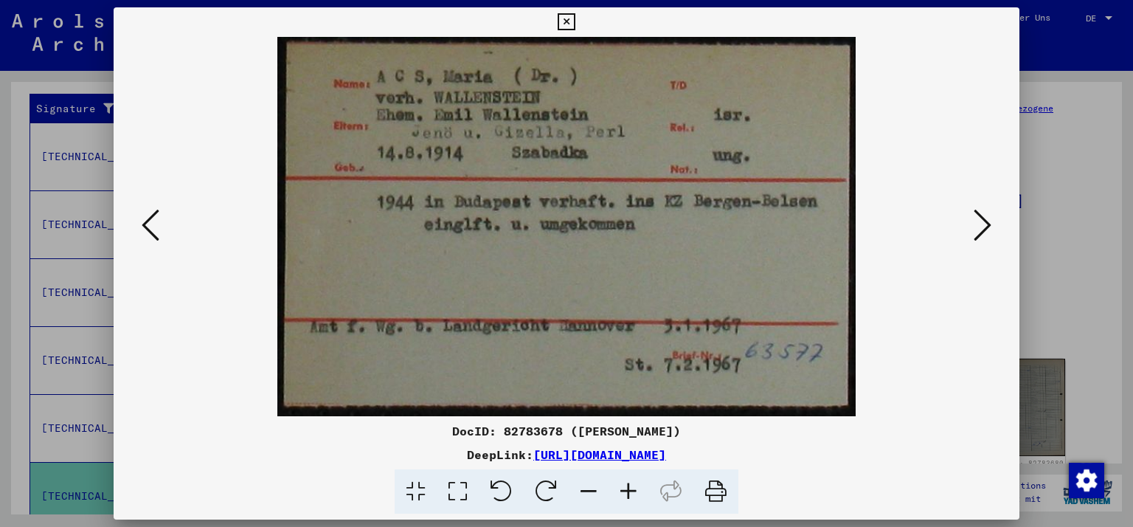
click at [991, 226] on icon at bounding box center [983, 224] width 18 height 35
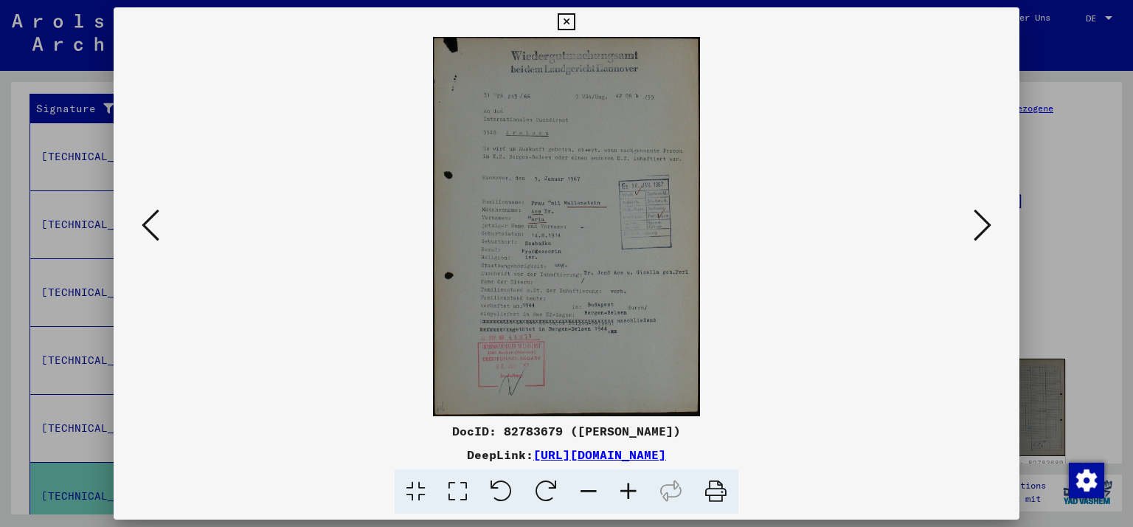
click at [991, 226] on icon at bounding box center [983, 224] width 18 height 35
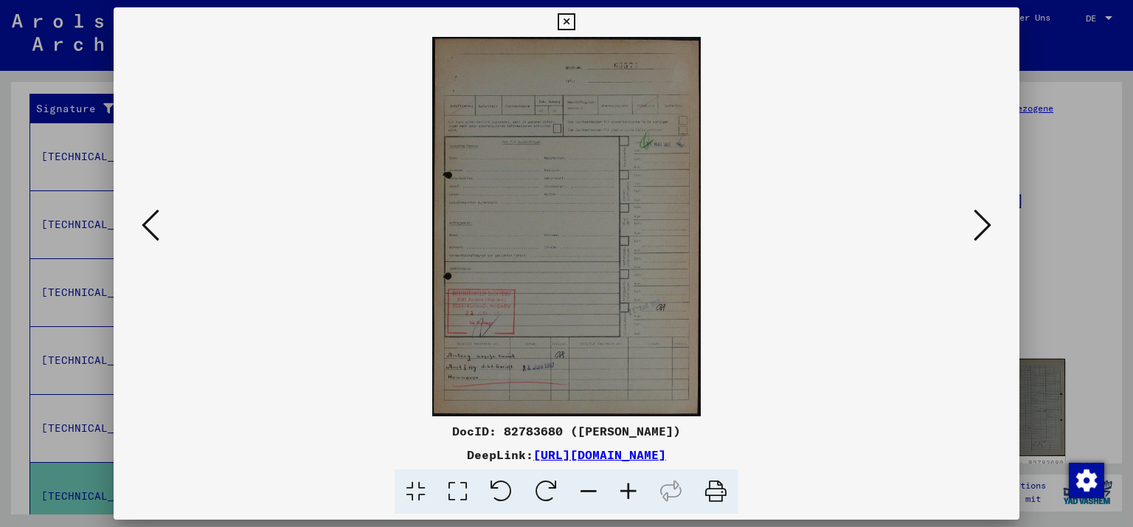
click at [991, 226] on icon at bounding box center [983, 224] width 18 height 35
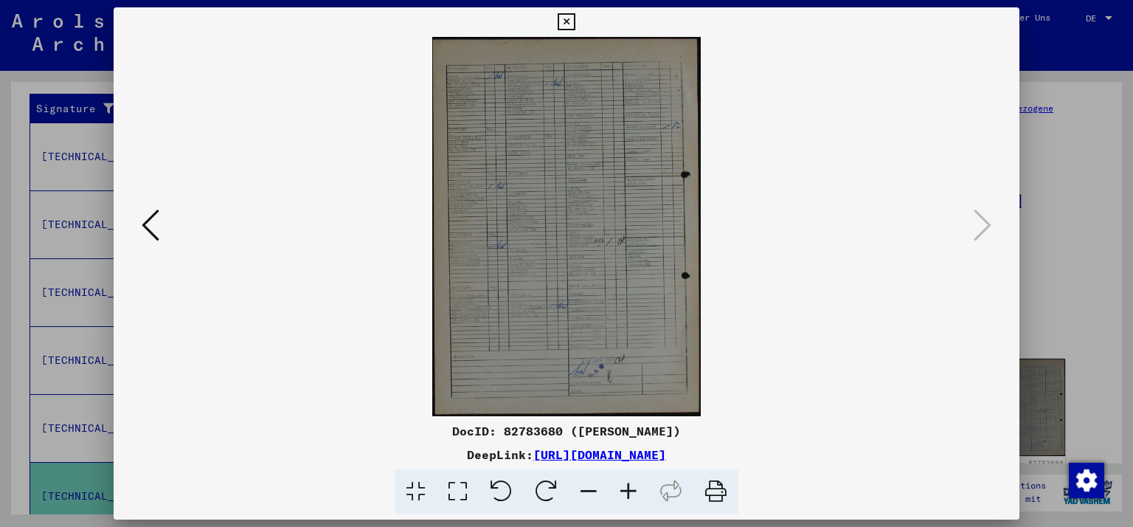
click at [575, 18] on icon at bounding box center [566, 22] width 17 height 18
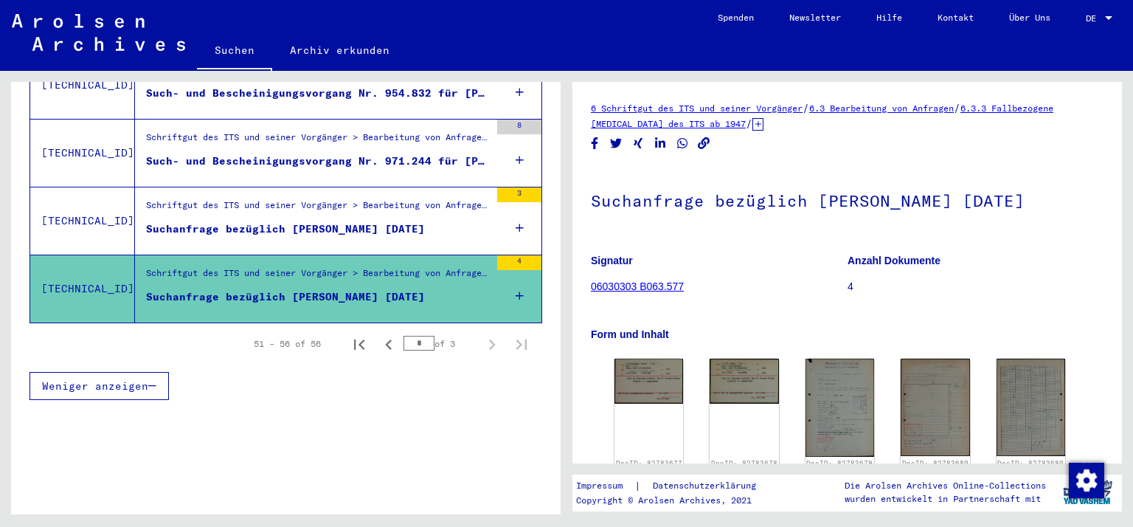
scroll to position [449, 0]
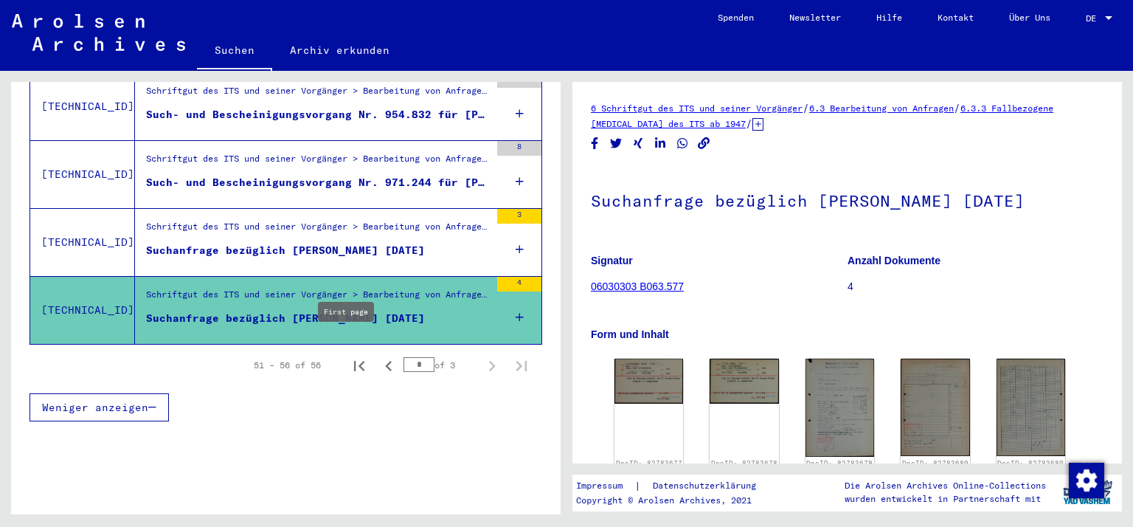
click at [354, 361] on icon "First page" at bounding box center [359, 366] width 10 height 10
type input "*"
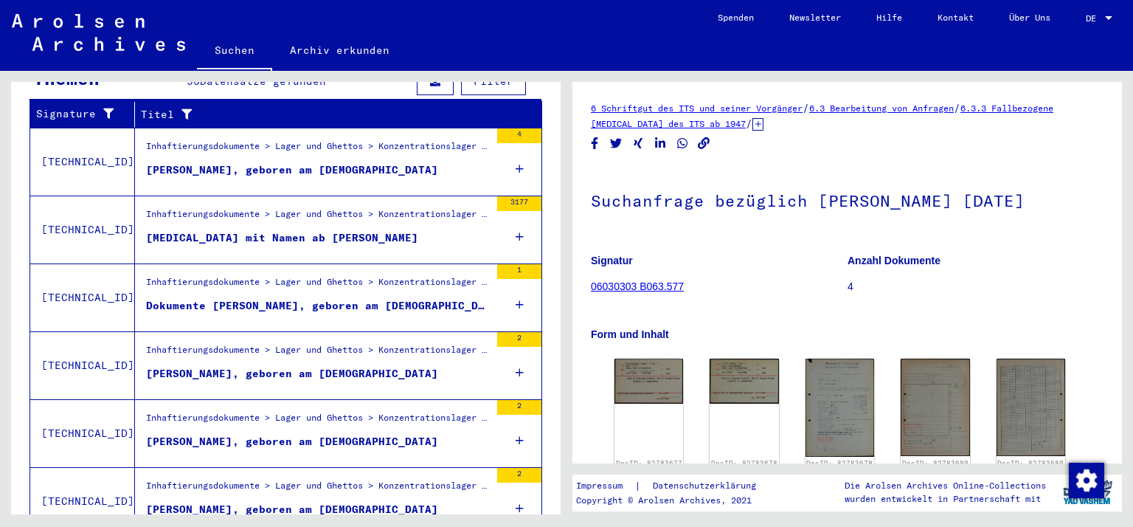
scroll to position [257, 0]
click at [229, 230] on div "[MEDICAL_DATA] mit Namen ab [PERSON_NAME]" at bounding box center [282, 237] width 272 height 15
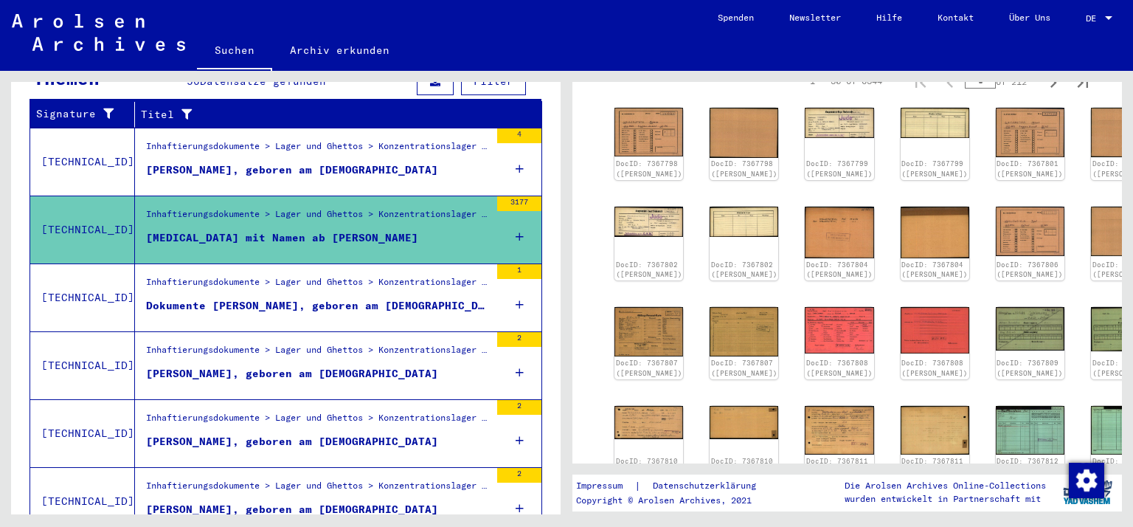
scroll to position [425, 0]
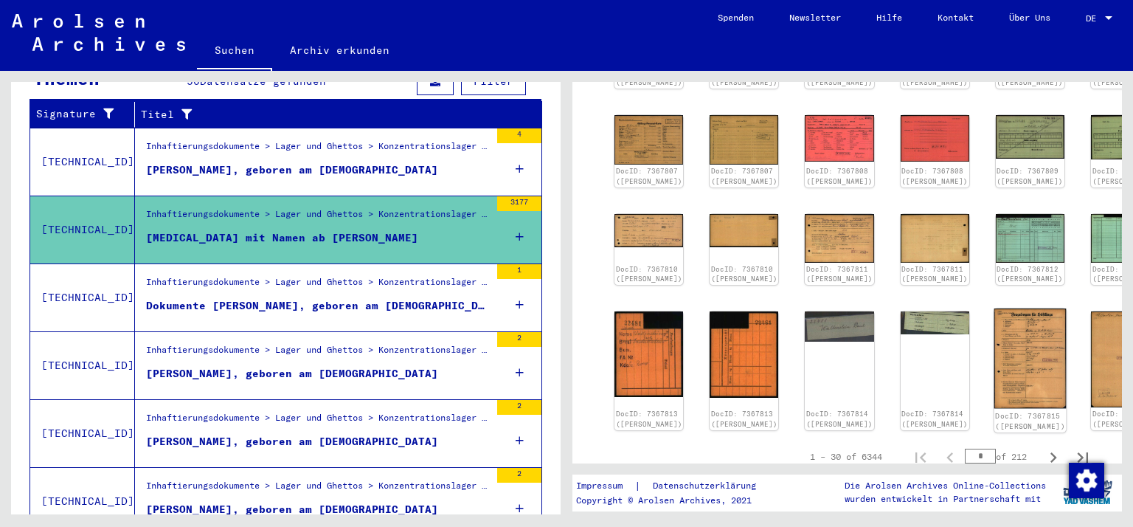
click at [994, 397] on img at bounding box center [1030, 358] width 72 height 100
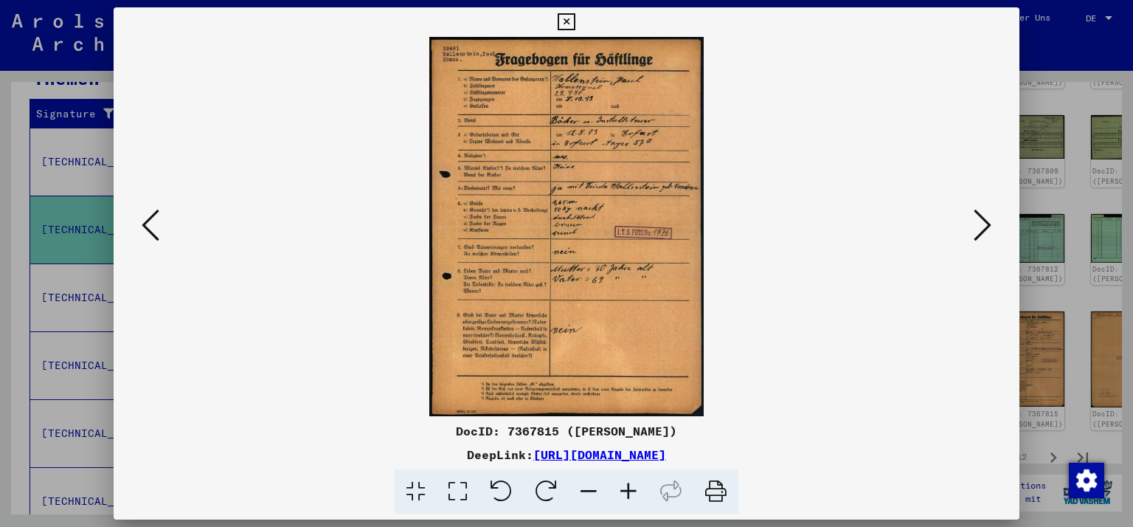
click at [987, 226] on icon at bounding box center [983, 224] width 18 height 35
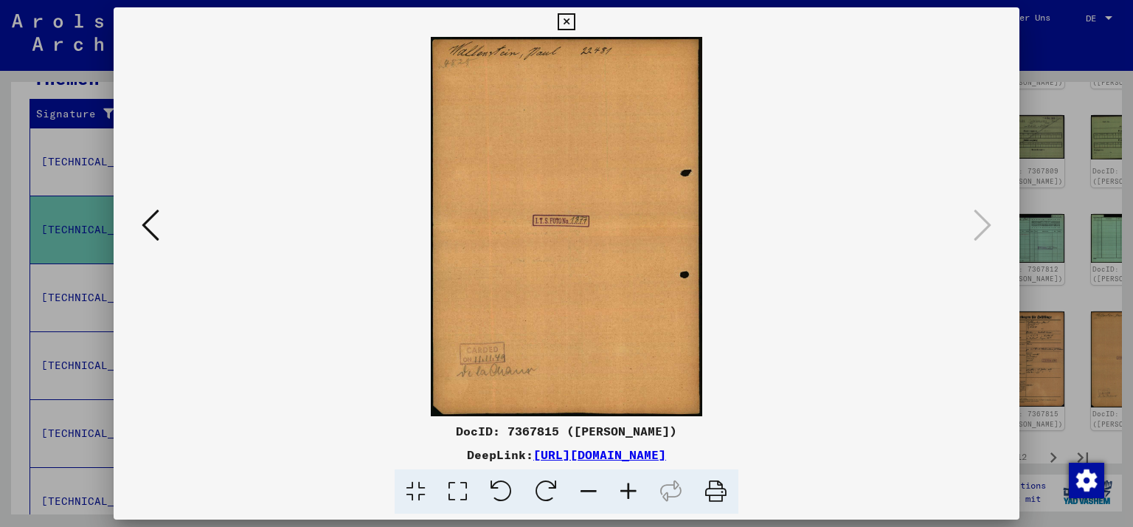
click at [575, 22] on icon at bounding box center [566, 22] width 17 height 18
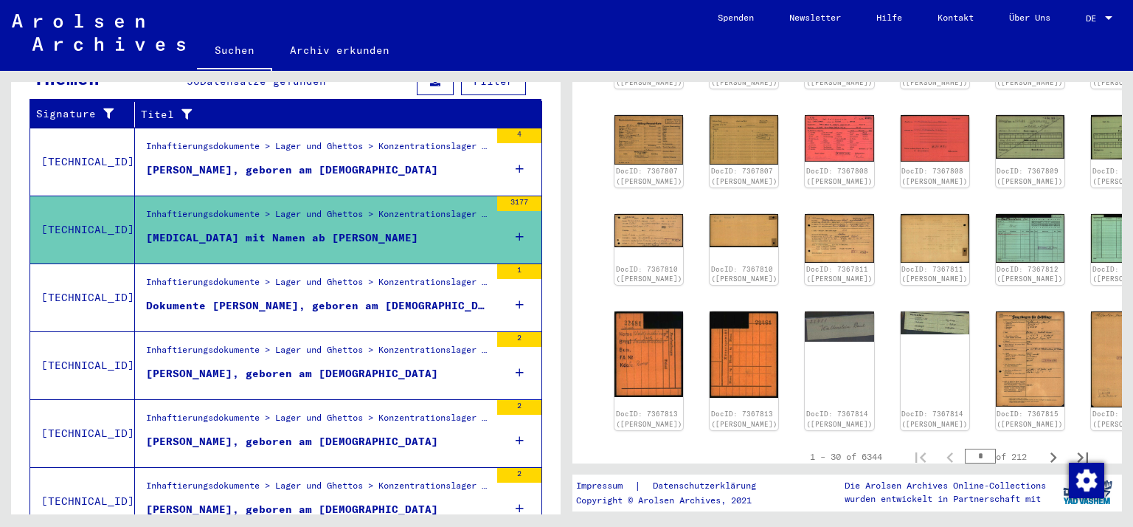
scroll to position [599, 0]
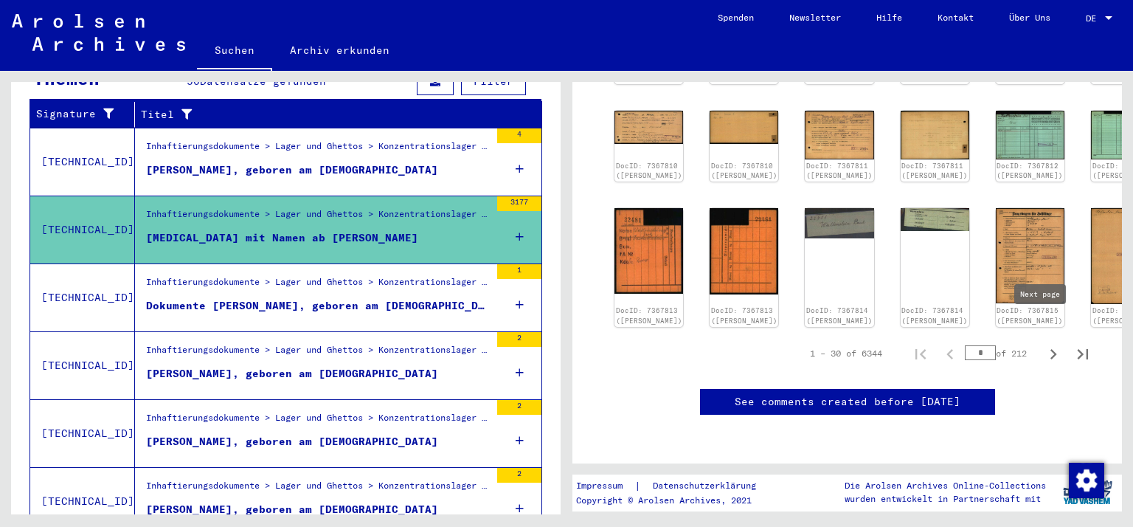
click at [1051, 349] on icon "Next page" at bounding box center [1054, 354] width 7 height 10
type input "*"
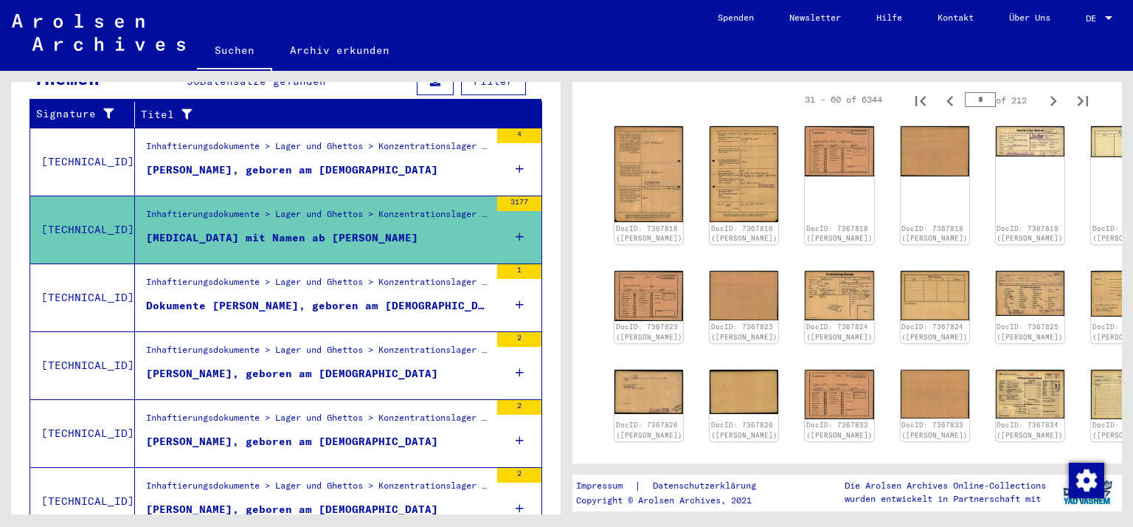
scroll to position [597, 0]
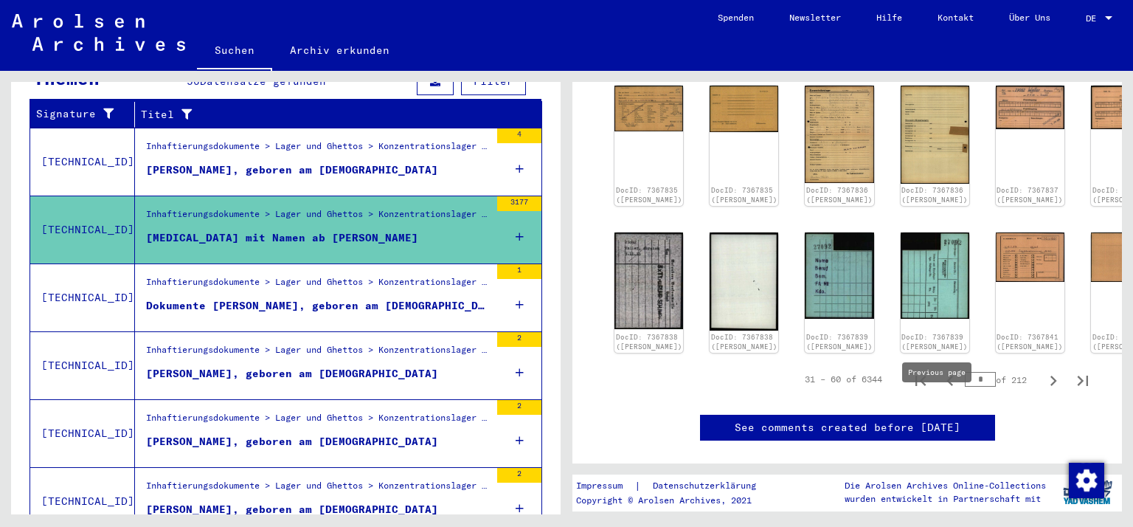
click at [946, 386] on icon "Previous page" at bounding box center [949, 381] width 7 height 10
type input "*"
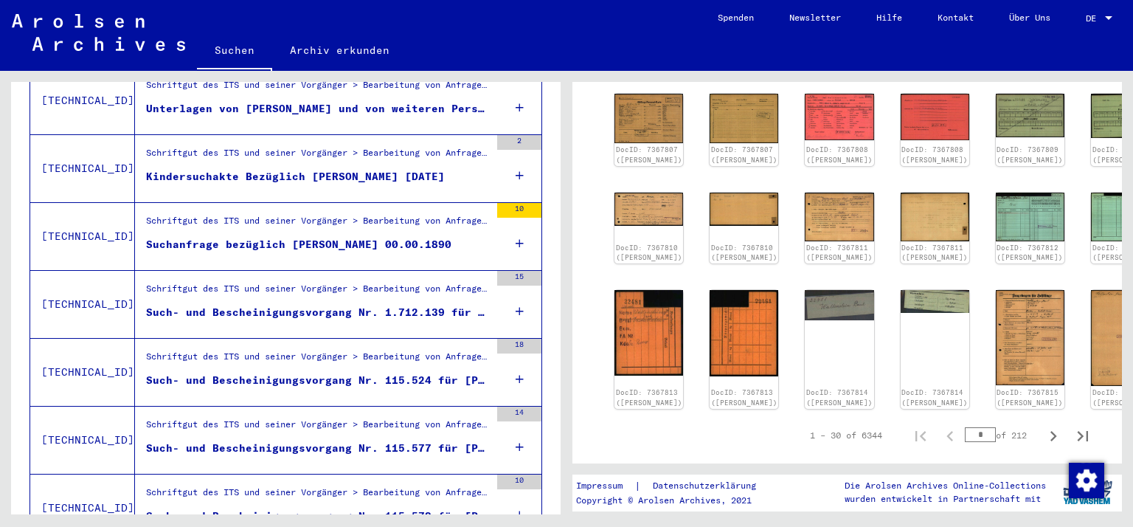
scroll to position [1334, 0]
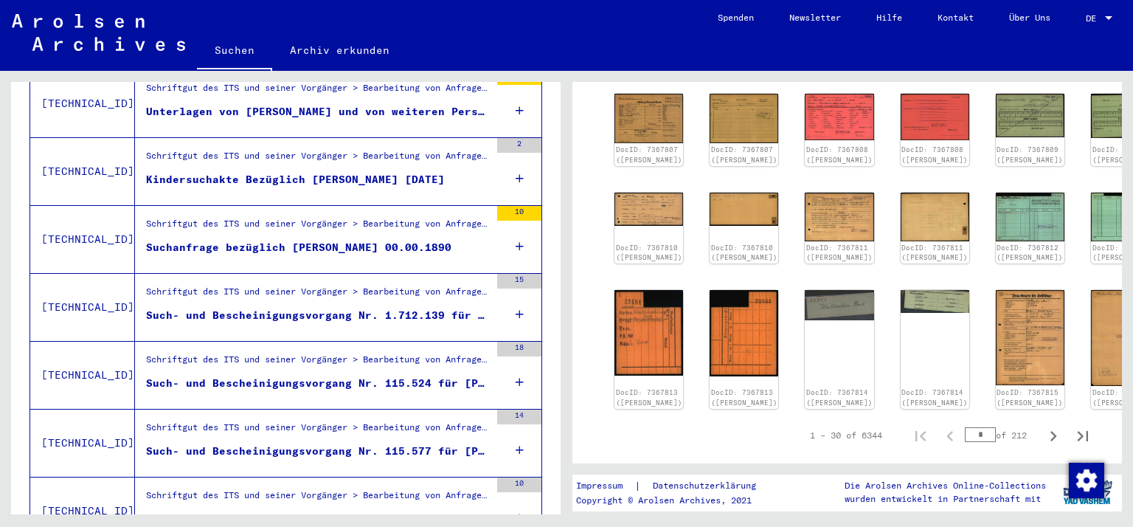
click at [305, 376] on div "Such- und Bescheinigungsvorgang Nr. 115.524 für [PERSON_NAME] geboren [DEMOGRAP…" at bounding box center [318, 383] width 344 height 15
